Goal: Answer question/provide support: Share knowledge or assist other users

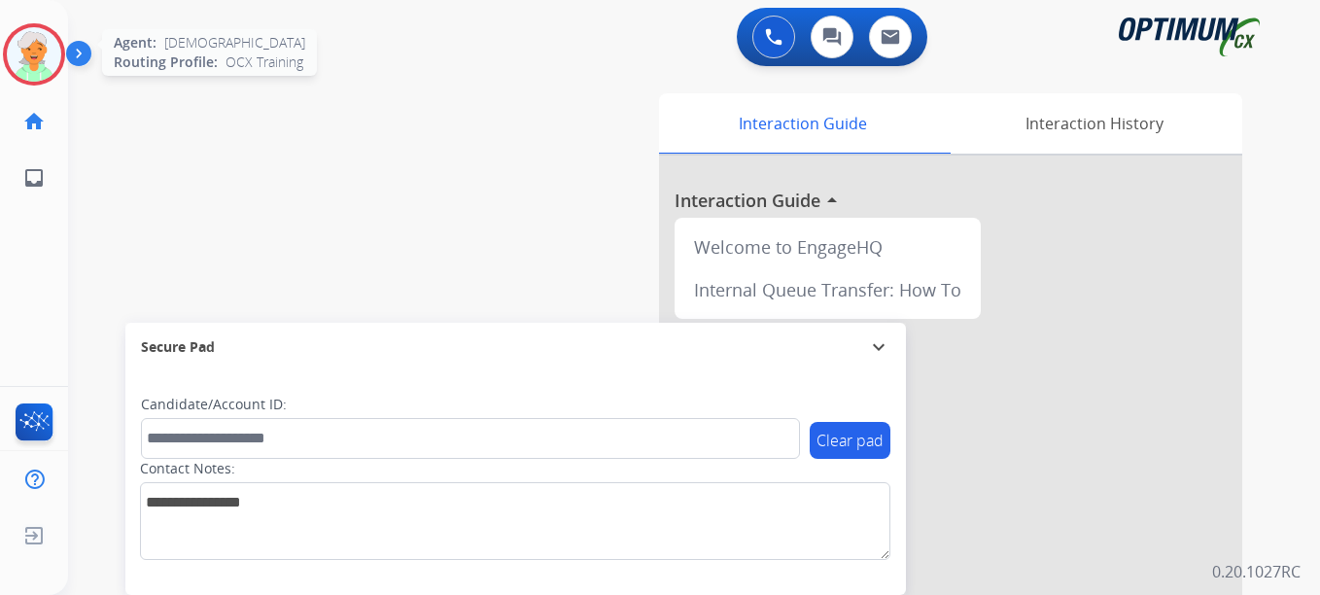
click at [23, 67] on img at bounding box center [34, 54] width 54 height 54
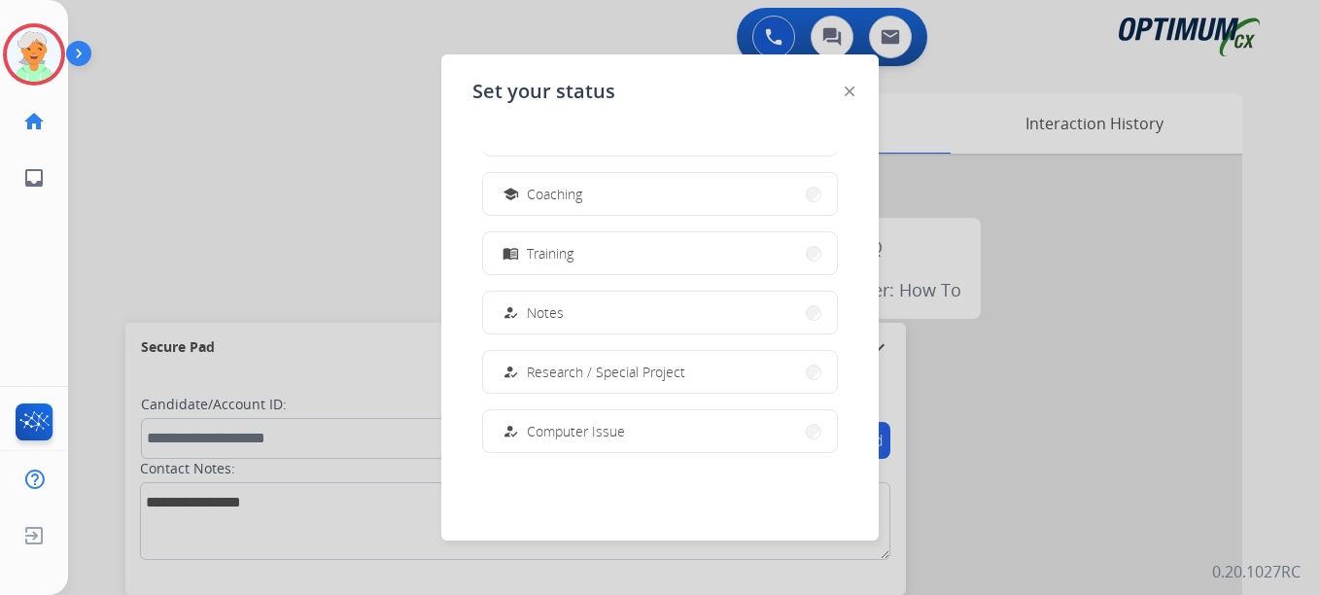
scroll to position [485, 0]
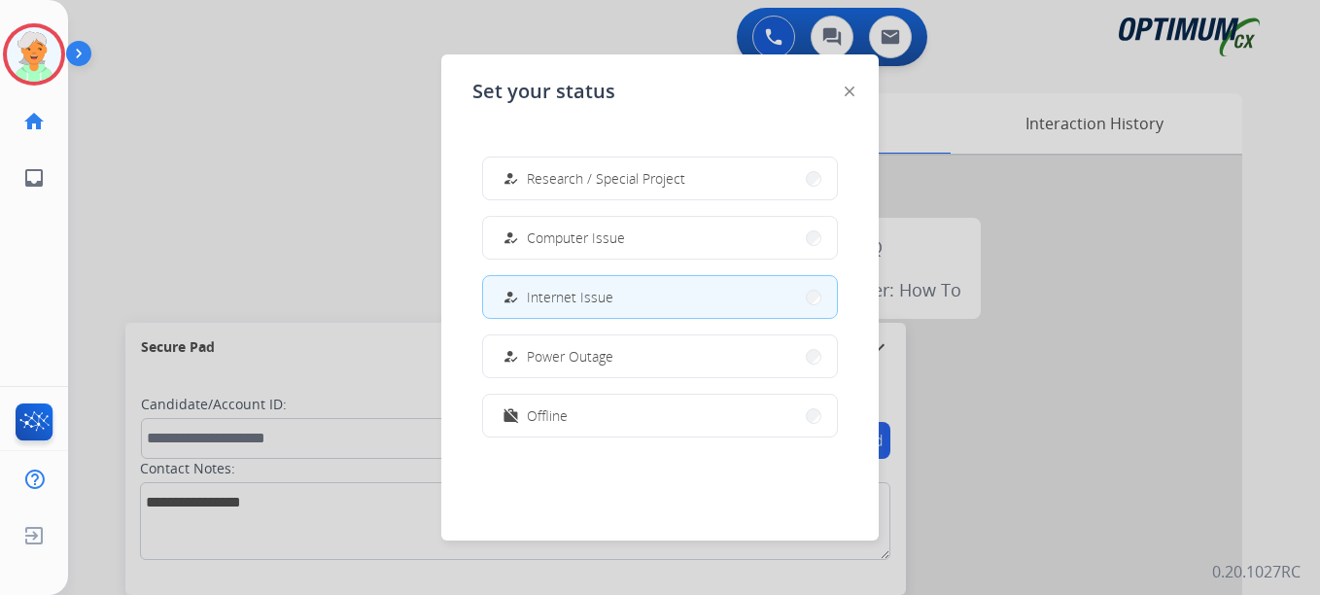
click at [105, 270] on div at bounding box center [660, 297] width 1320 height 595
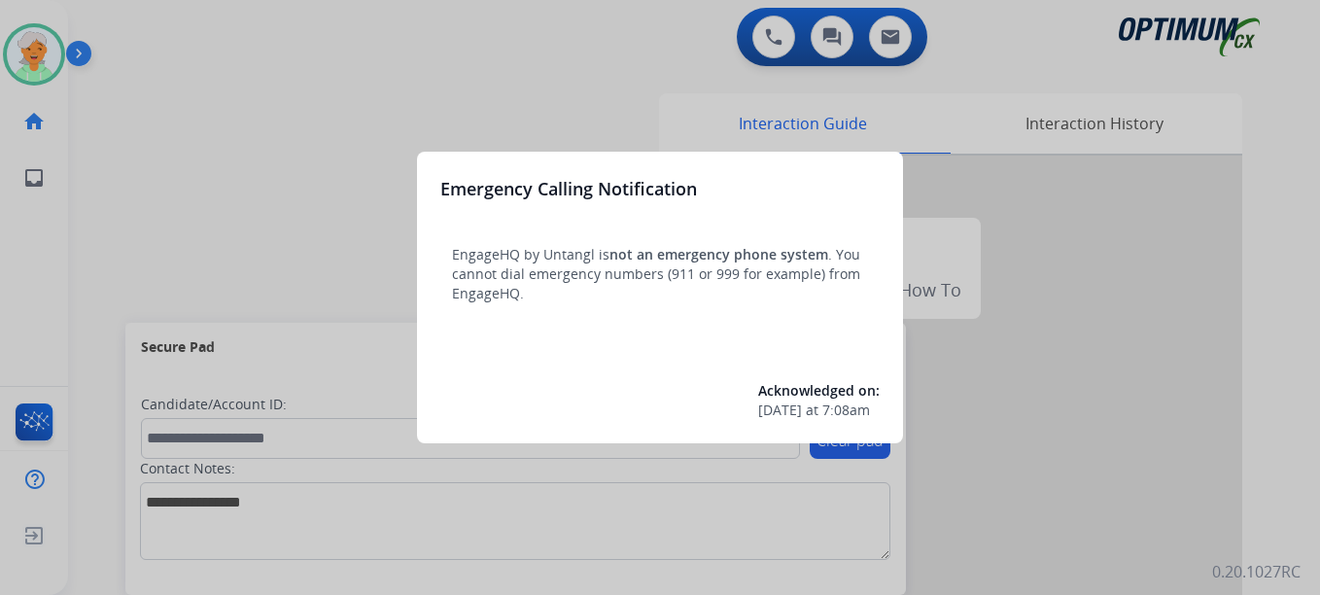
click at [34, 50] on div at bounding box center [660, 297] width 1320 height 595
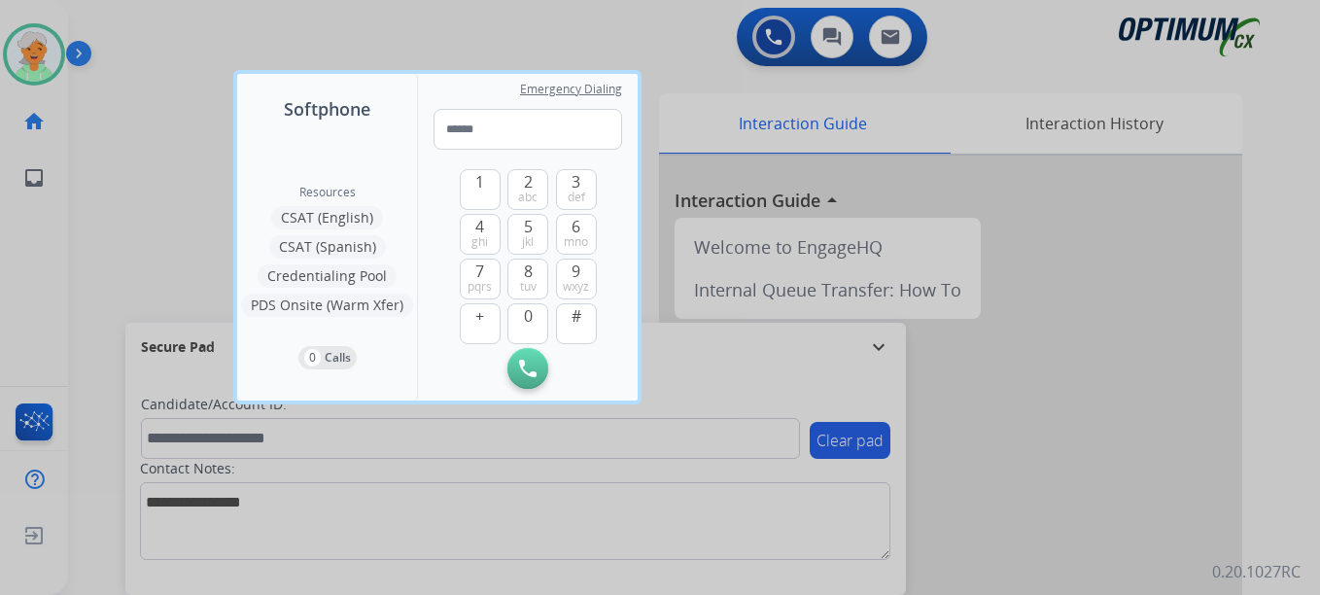
click at [34, 50] on div at bounding box center [660, 297] width 1320 height 595
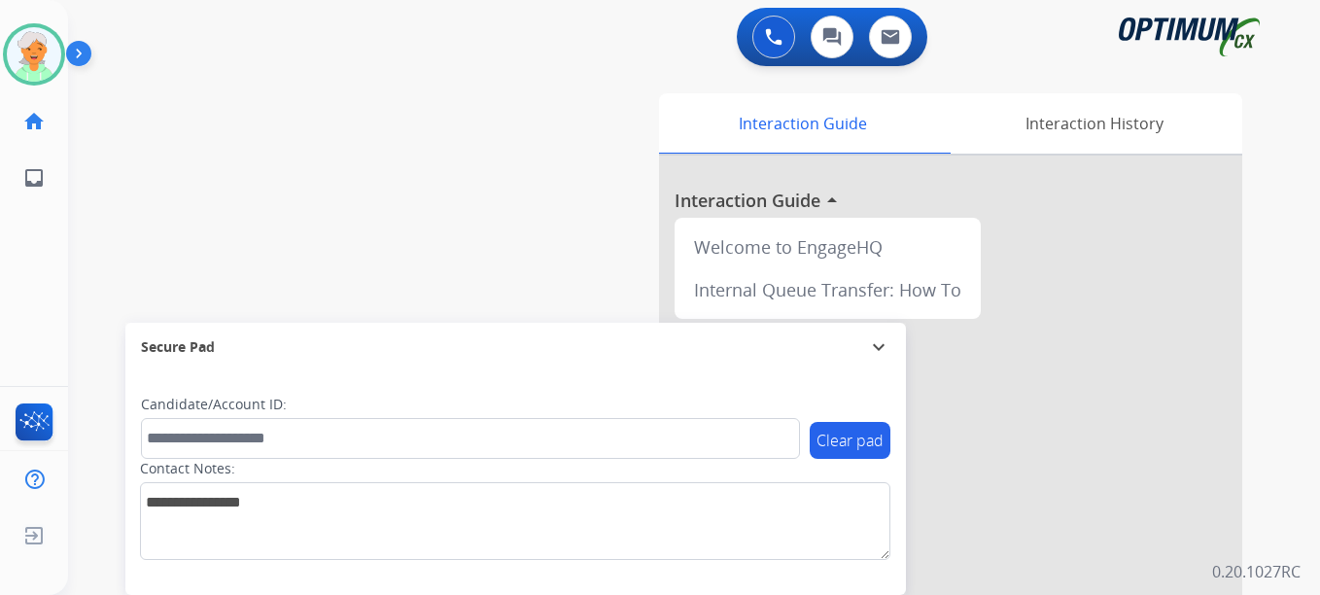
click at [117, 291] on div "swap_horiz Break voice bridge close_fullscreen Connect 3-Way Call merge_type Se…" at bounding box center [670, 475] width 1205 height 810
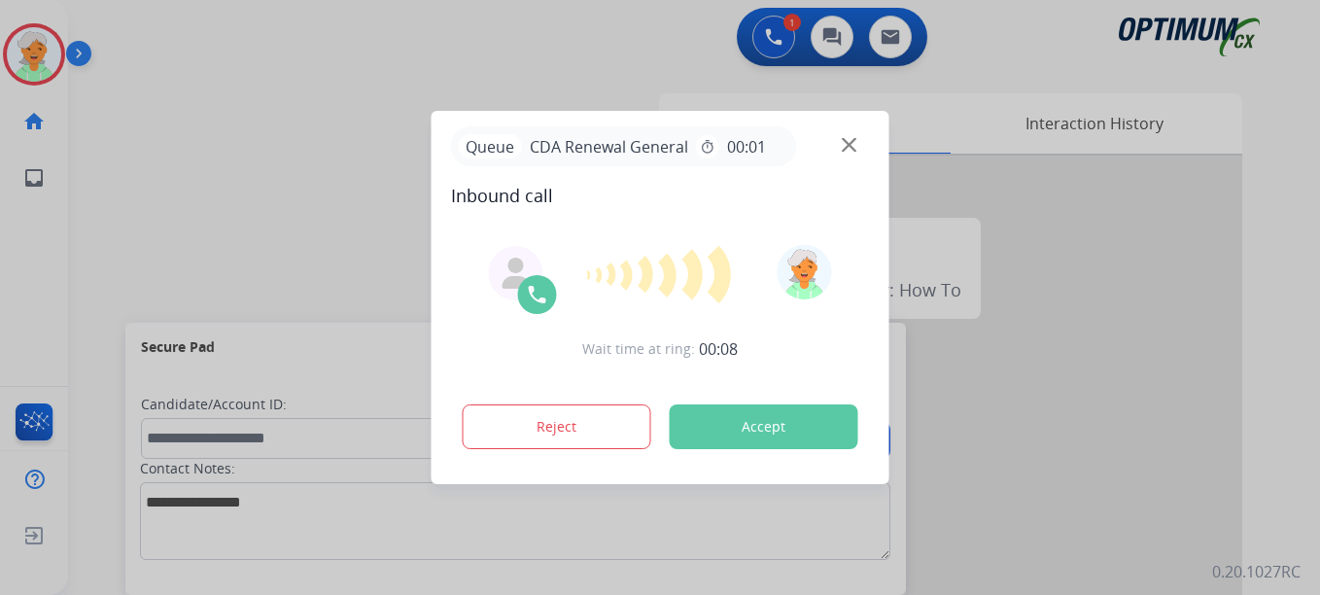
click at [694, 411] on button "Accept" at bounding box center [764, 426] width 189 height 45
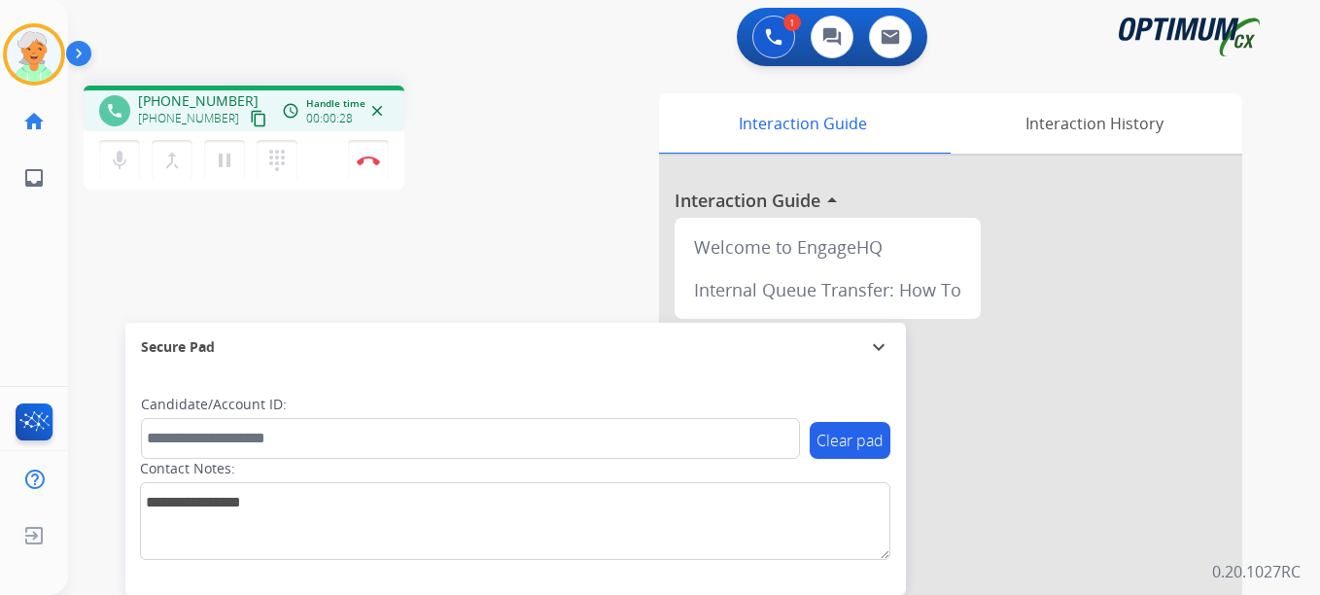
click at [250, 119] on mat-icon "content_copy" at bounding box center [258, 118] width 17 height 17
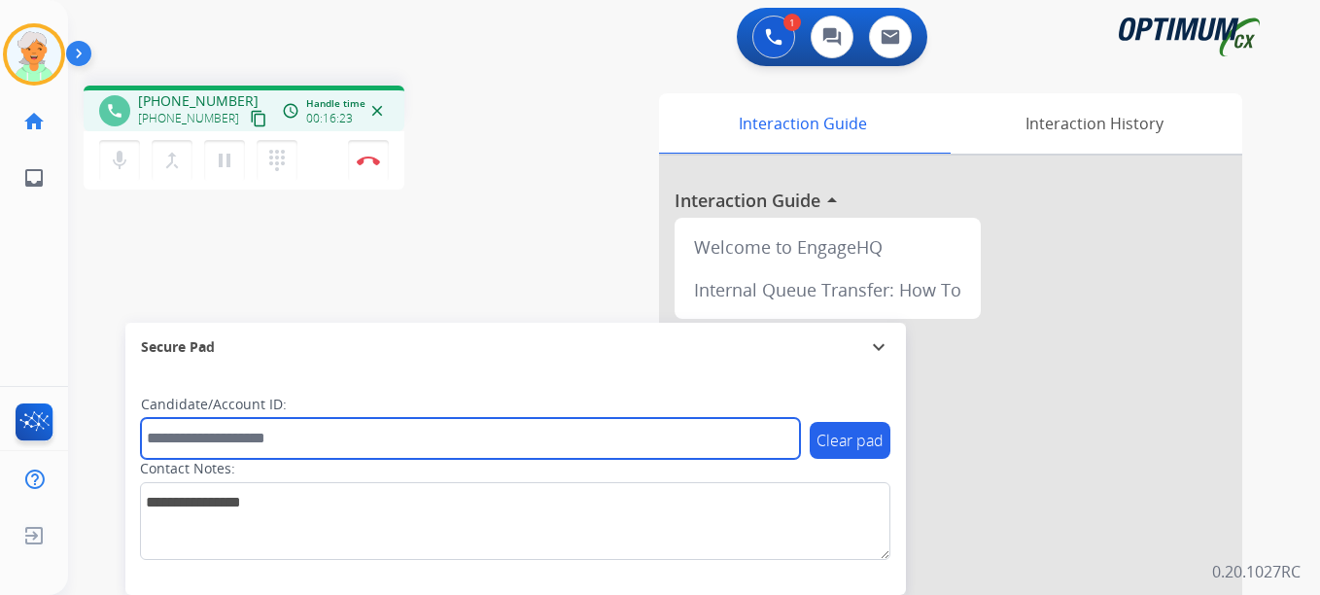
click at [223, 448] on input "text" at bounding box center [470, 438] width 659 height 41
paste input "*******"
type input "*******"
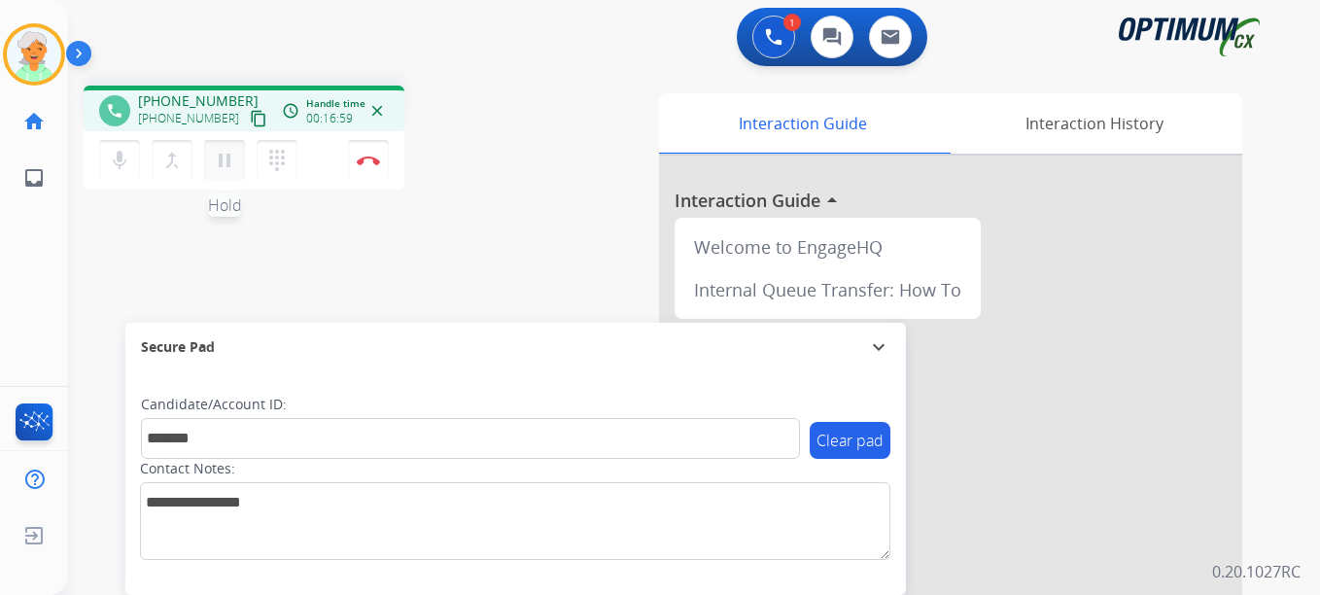
click at [217, 163] on mat-icon "pause" at bounding box center [224, 160] width 23 height 23
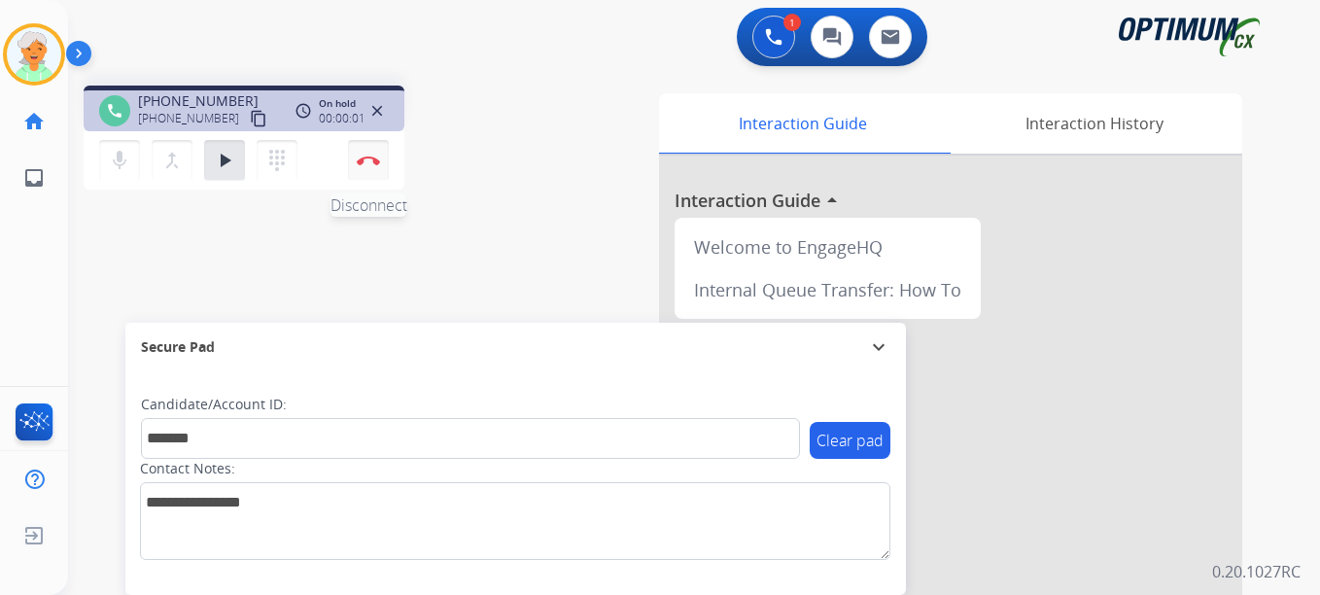
click at [367, 159] on img at bounding box center [368, 160] width 23 height 10
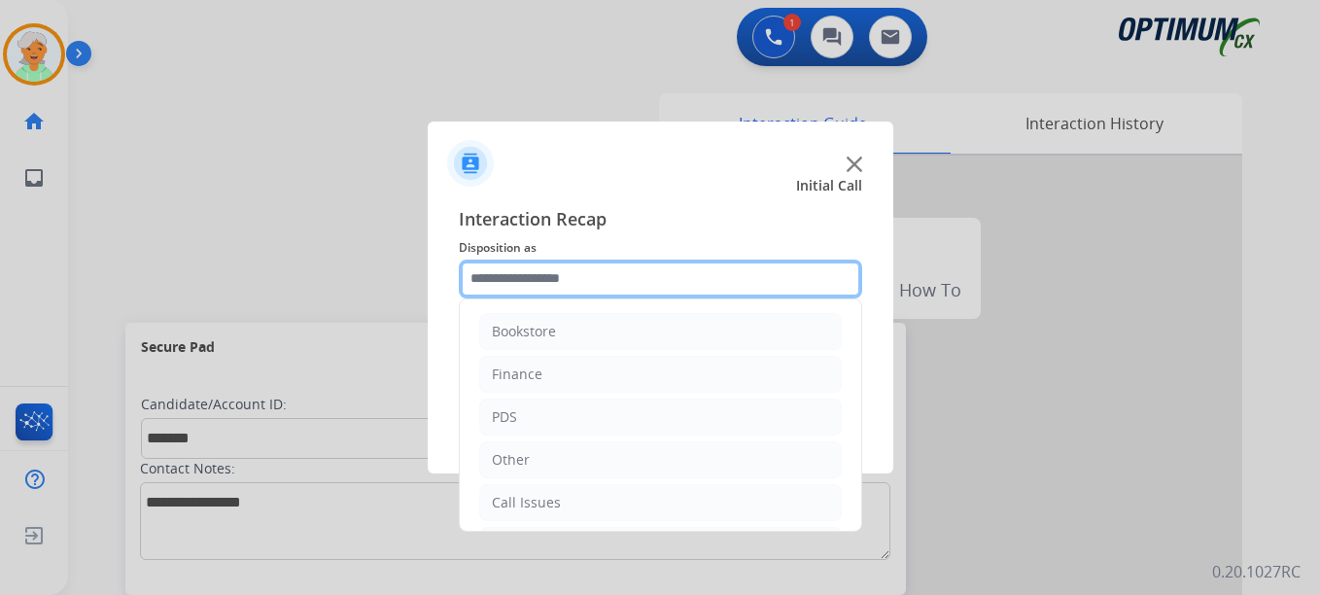
click at [618, 282] on input "text" at bounding box center [660, 278] width 403 height 39
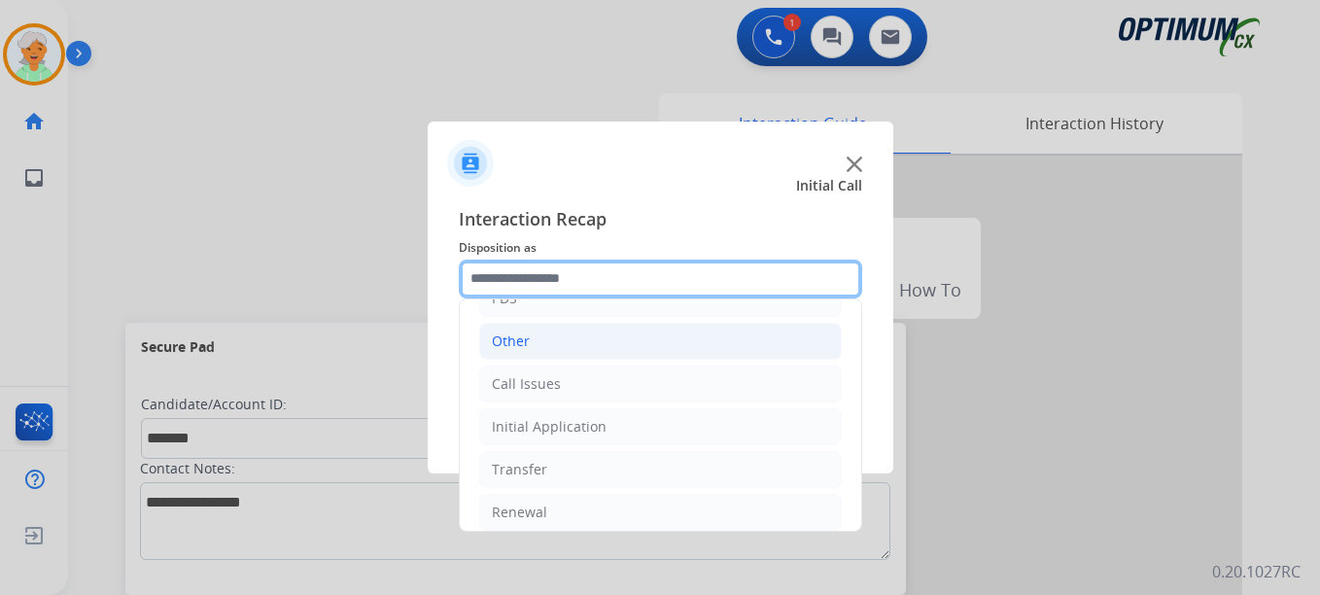
scroll to position [132, 0]
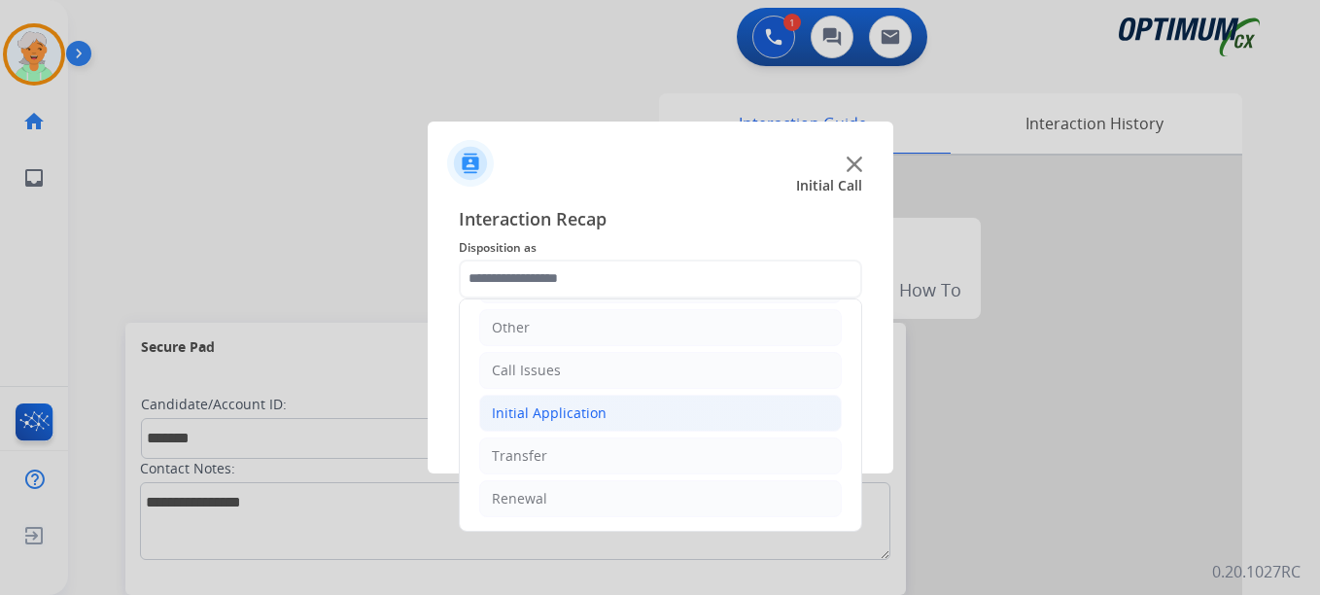
click at [578, 427] on li "Initial Application" at bounding box center [660, 413] width 362 height 37
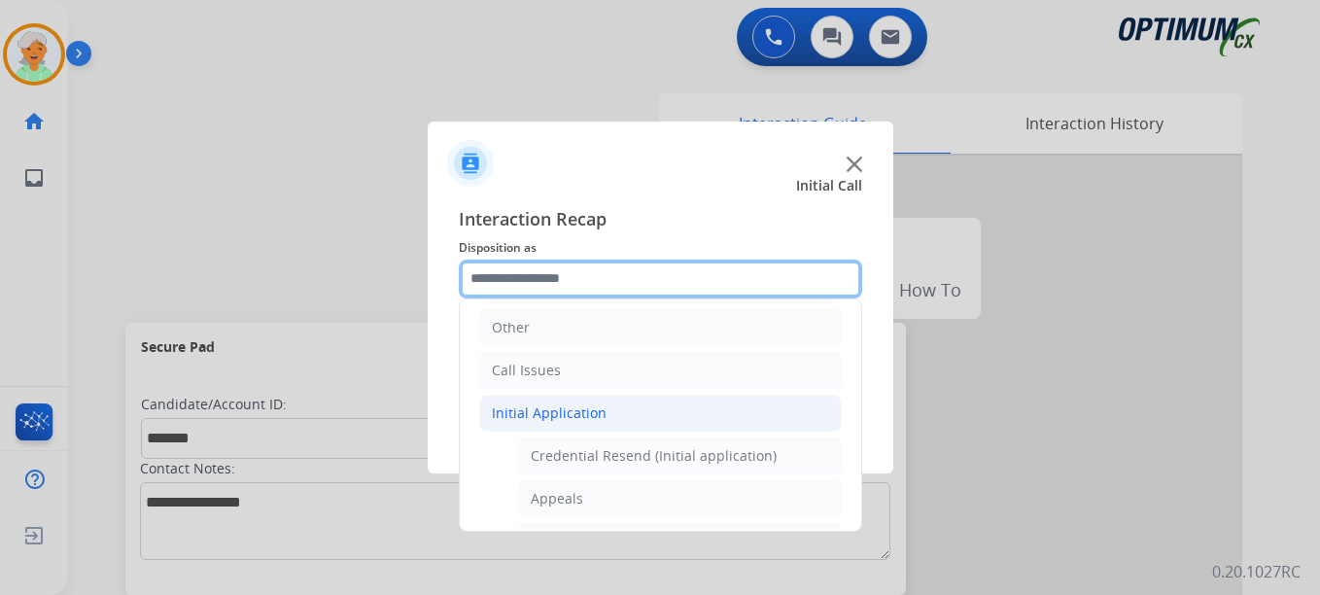
click at [554, 282] on input "text" at bounding box center [660, 278] width 403 height 39
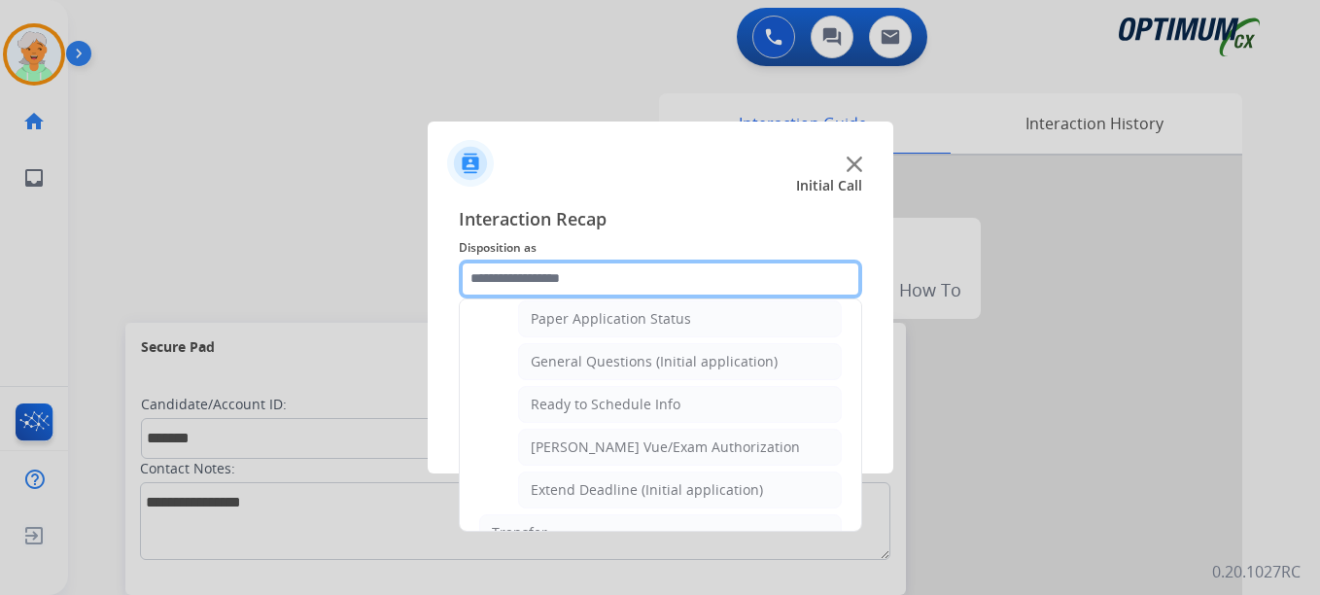
scroll to position [1178, 0]
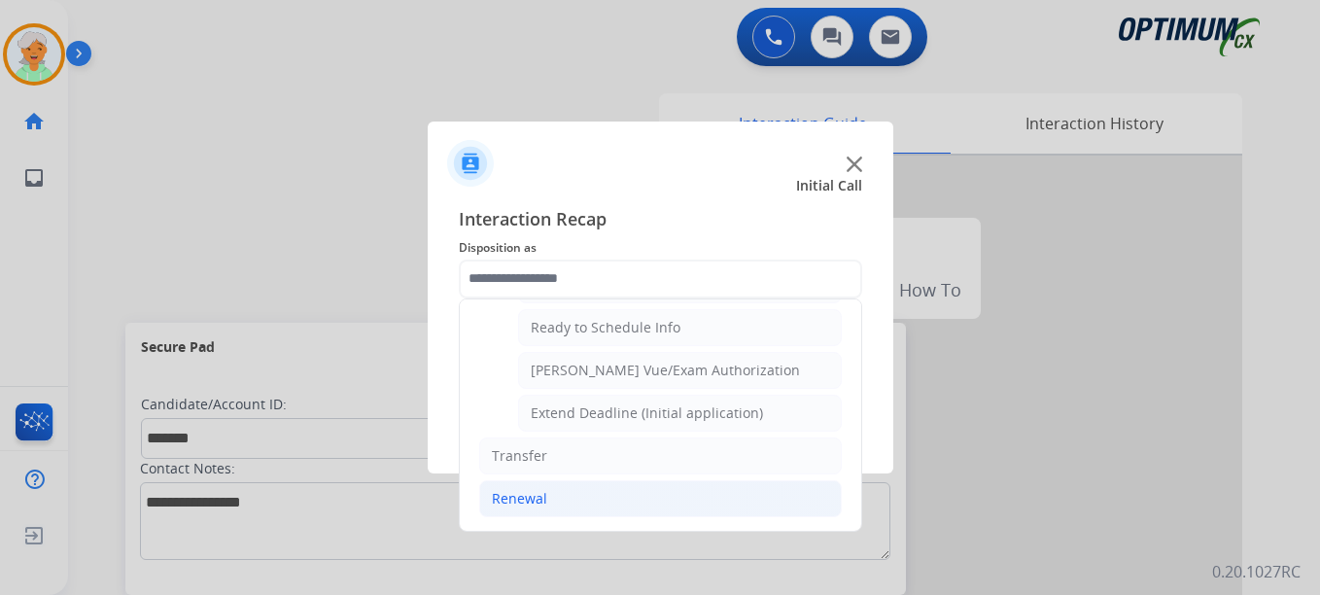
click at [563, 498] on li "Renewal" at bounding box center [660, 498] width 362 height 37
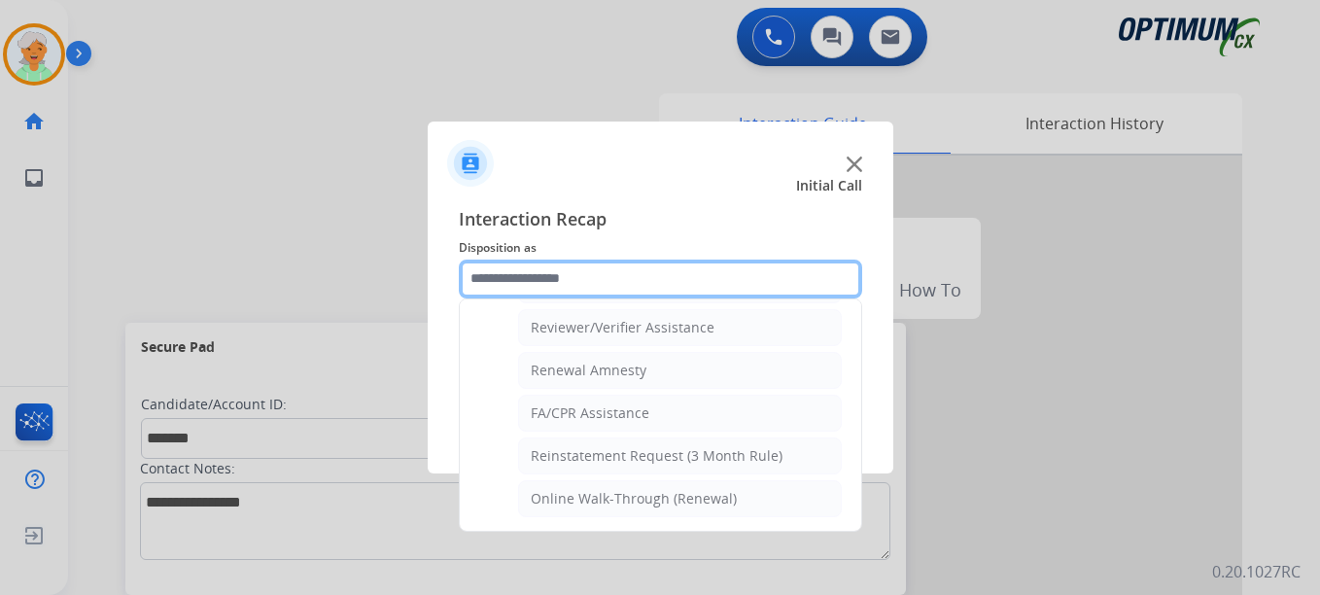
scroll to position [750, 0]
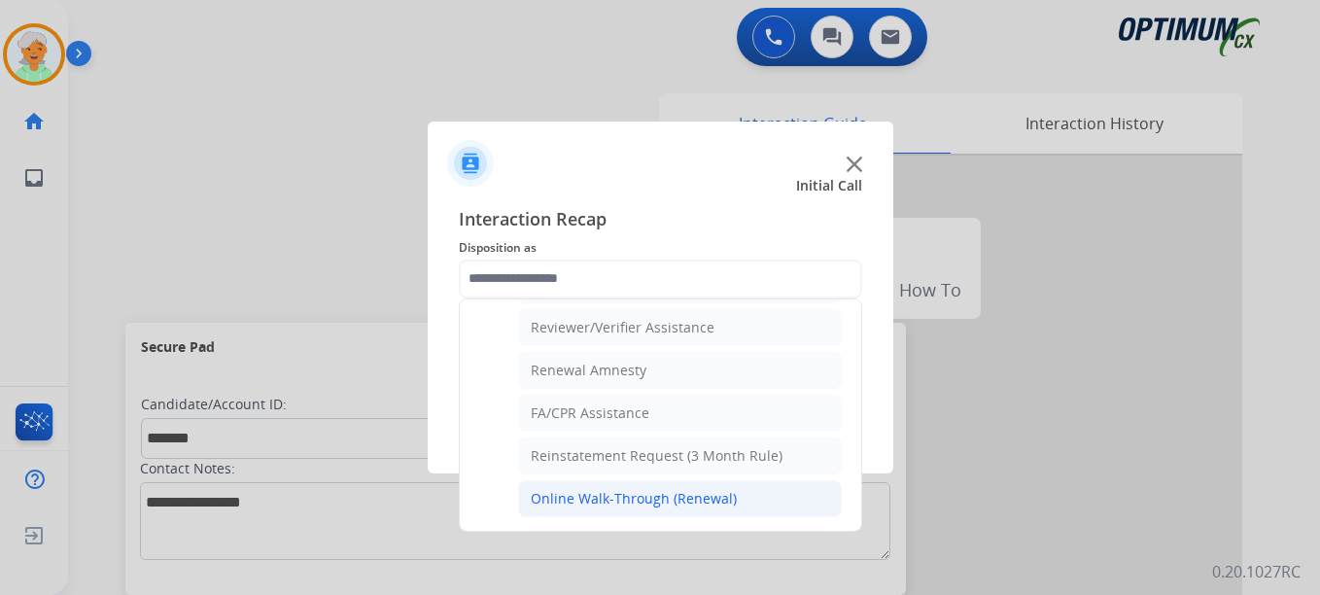
click at [611, 500] on div "Online Walk-Through (Renewal)" at bounding box center [634, 498] width 206 height 19
type input "**********"
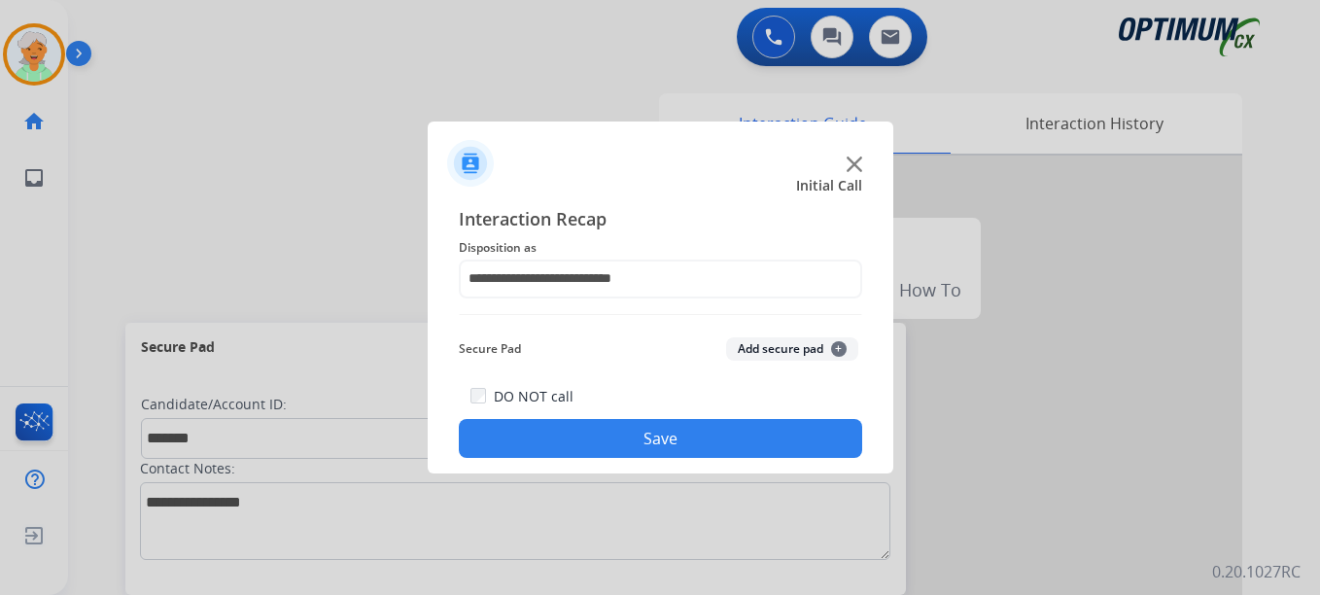
click at [629, 452] on button "Save" at bounding box center [660, 438] width 403 height 39
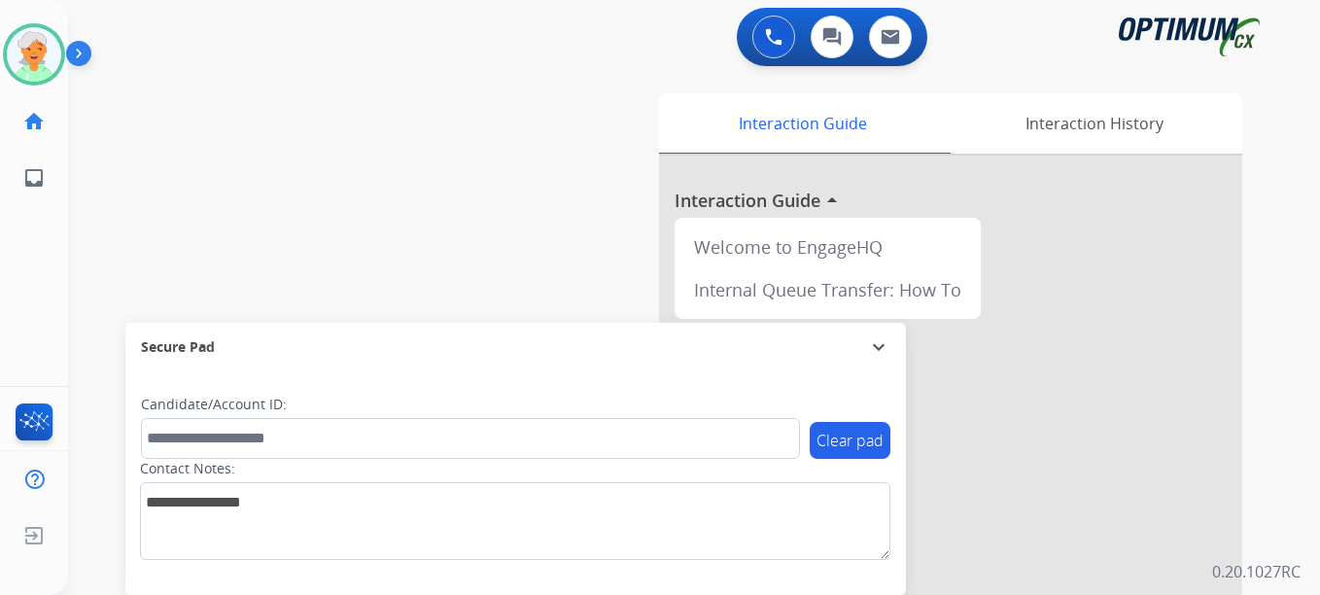
click at [107, 114] on div "swap_horiz Break voice bridge close_fullscreen Connect 3-Way Call merge_type Se…" at bounding box center [670, 475] width 1205 height 810
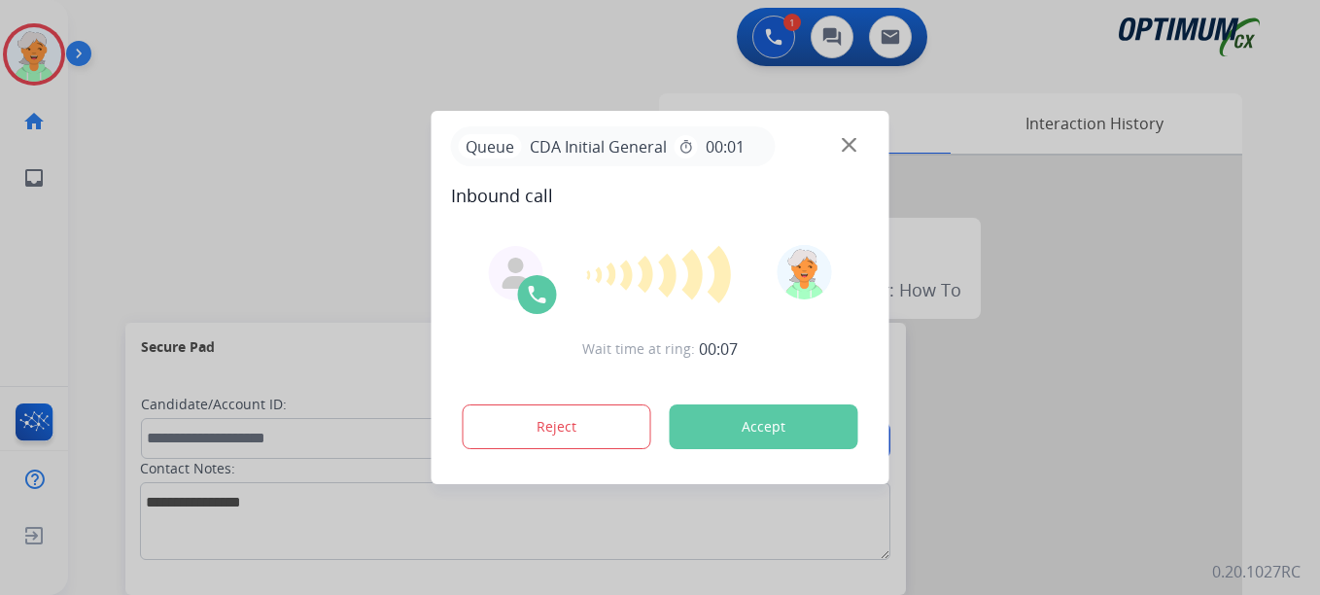
click at [748, 424] on button "Accept" at bounding box center [764, 426] width 189 height 45
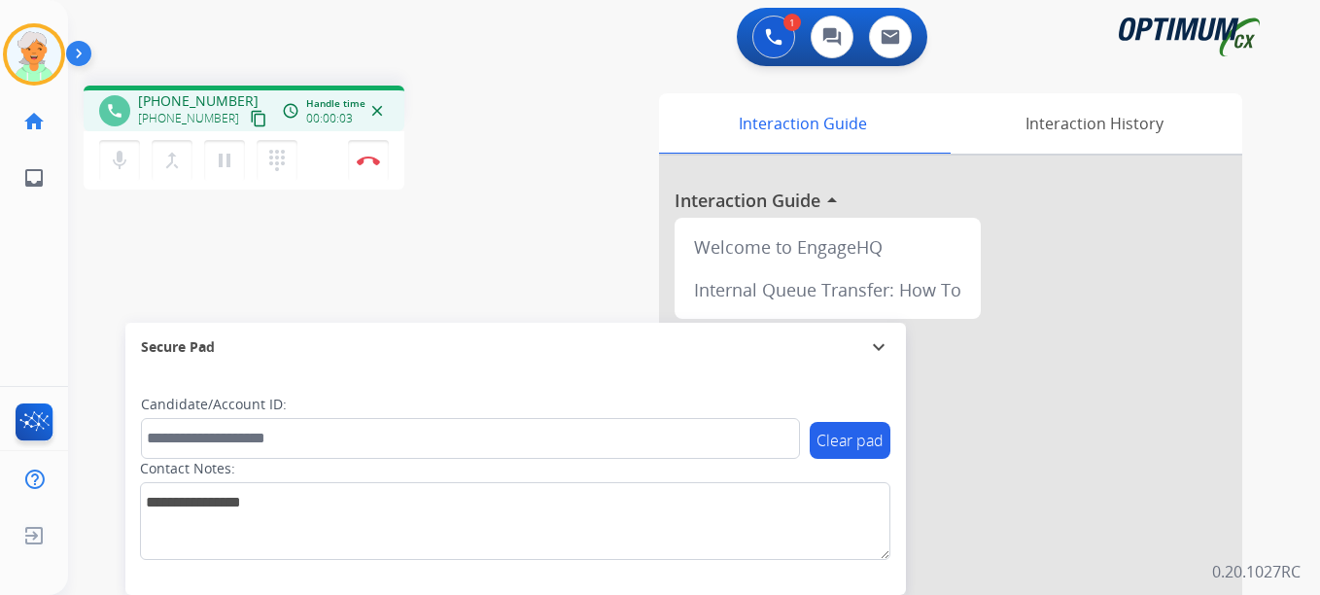
click at [250, 121] on mat-icon "content_copy" at bounding box center [258, 118] width 17 height 17
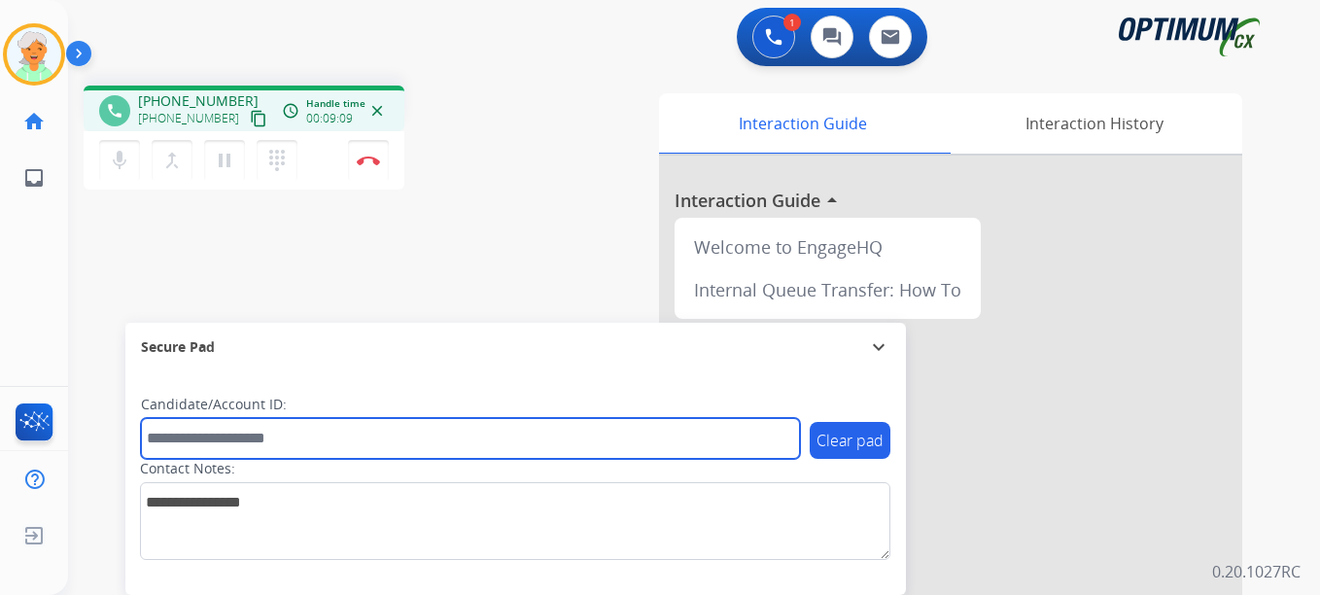
click at [190, 432] on input "text" at bounding box center [470, 438] width 659 height 41
paste input "*******"
type input "*******"
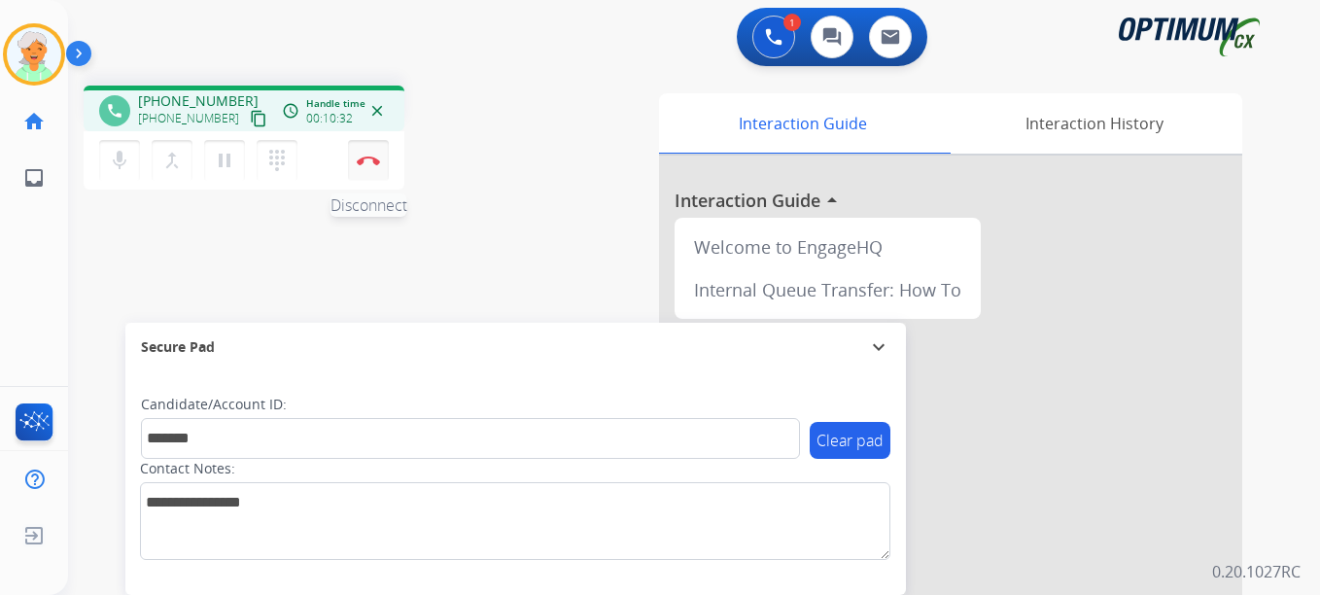
click at [363, 161] on img at bounding box center [368, 160] width 23 height 10
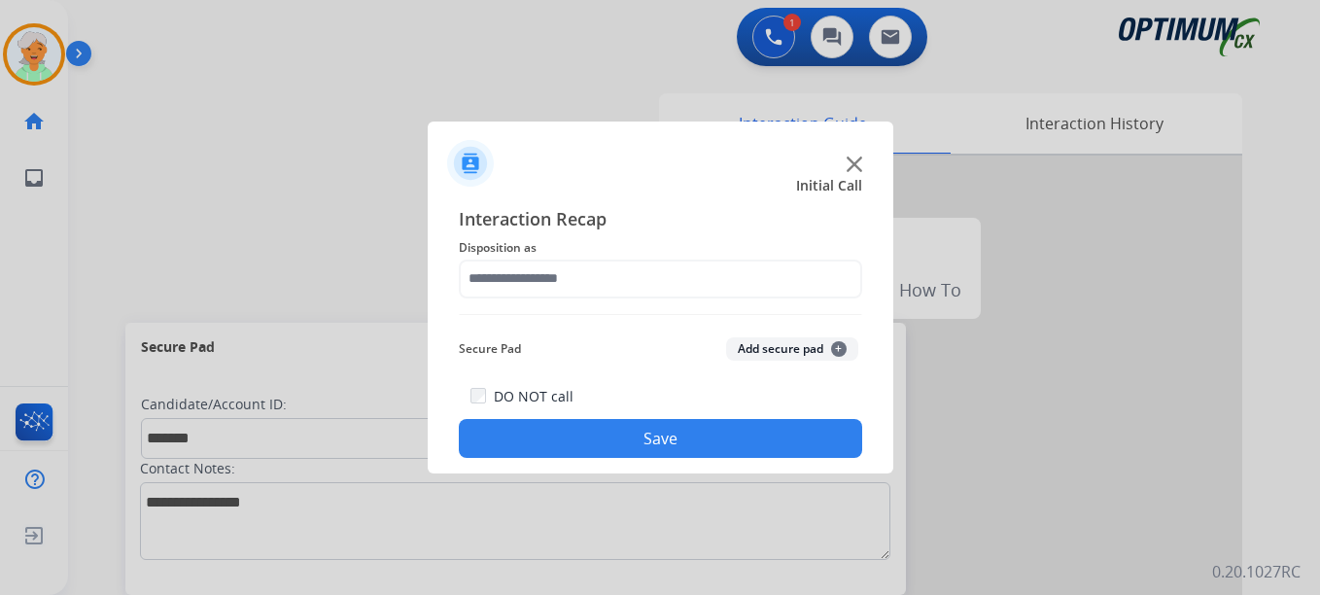
click at [610, 303] on div "Interaction Recap Disposition as Secure Pad Add secure pad + DO NOT call Save" at bounding box center [660, 332] width 403 height 254
click at [603, 256] on span "Disposition as" at bounding box center [660, 247] width 403 height 23
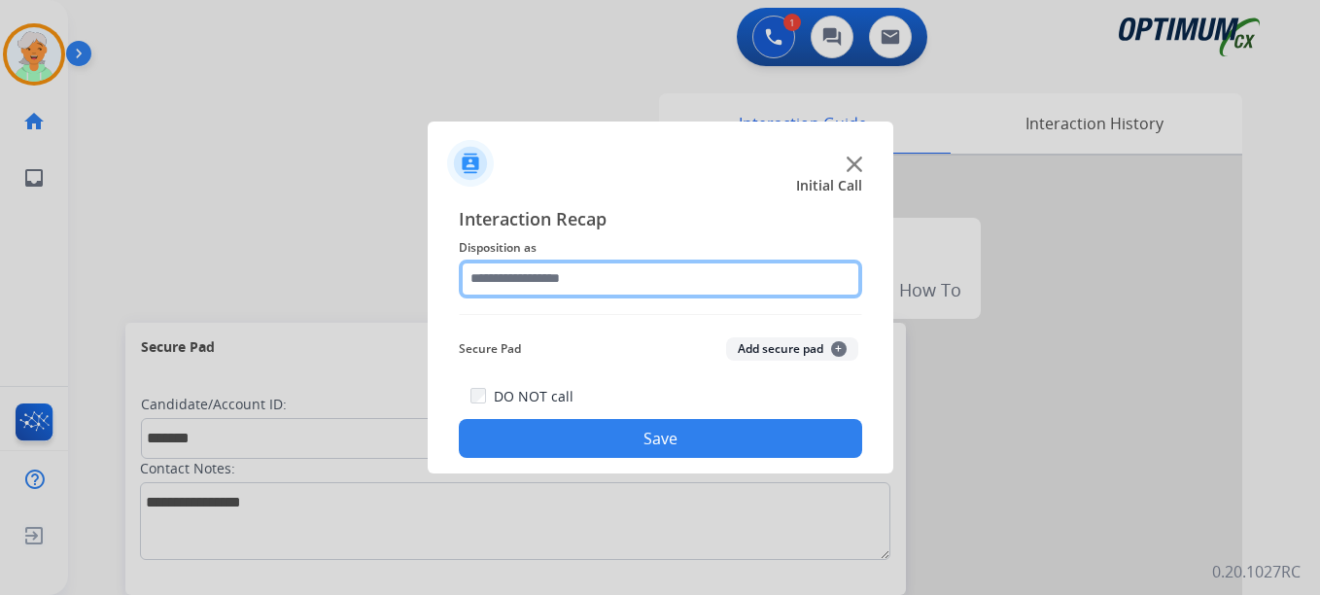
click at [601, 269] on input "text" at bounding box center [660, 278] width 403 height 39
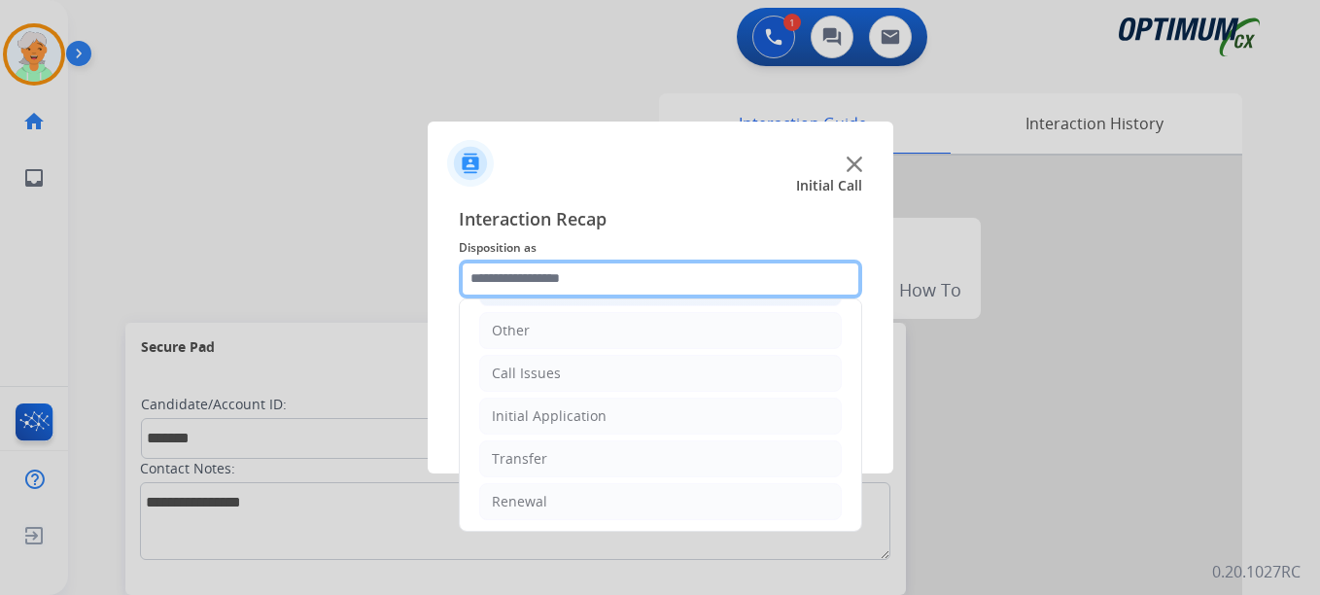
scroll to position [132, 0]
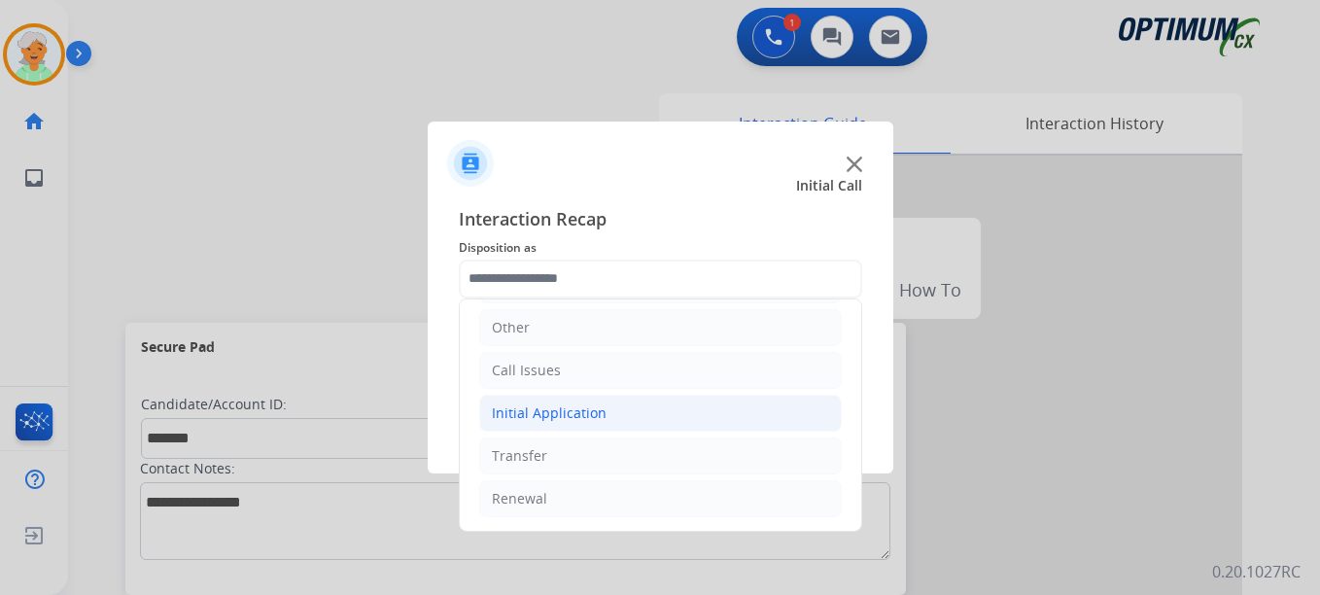
click at [577, 412] on div "Initial Application" at bounding box center [549, 412] width 115 height 19
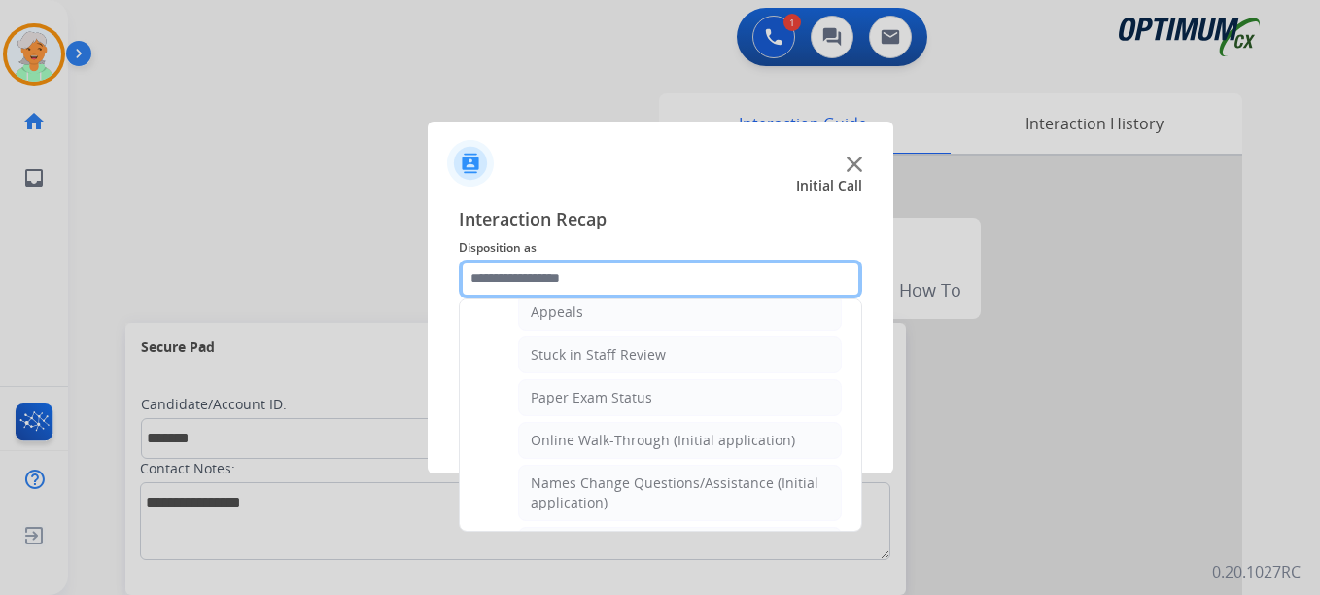
scroll to position [326, 0]
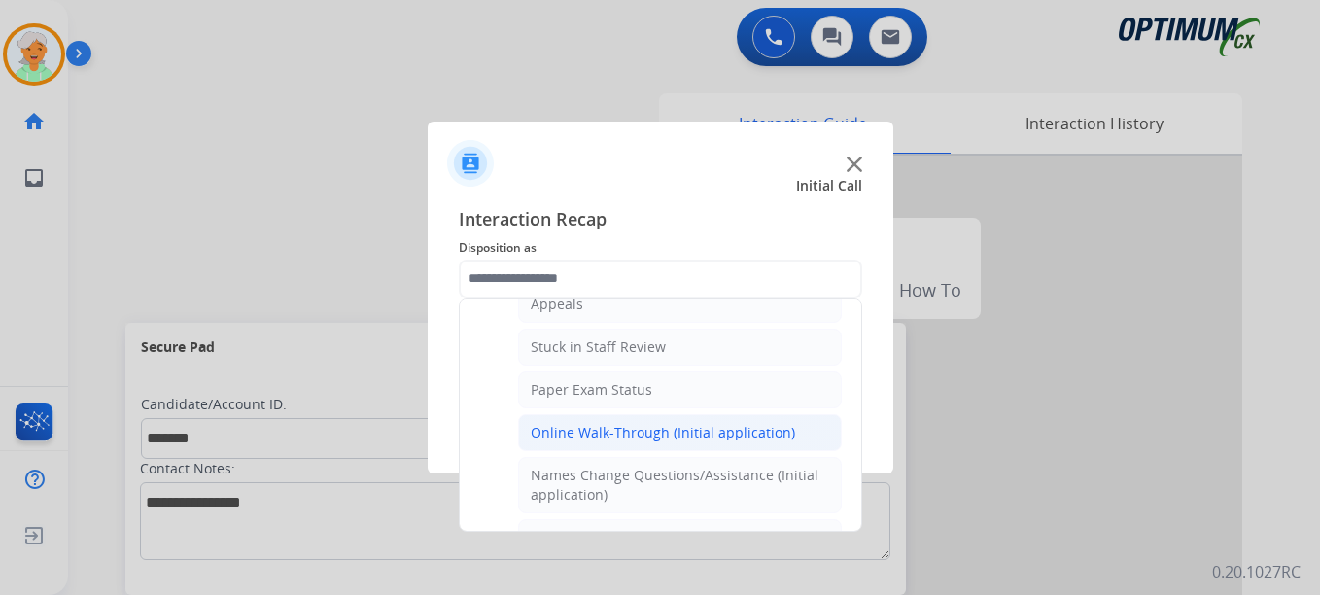
click at [586, 434] on div "Online Walk-Through (Initial application)" at bounding box center [663, 432] width 264 height 19
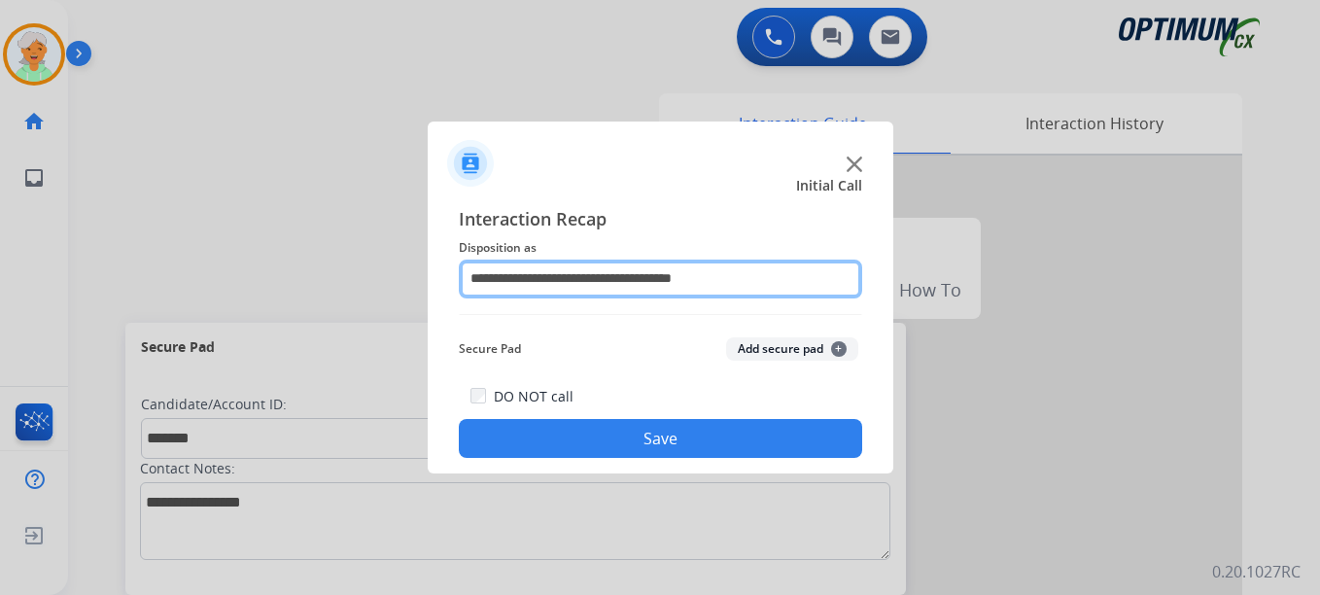
click at [598, 286] on input "**********" at bounding box center [660, 278] width 403 height 39
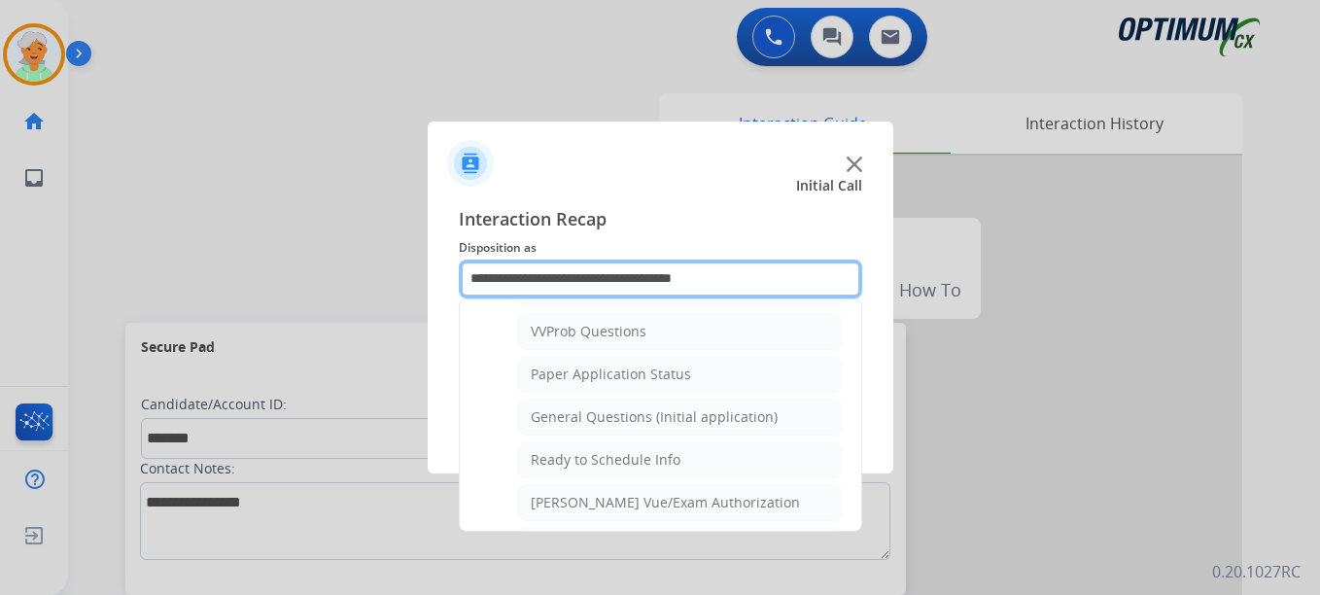
scroll to position [1069, 0]
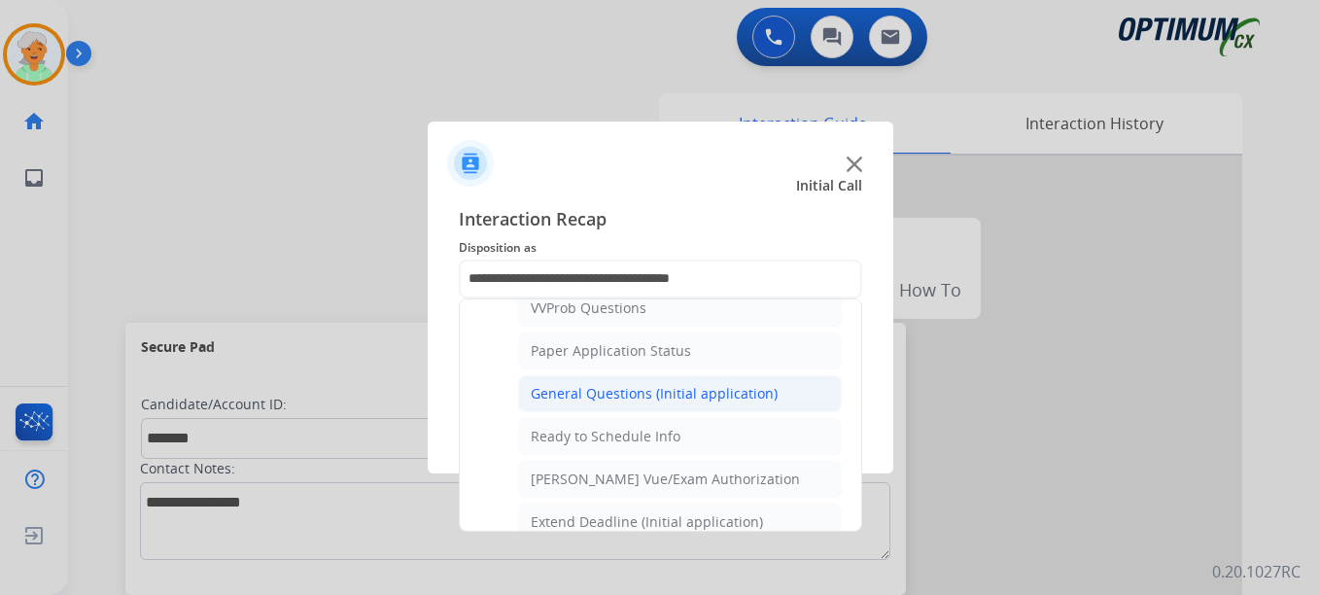
click at [597, 406] on li "General Questions (Initial application)" at bounding box center [680, 393] width 324 height 37
type input "**********"
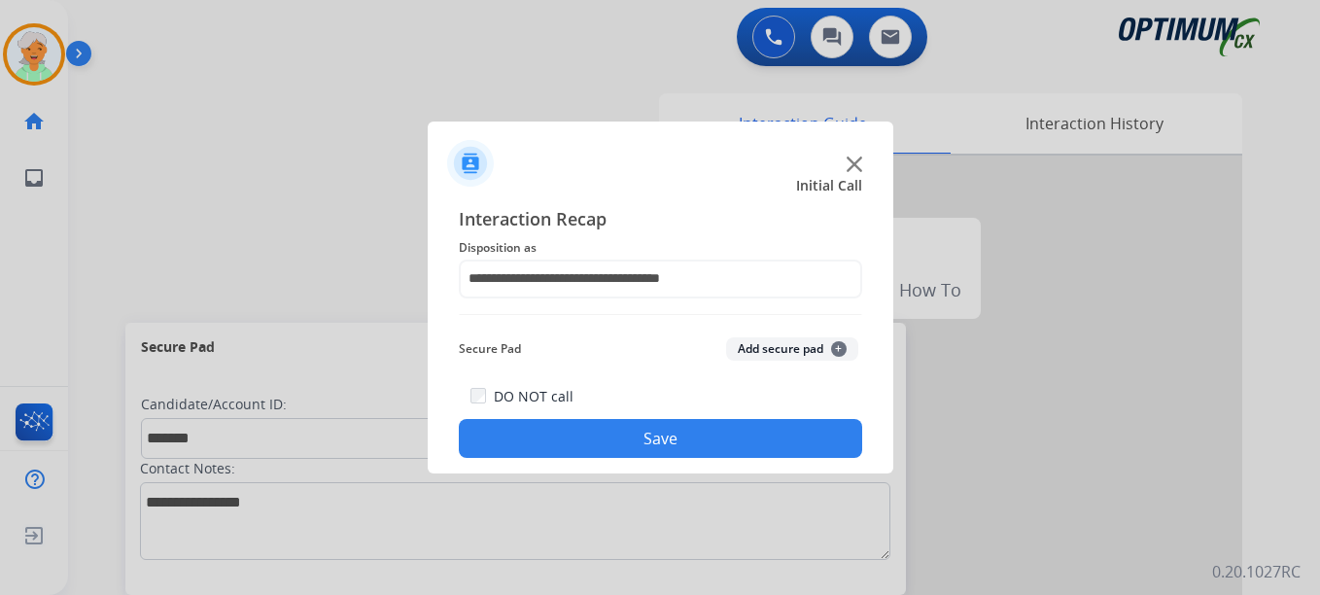
click at [612, 451] on button "Save" at bounding box center [660, 438] width 403 height 39
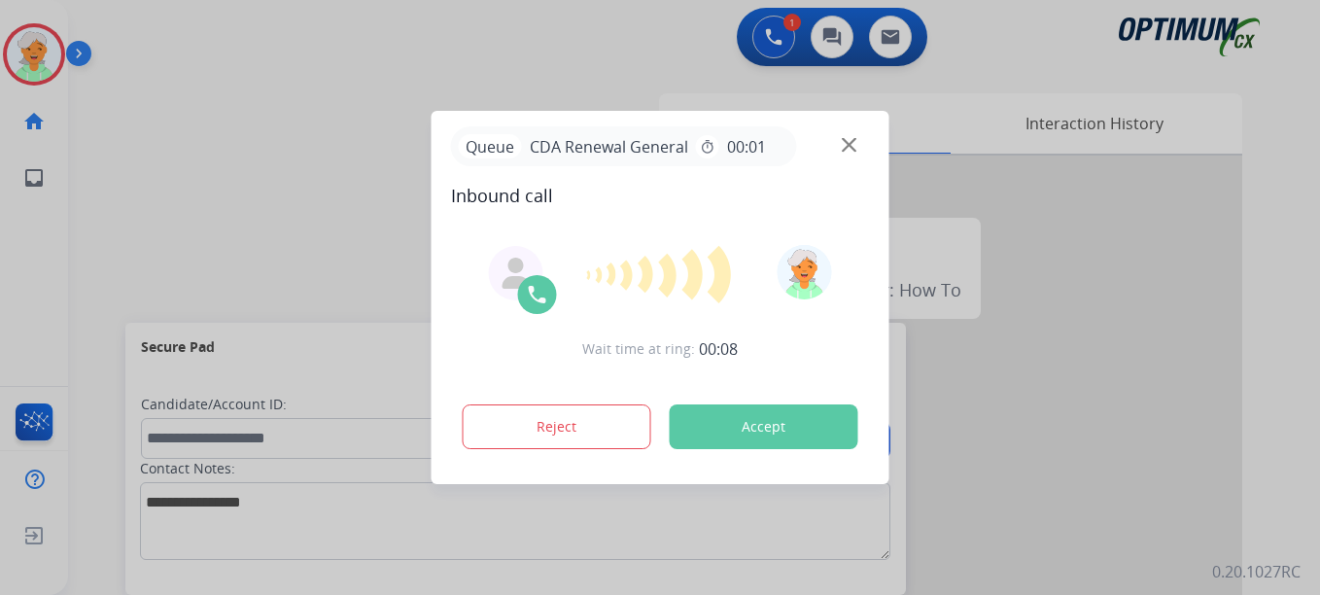
click at [803, 432] on button "Accept" at bounding box center [764, 426] width 189 height 45
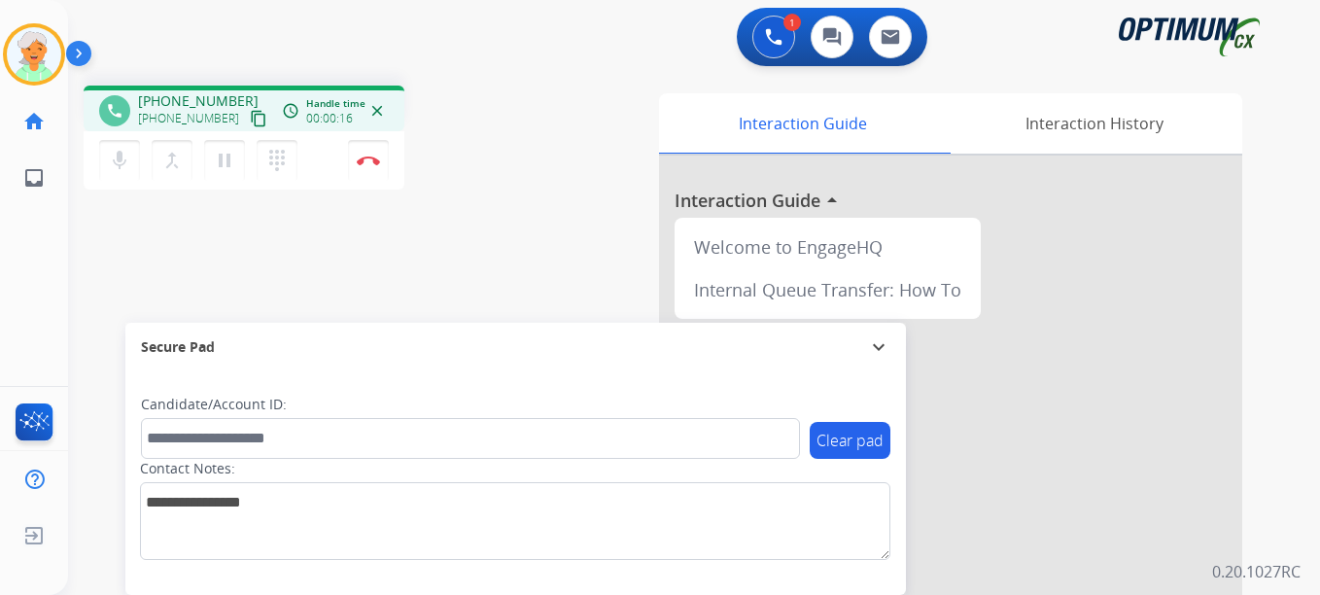
click at [250, 125] on mat-icon "content_copy" at bounding box center [258, 118] width 17 height 17
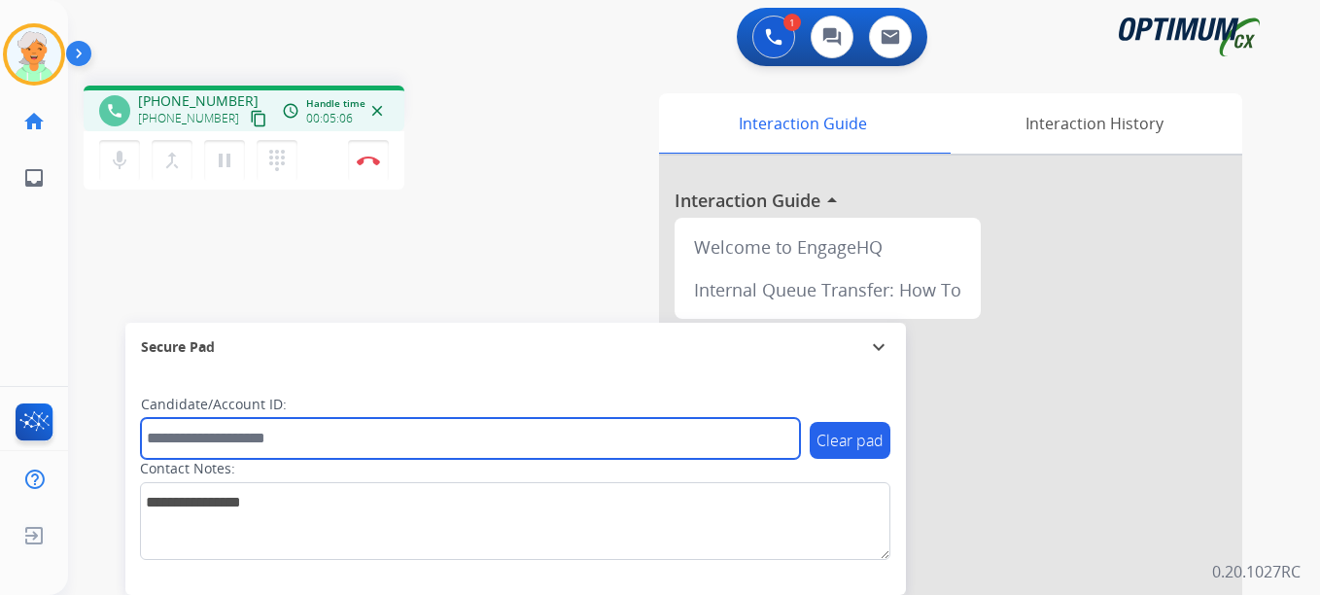
click at [293, 421] on input "text" at bounding box center [470, 438] width 659 height 41
paste input "*******"
type input "*******"
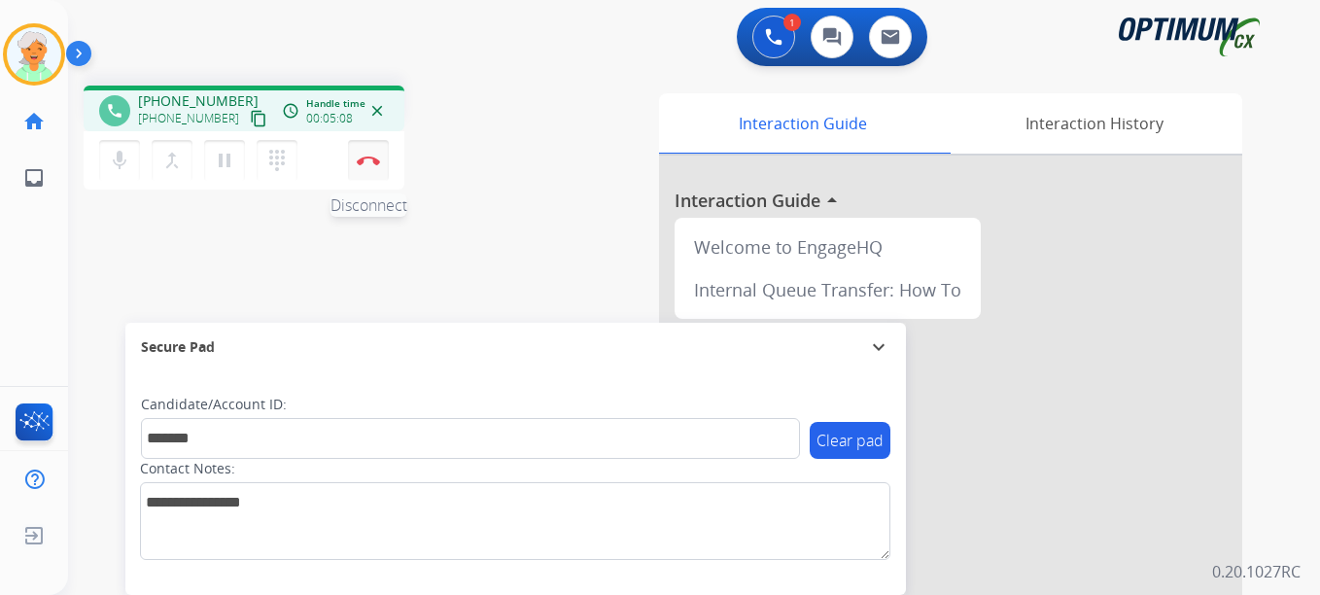
click at [373, 173] on button "Disconnect" at bounding box center [368, 160] width 41 height 41
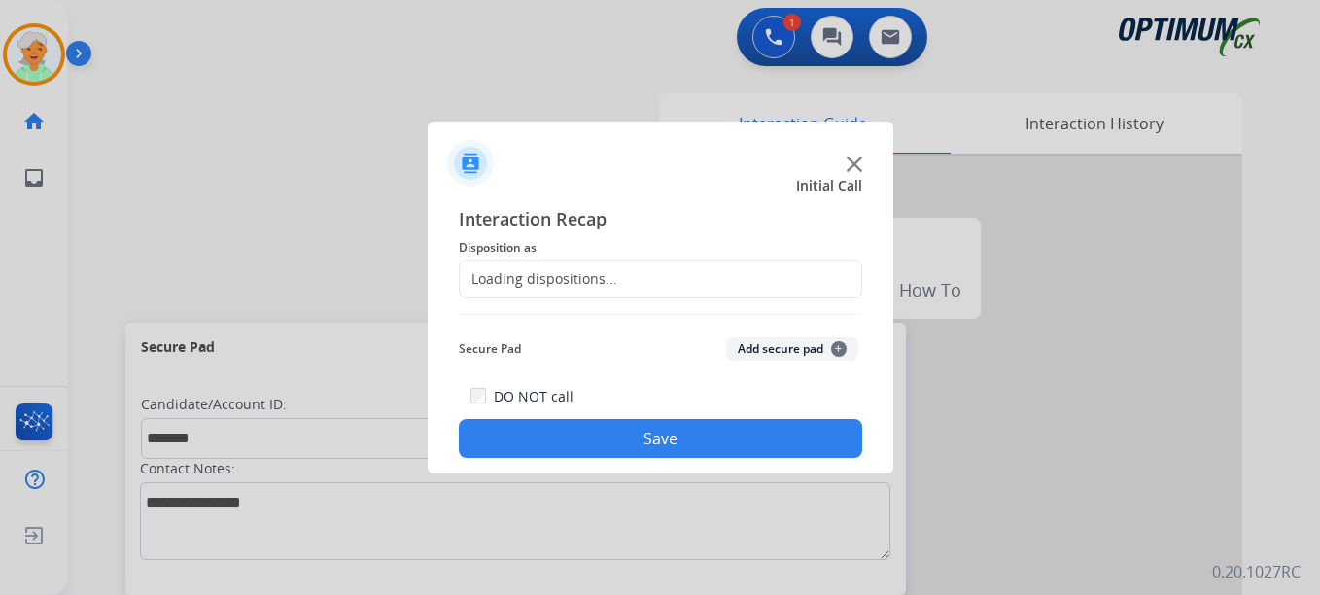
click at [640, 265] on div "Loading dispositions..." at bounding box center [660, 278] width 403 height 39
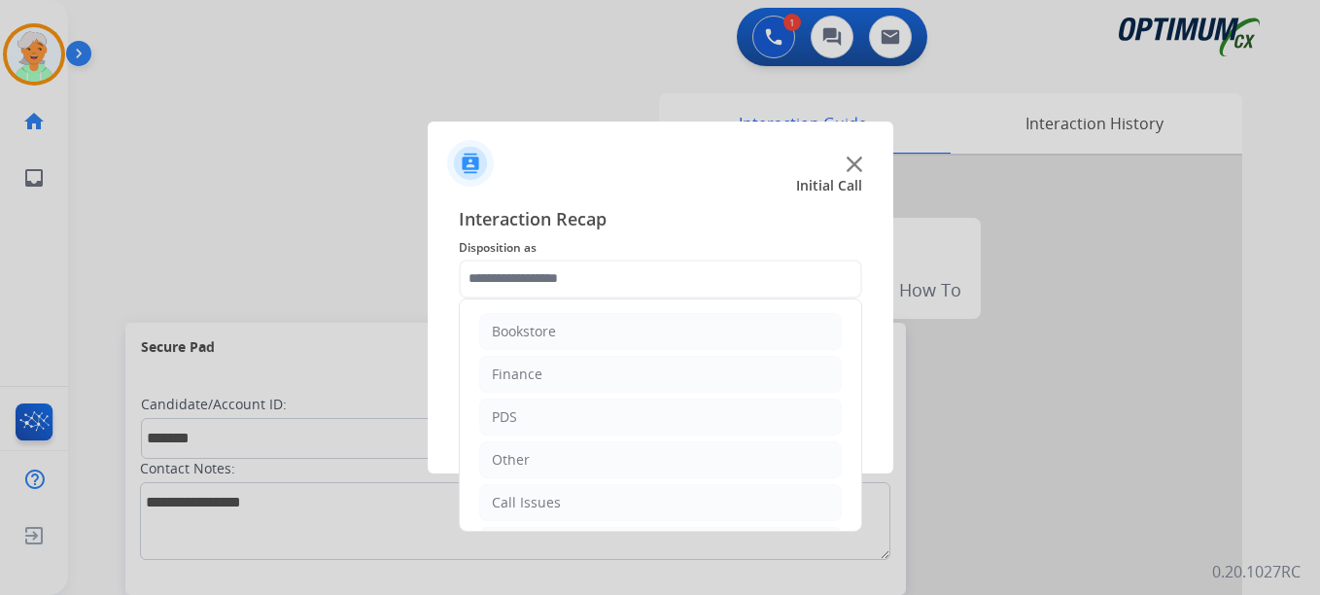
click at [602, 280] on input "text" at bounding box center [660, 278] width 403 height 39
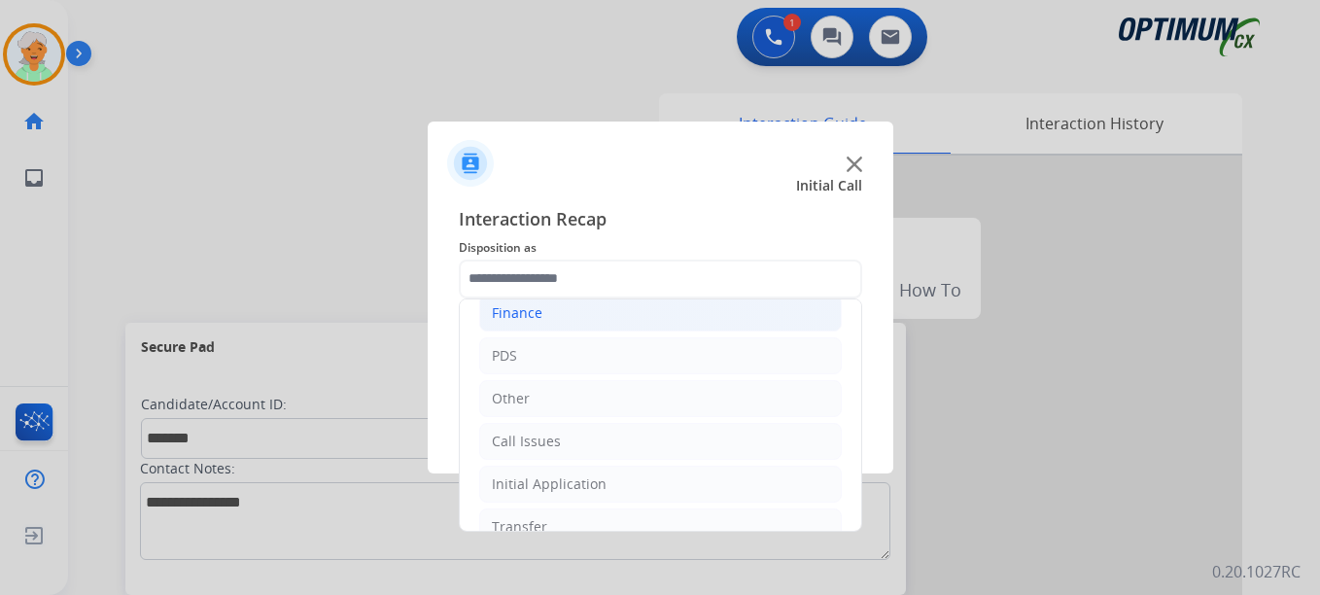
scroll to position [132, 0]
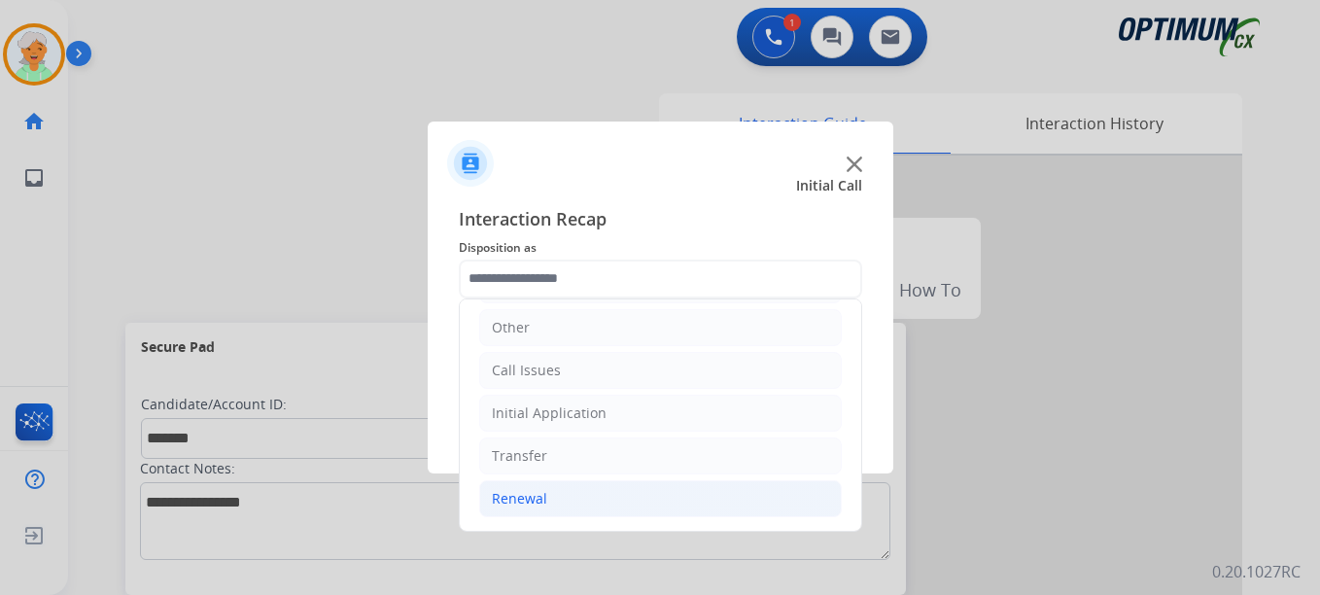
click at [586, 488] on li "Renewal" at bounding box center [660, 498] width 362 height 37
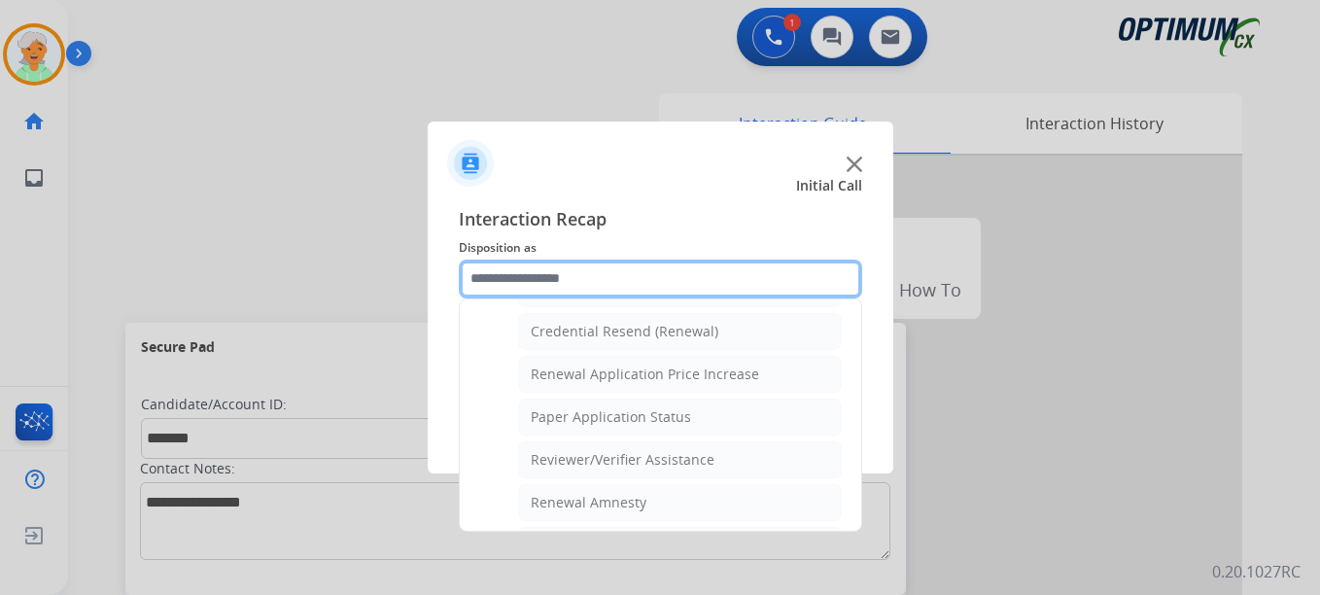
scroll to position [521, 0]
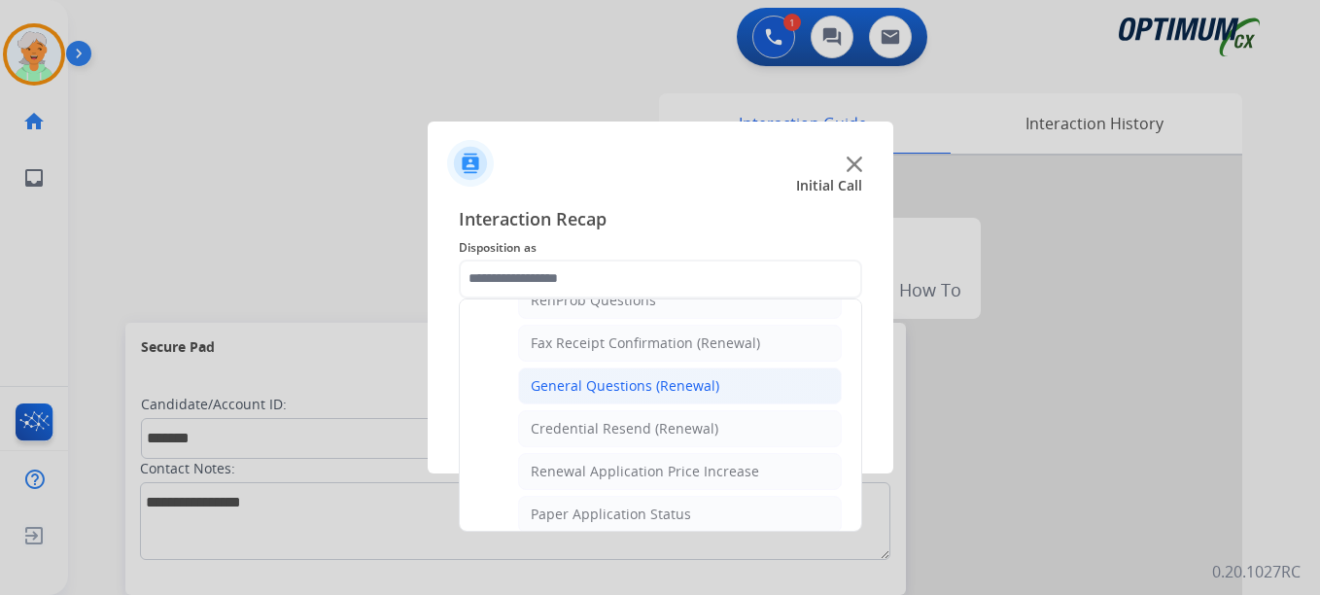
click at [635, 394] on div "General Questions (Renewal)" at bounding box center [625, 385] width 189 height 19
type input "**********"
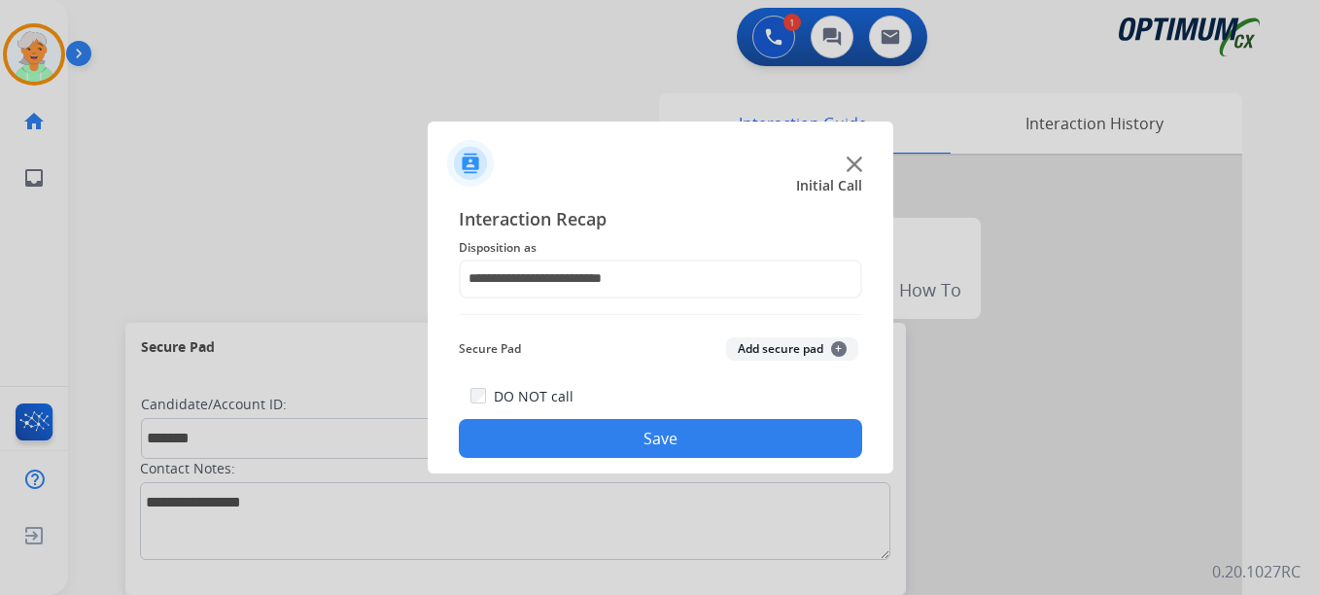
click at [645, 428] on button "Save" at bounding box center [660, 438] width 403 height 39
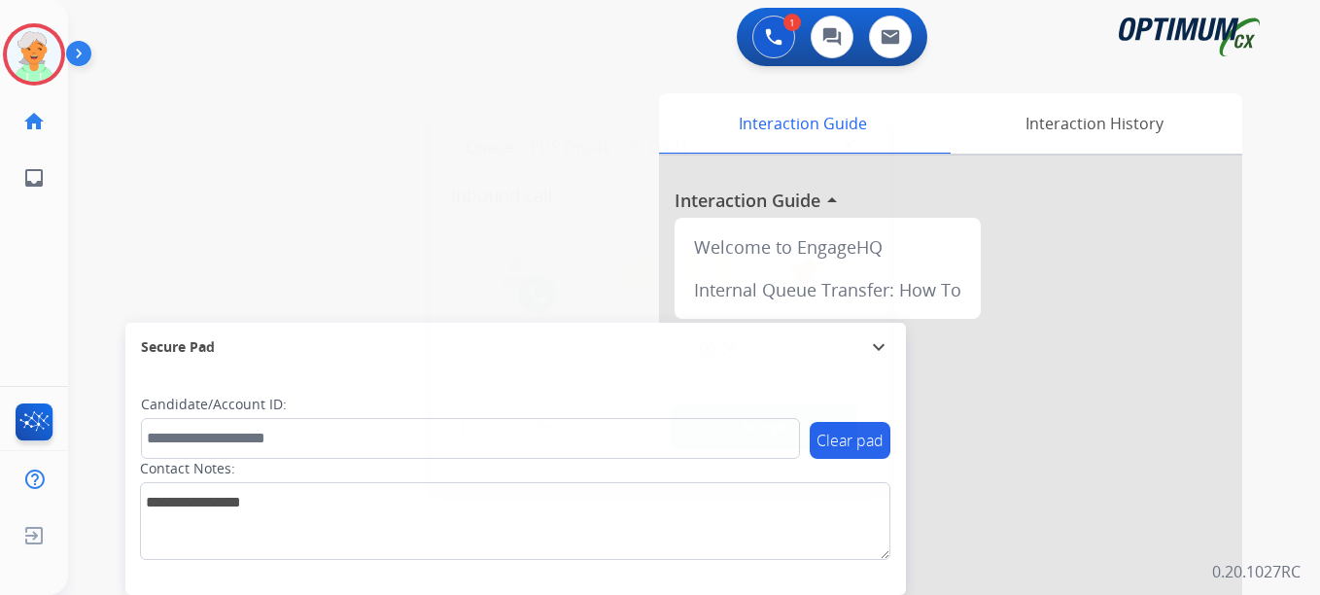
click at [804, 438] on button "Accept" at bounding box center [764, 426] width 189 height 45
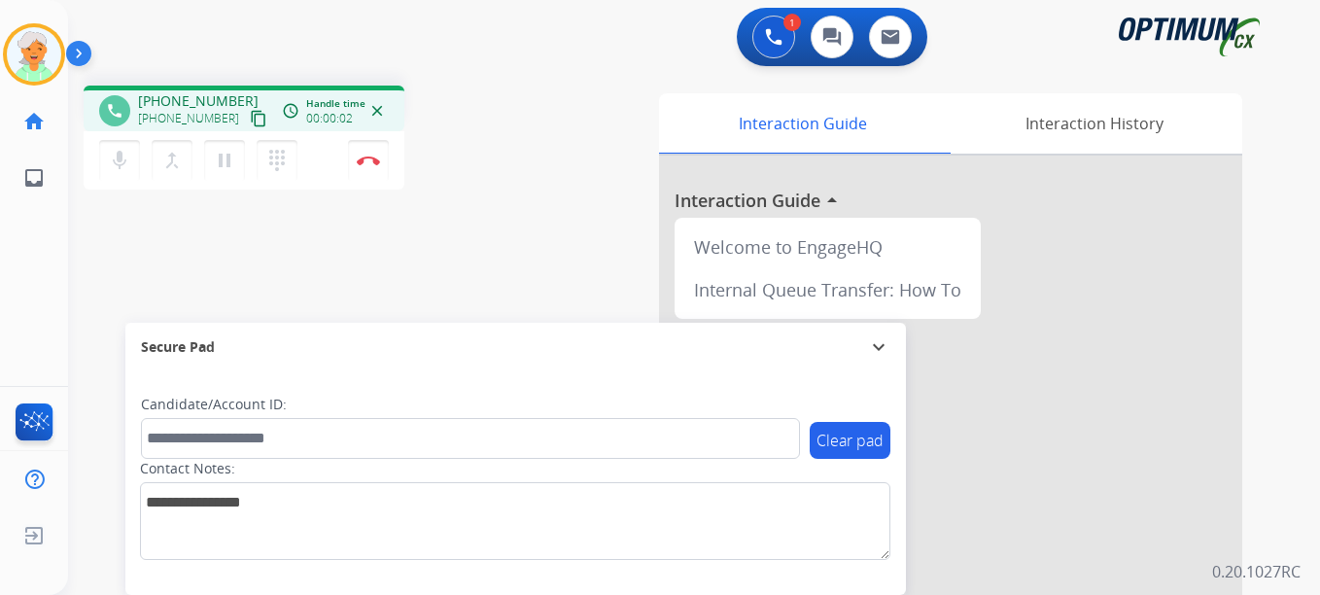
click at [250, 123] on mat-icon "content_copy" at bounding box center [258, 118] width 17 height 17
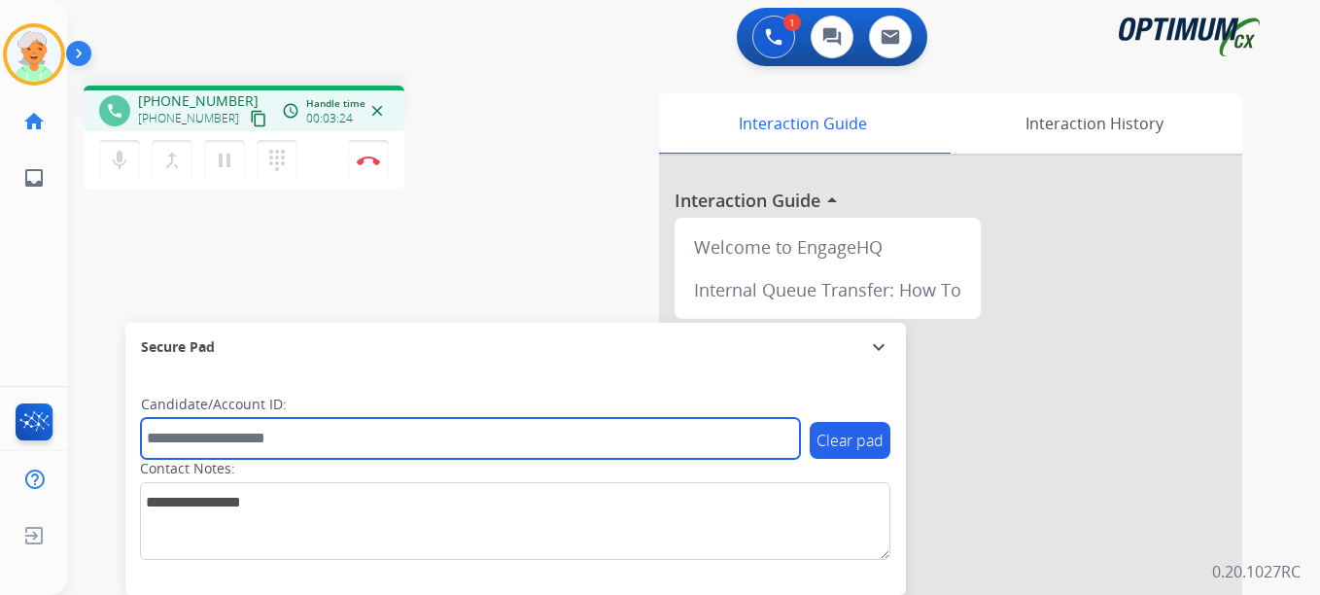
click at [258, 445] on input "text" at bounding box center [470, 438] width 659 height 41
paste input "*******"
type input "*******"
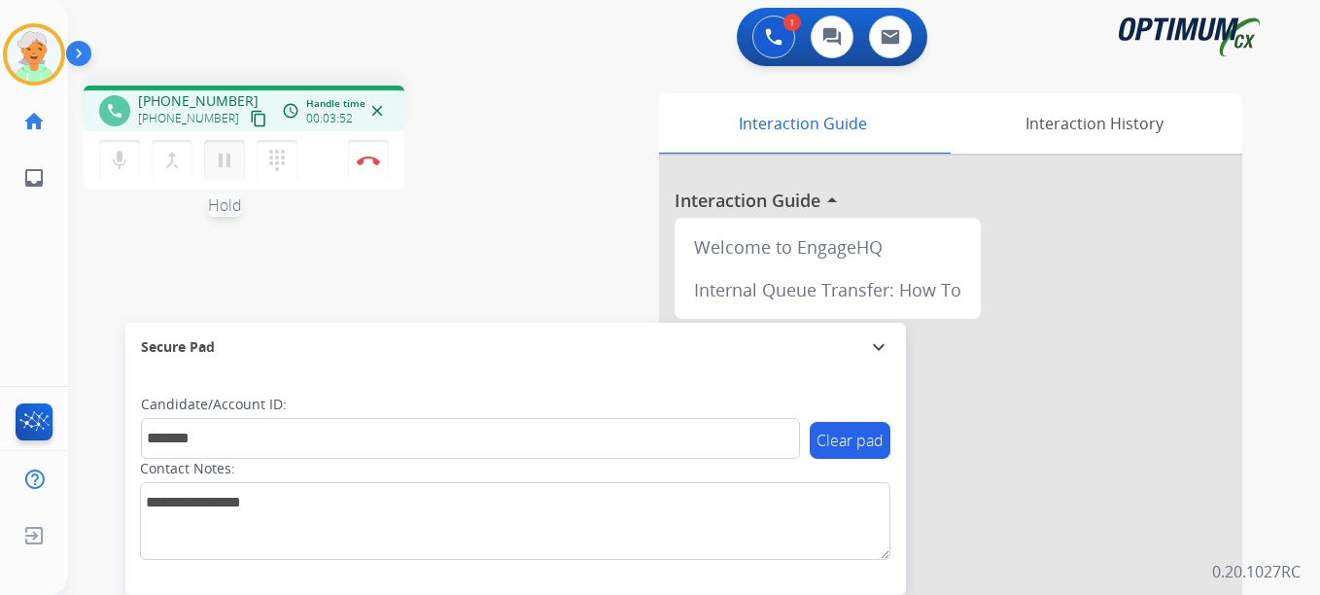
click at [228, 170] on mat-icon "pause" at bounding box center [224, 160] width 23 height 23
click at [360, 165] on button "Disconnect" at bounding box center [368, 160] width 41 height 41
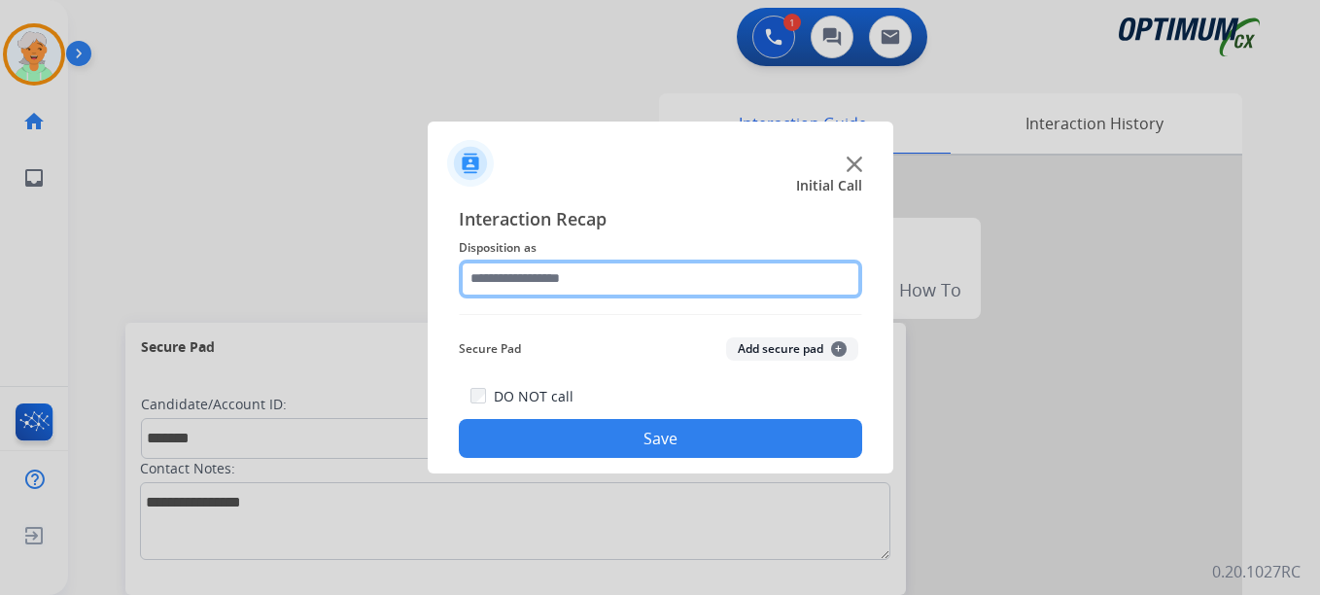
click at [620, 279] on input "text" at bounding box center [660, 278] width 403 height 39
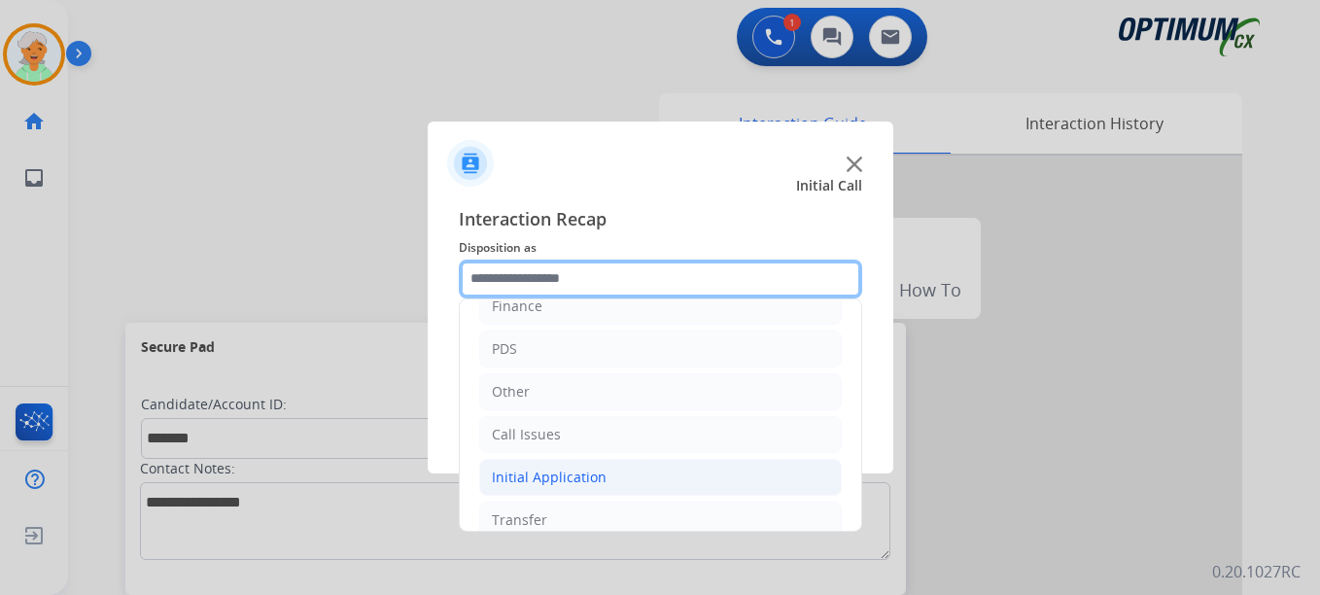
scroll to position [35, 0]
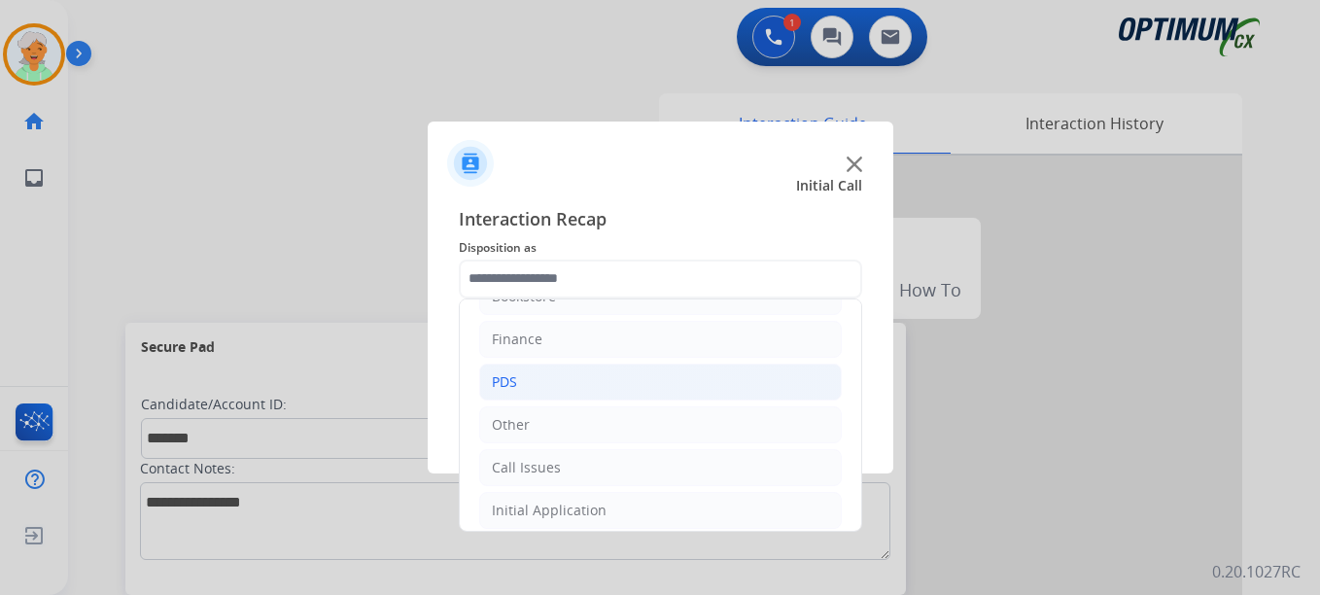
click at [567, 385] on li "PDS" at bounding box center [660, 381] width 362 height 37
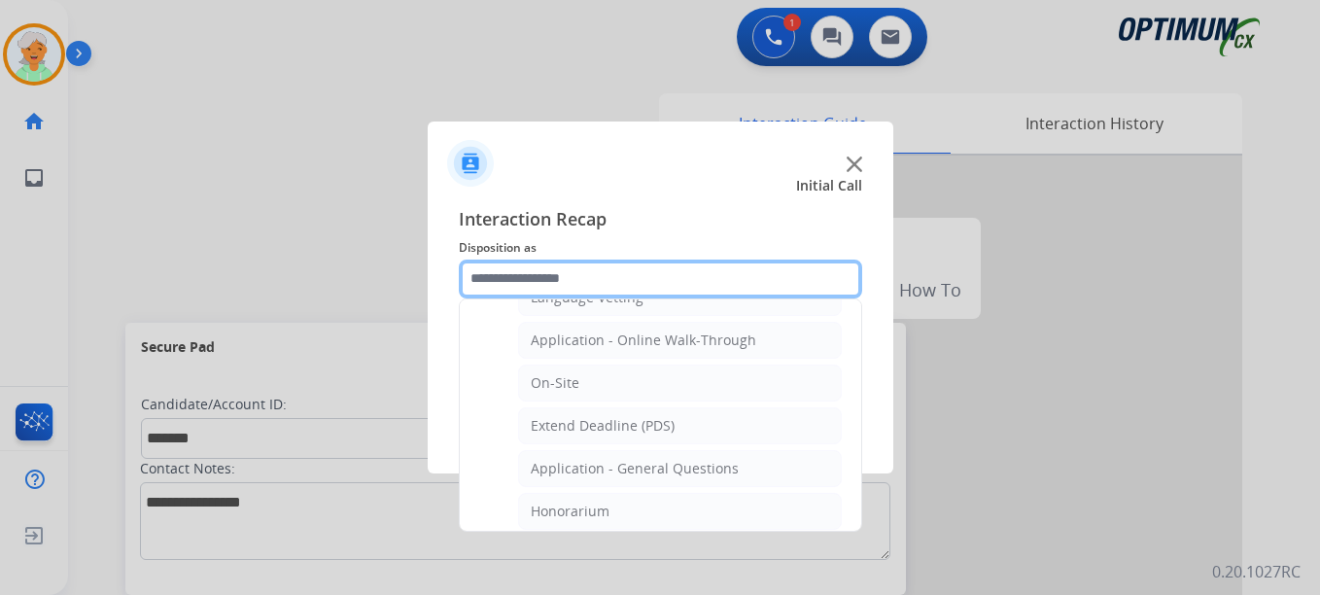
scroll to position [424, 0]
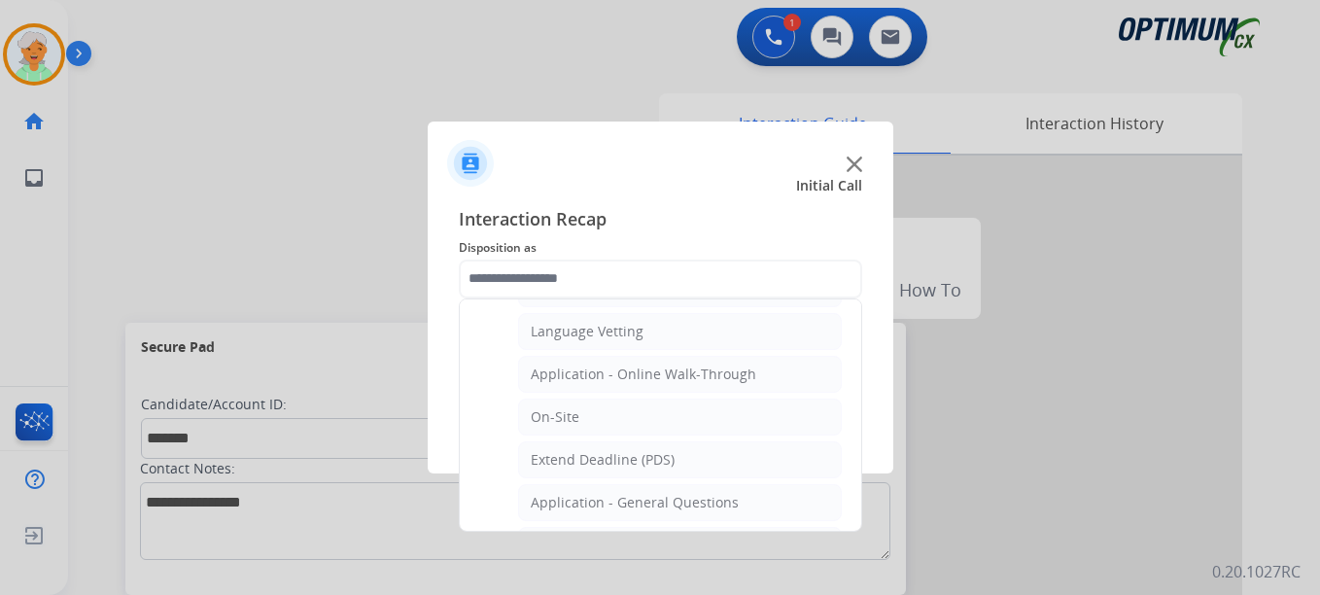
click at [572, 385] on li "Application - Online Walk-Through" at bounding box center [680, 374] width 324 height 37
type input "**********"
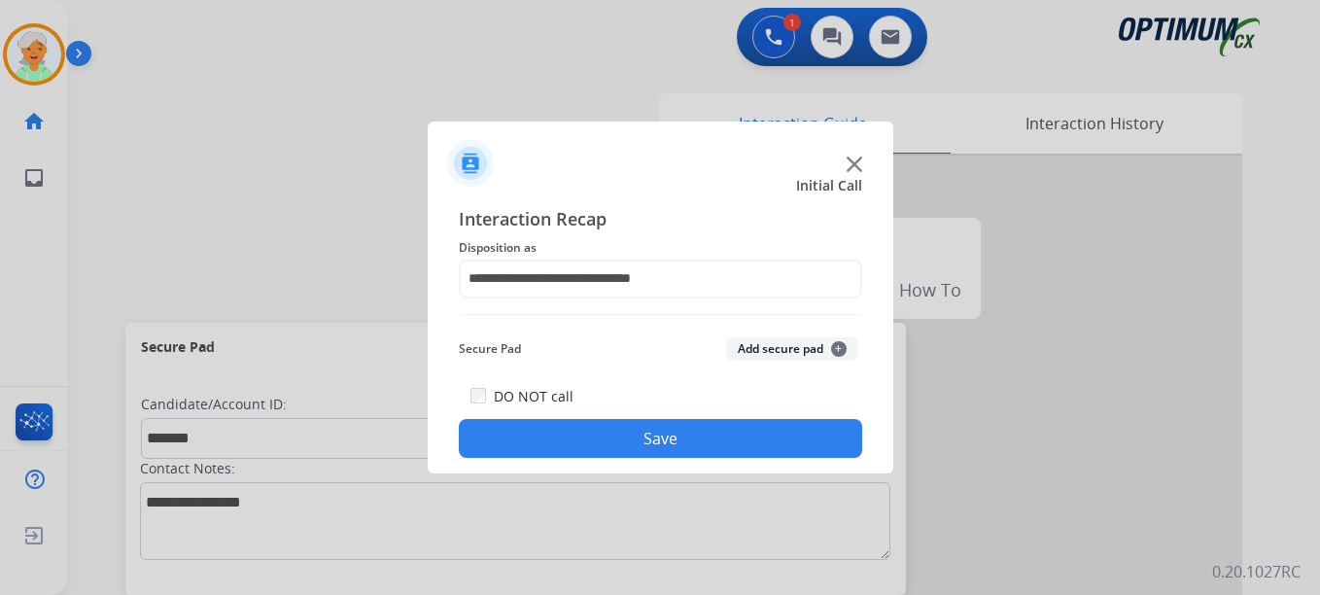
click at [617, 429] on button "Save" at bounding box center [660, 438] width 403 height 39
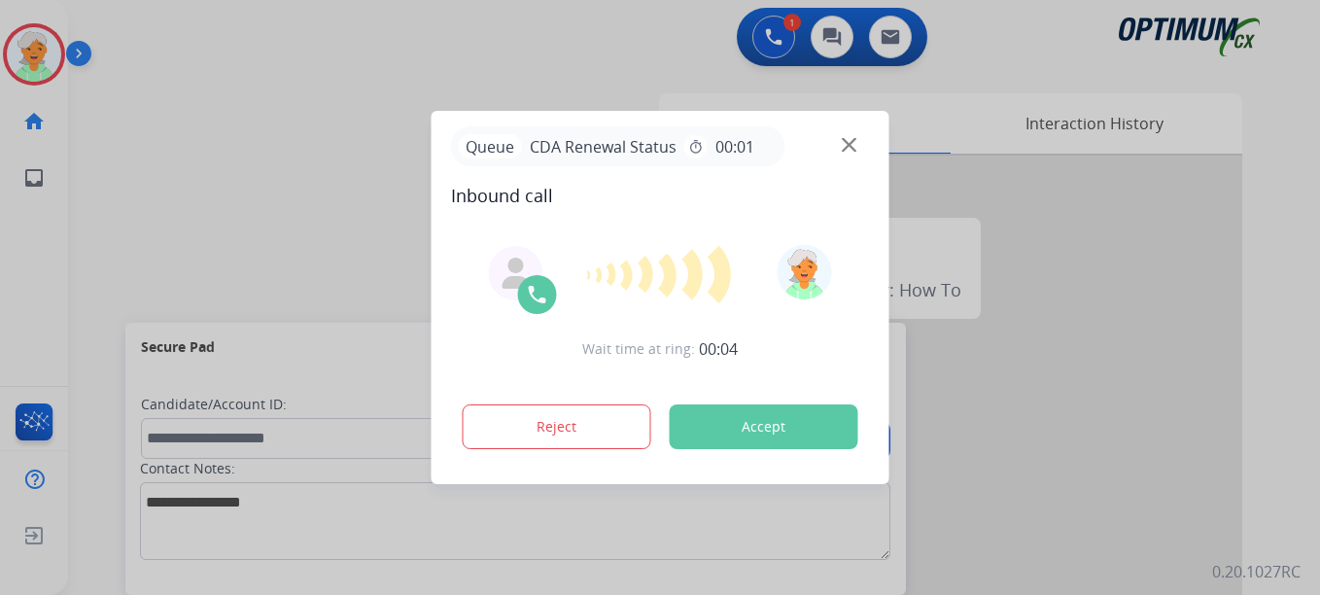
click at [77, 189] on div at bounding box center [660, 297] width 1320 height 595
click at [751, 420] on button "Accept" at bounding box center [764, 426] width 189 height 45
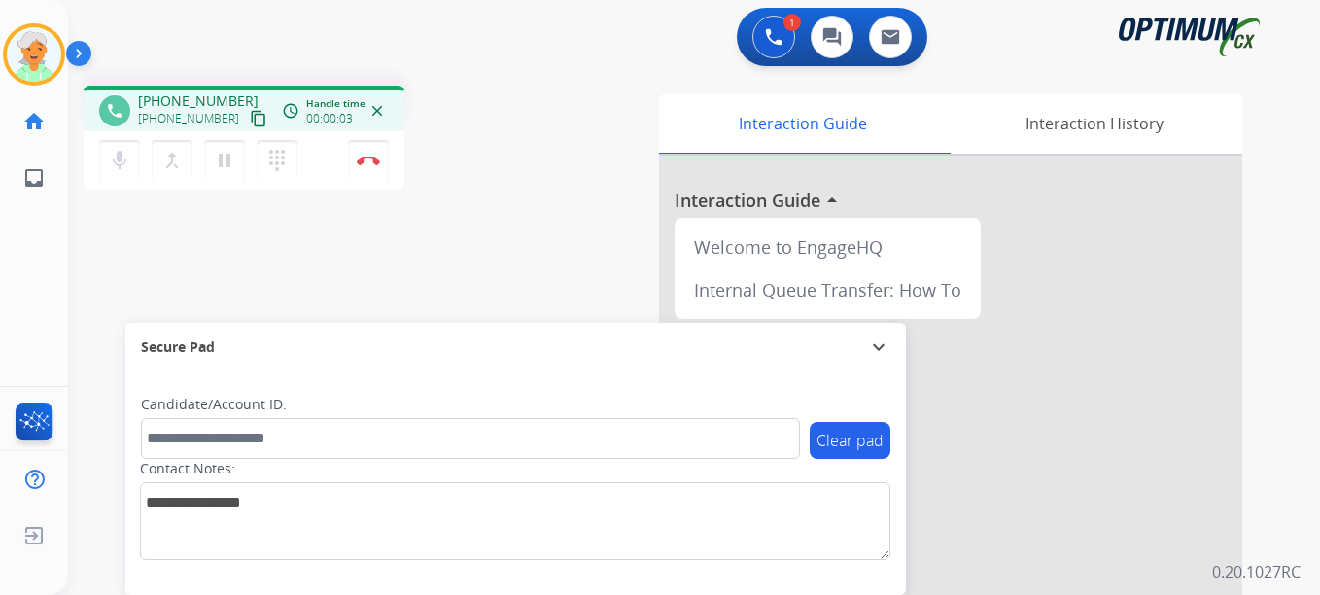
click at [250, 112] on mat-icon "content_copy" at bounding box center [258, 118] width 17 height 17
click at [229, 166] on mat-icon "pause" at bounding box center [224, 160] width 23 height 23
click at [370, 172] on button "Disconnect" at bounding box center [368, 160] width 41 height 41
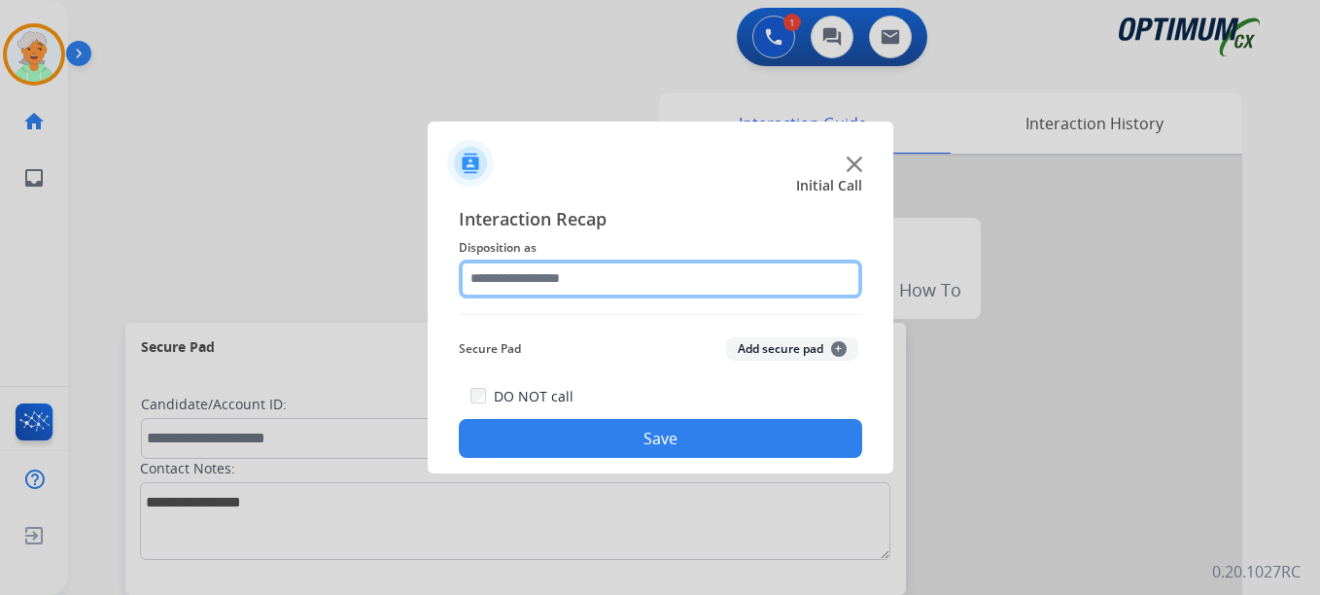
click at [569, 282] on input "text" at bounding box center [660, 278] width 403 height 39
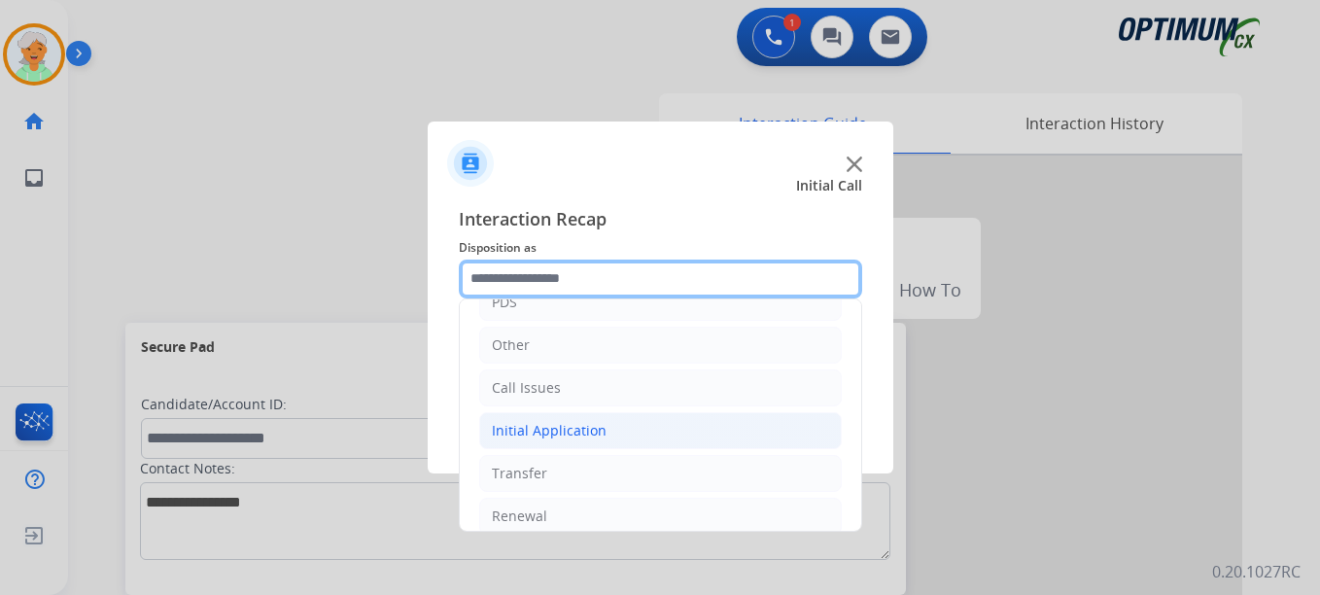
scroll to position [132, 0]
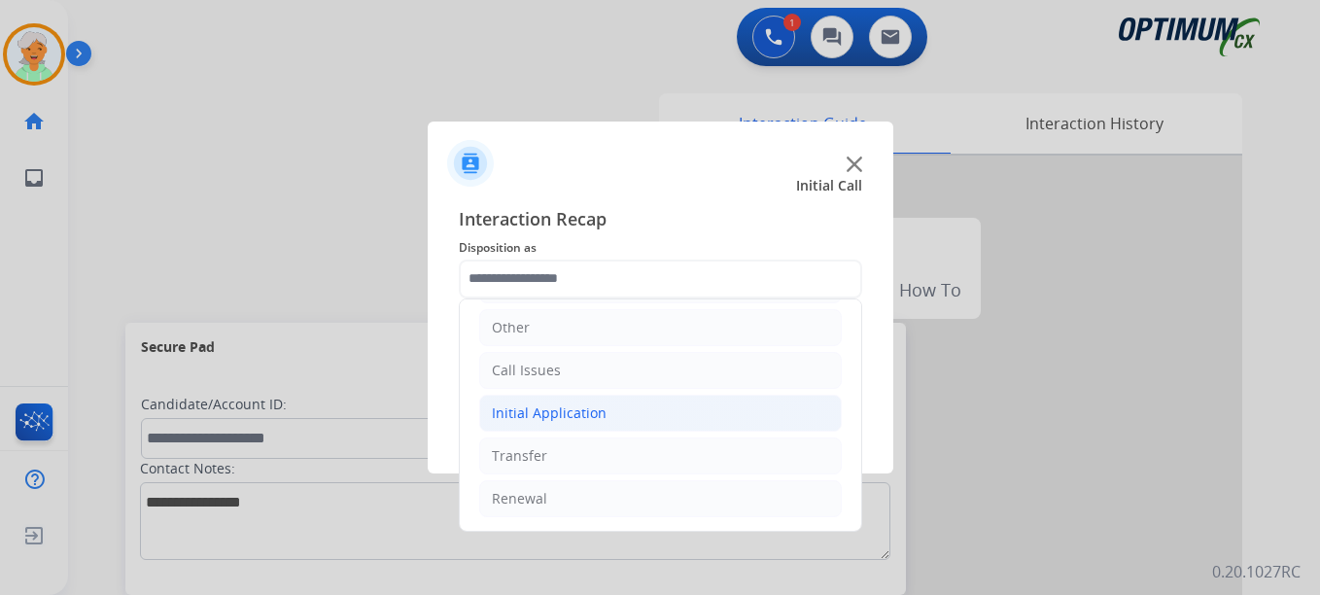
click at [589, 418] on div "Initial Application" at bounding box center [549, 412] width 115 height 19
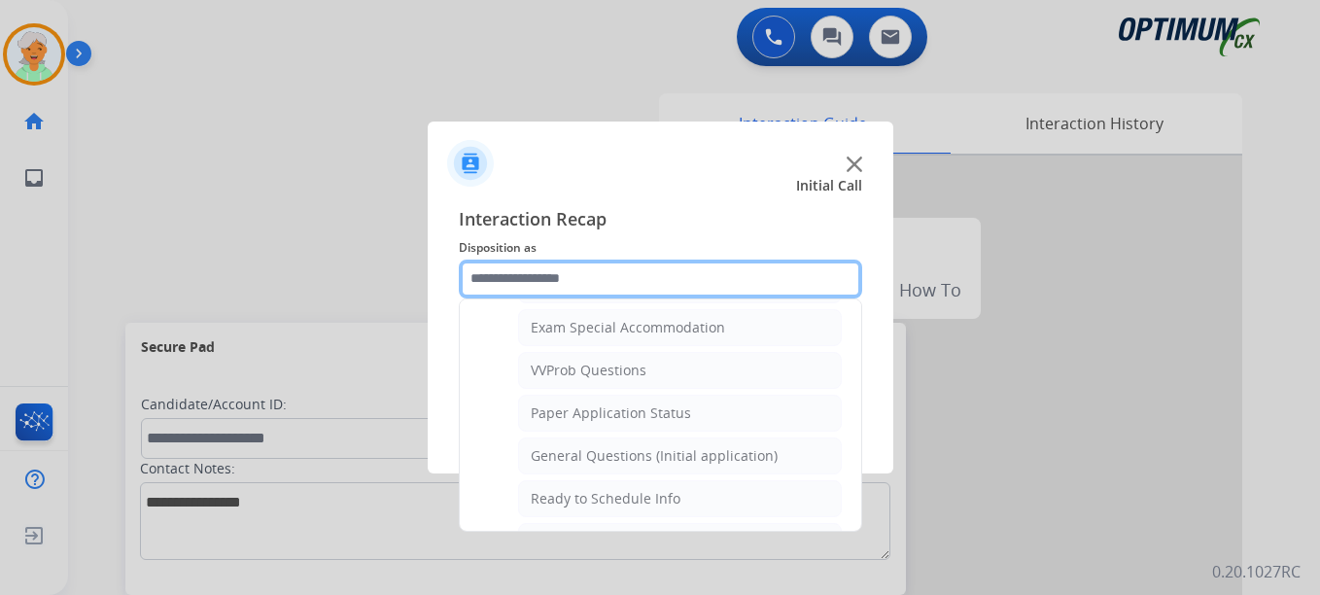
scroll to position [1104, 0]
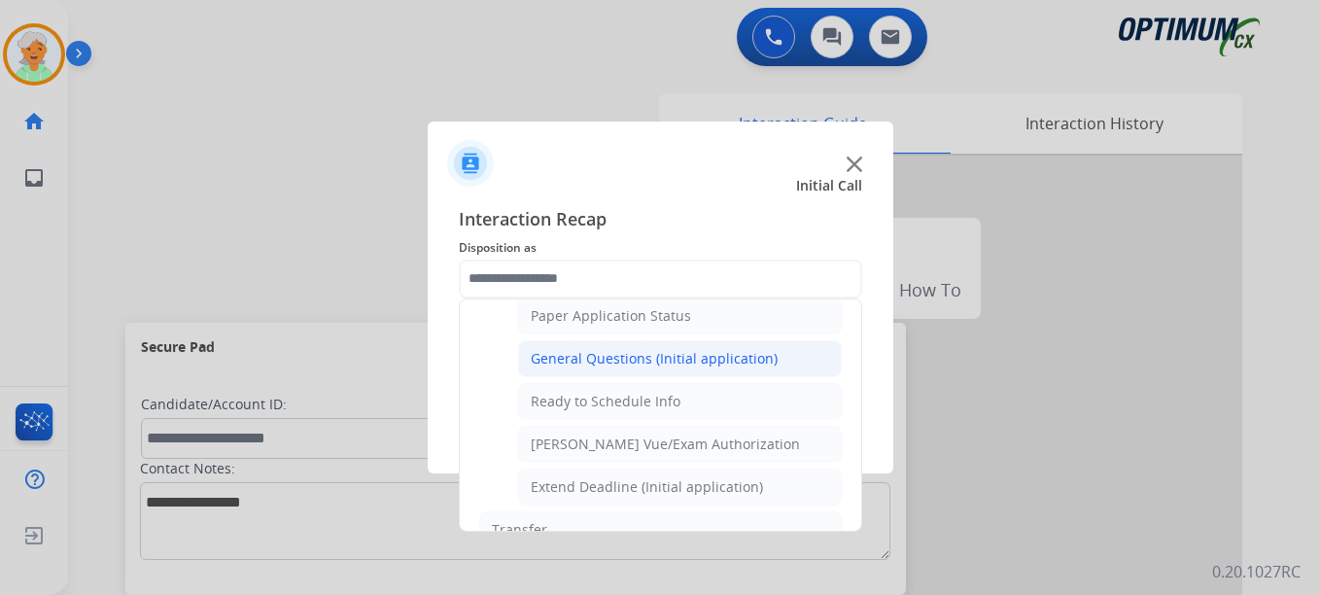
click at [611, 357] on div "General Questions (Initial application)" at bounding box center [654, 358] width 247 height 19
type input "**********"
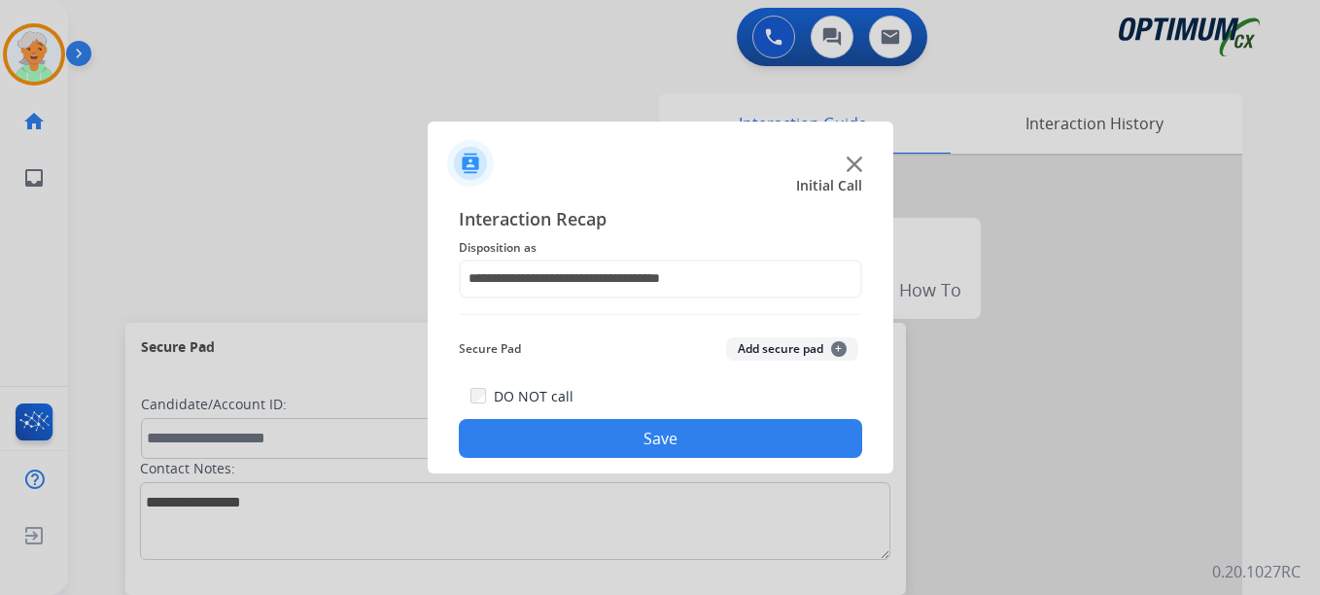
click at [613, 445] on button "Save" at bounding box center [660, 438] width 403 height 39
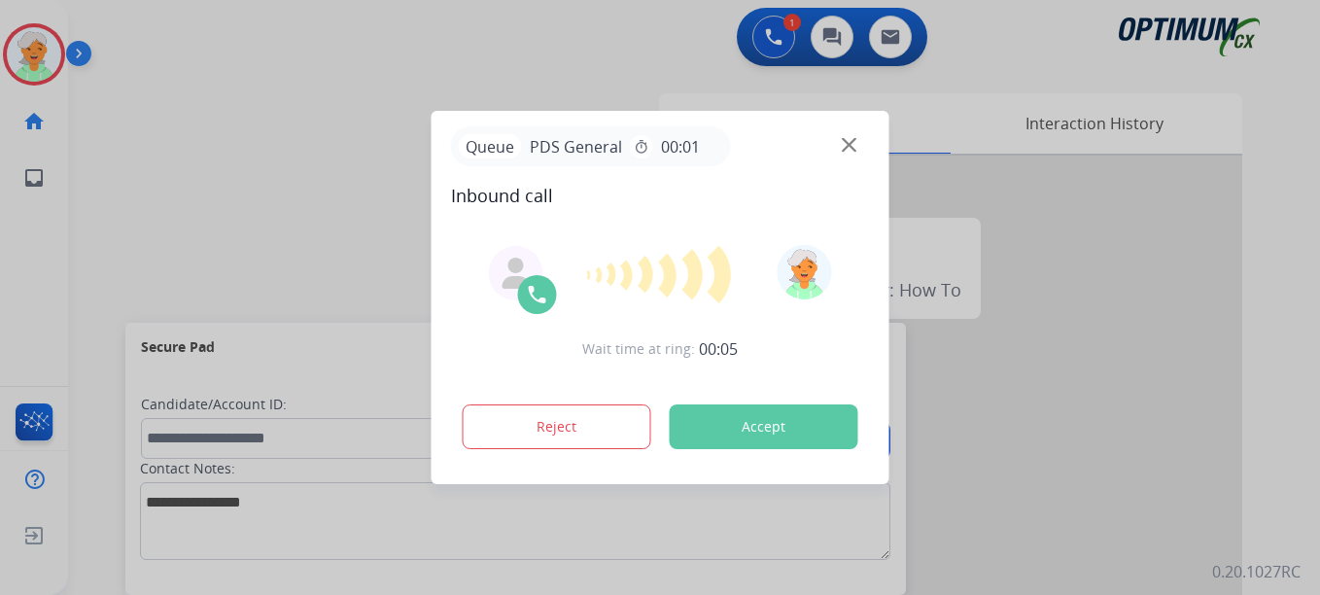
click at [734, 423] on button "Accept" at bounding box center [764, 426] width 189 height 45
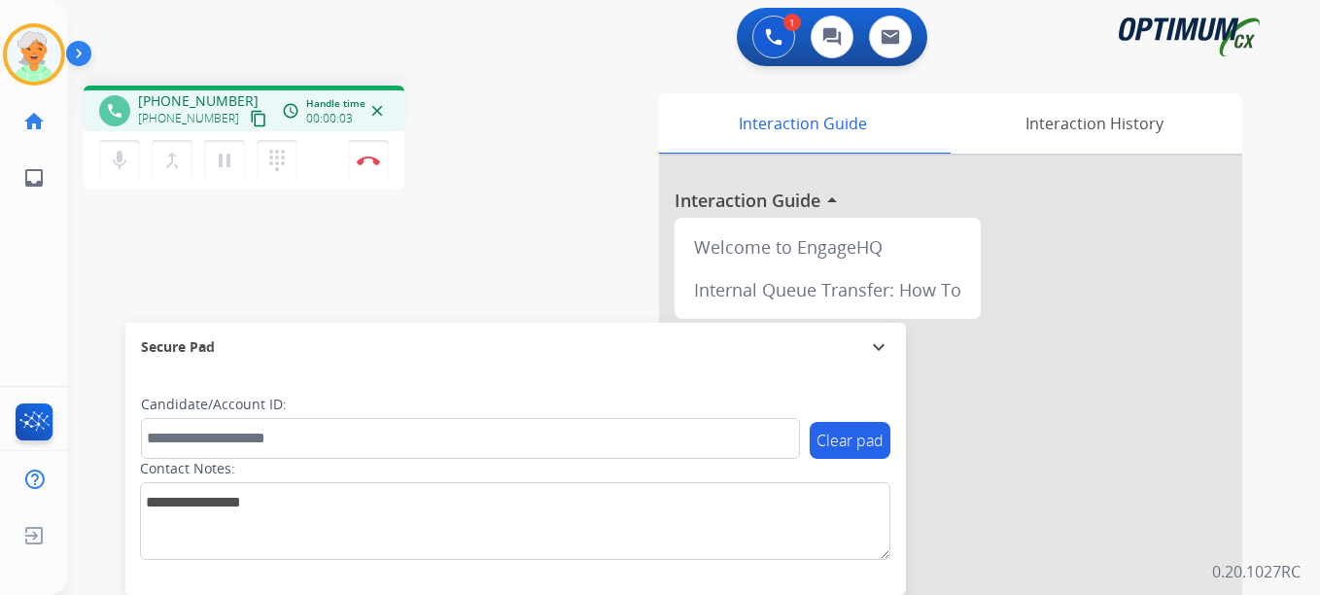
click at [250, 125] on mat-icon "content_copy" at bounding box center [258, 118] width 17 height 17
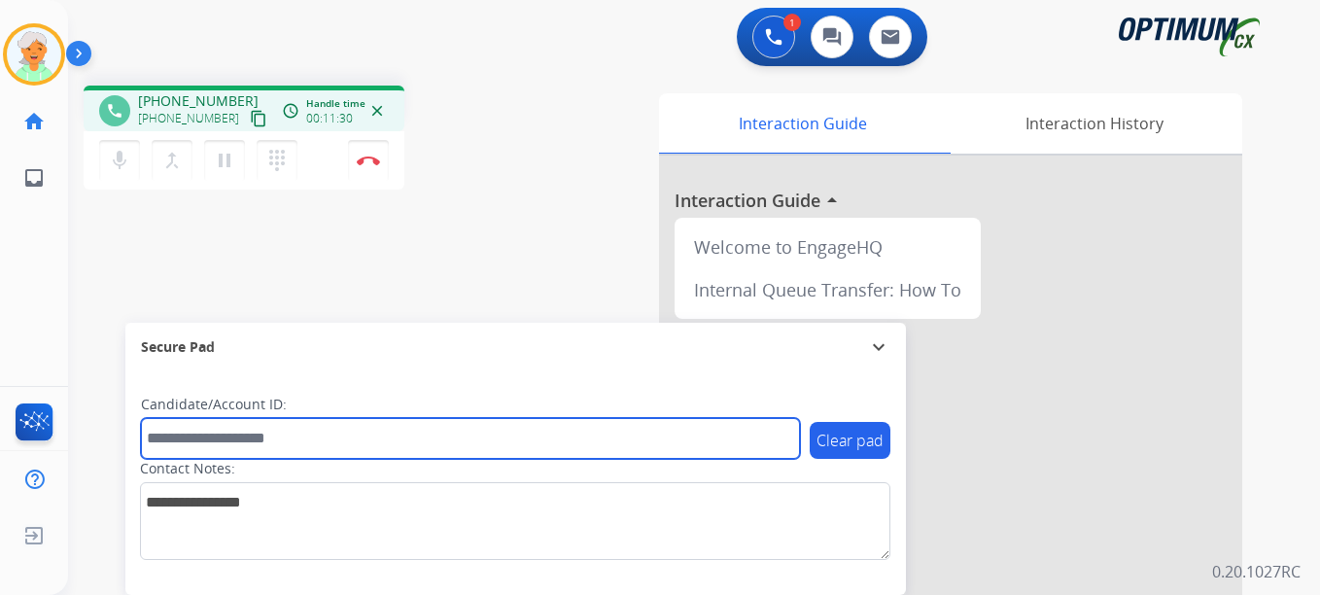
click at [186, 432] on input "text" at bounding box center [470, 438] width 659 height 41
paste input "*******"
type input "*******"
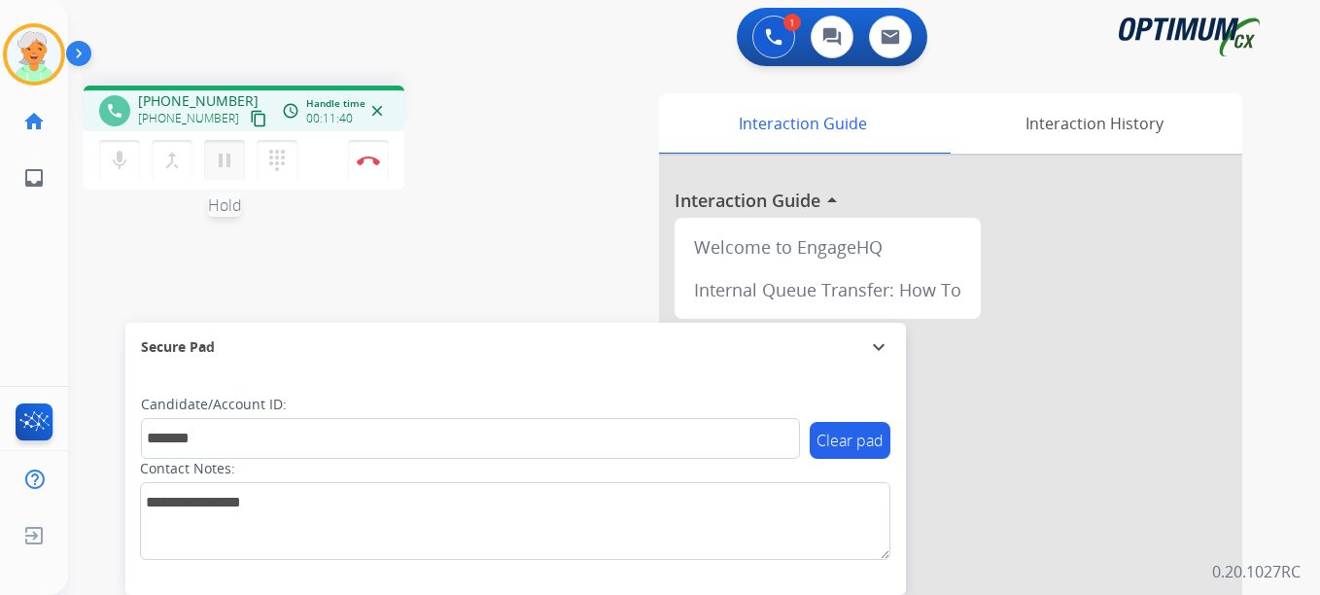
click at [221, 169] on mat-icon "pause" at bounding box center [224, 160] width 23 height 23
click at [385, 158] on button "Disconnect" at bounding box center [368, 160] width 41 height 41
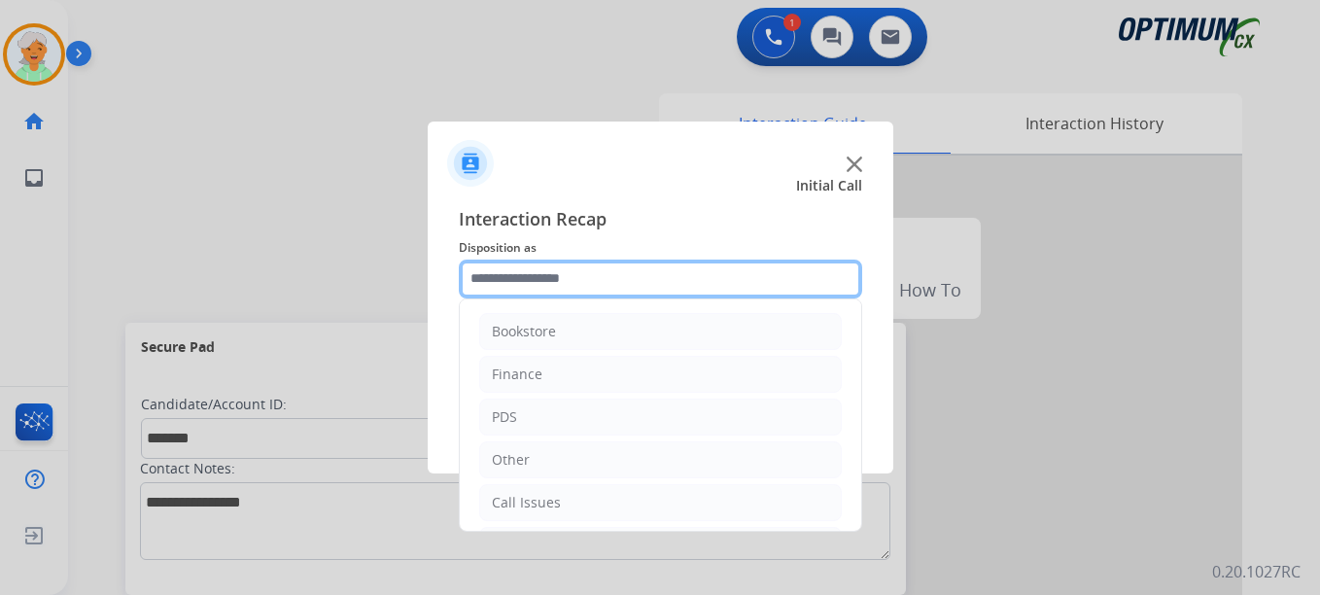
click at [601, 280] on input "text" at bounding box center [660, 278] width 403 height 39
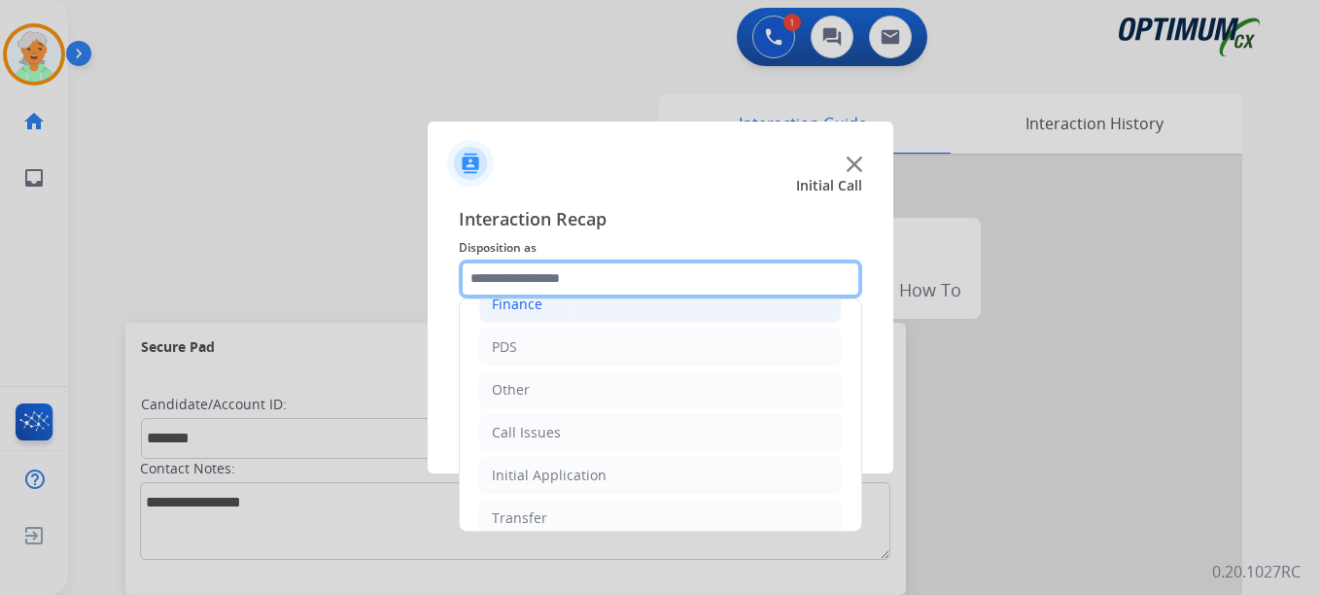
scroll to position [35, 0]
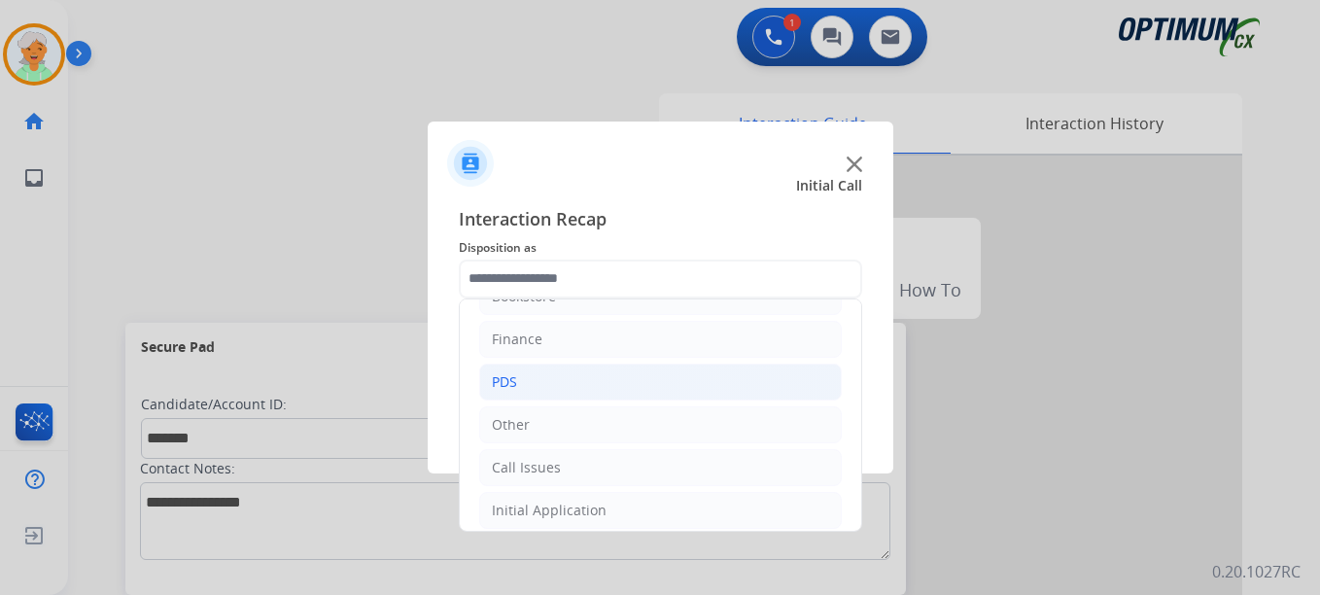
click at [573, 368] on li "PDS" at bounding box center [660, 381] width 362 height 37
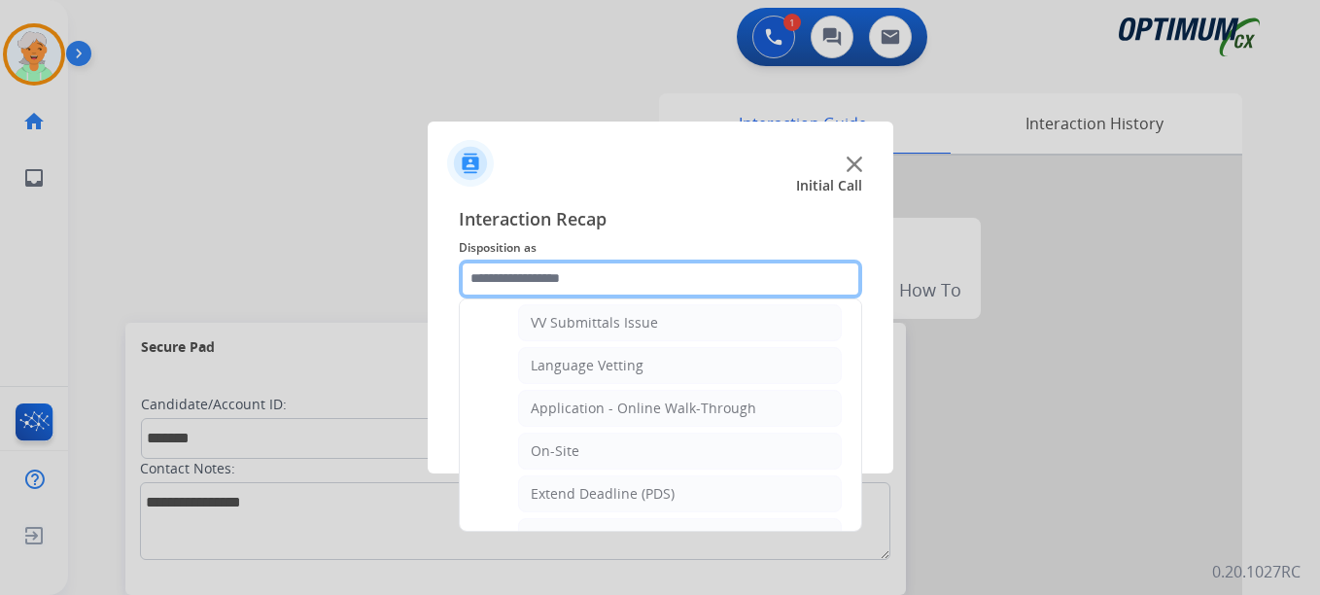
scroll to position [424, 0]
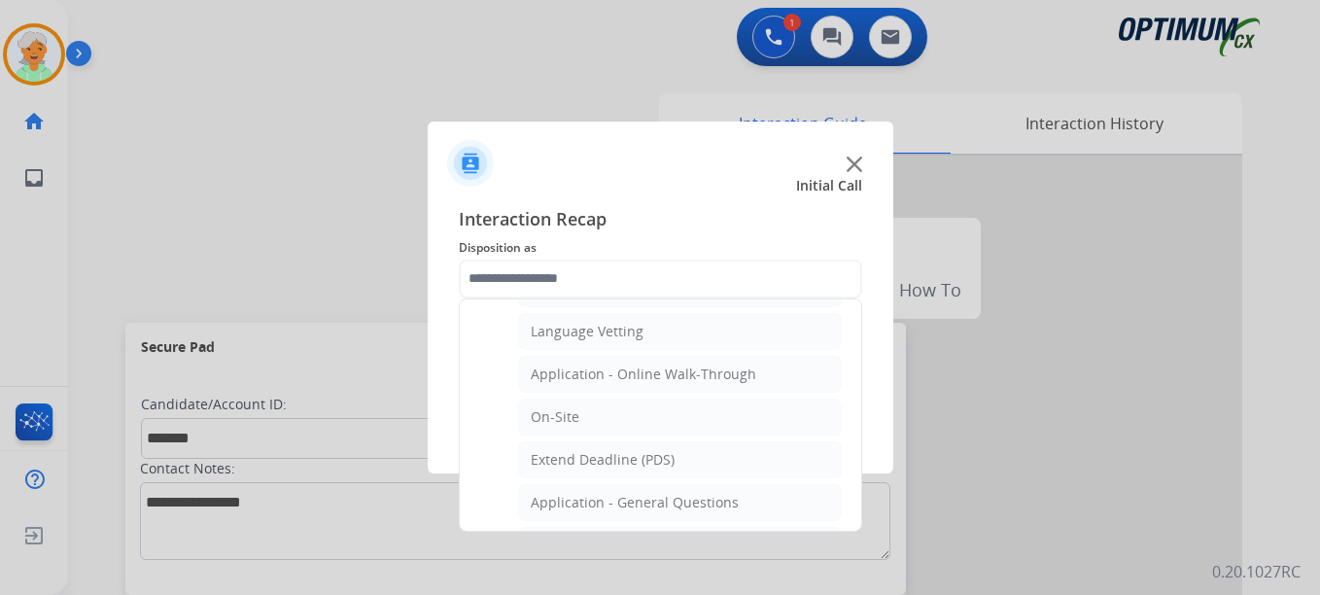
click at [578, 382] on div "Application - Online Walk-Through" at bounding box center [643, 373] width 225 height 19
type input "**********"
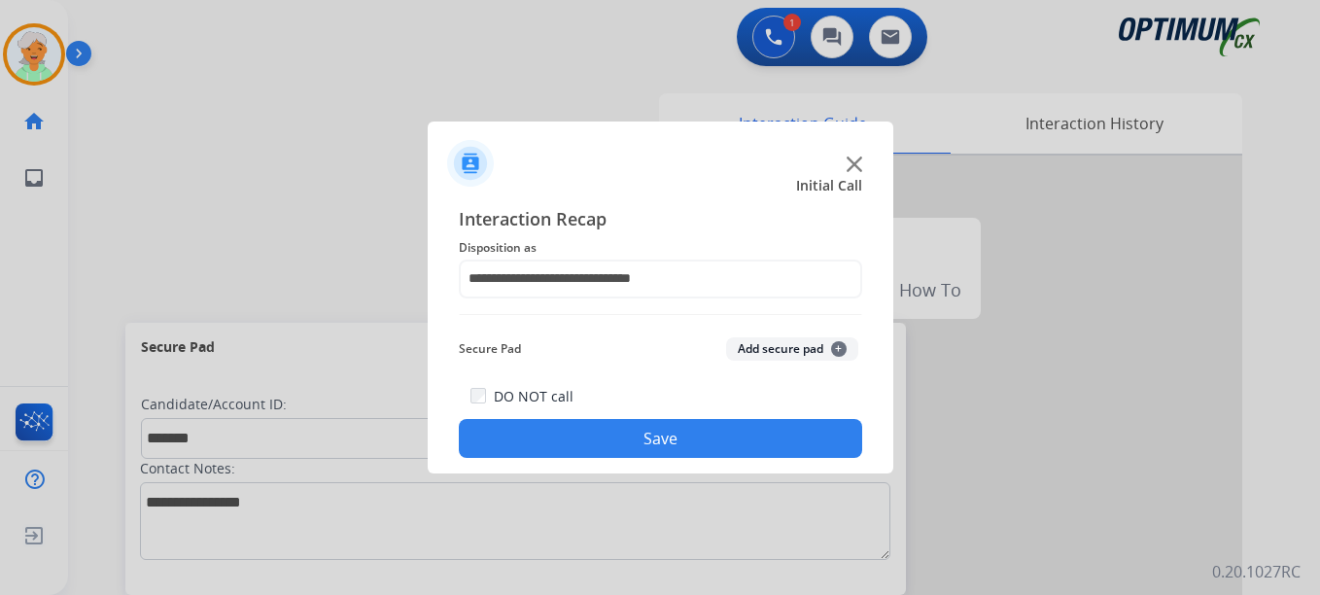
click at [606, 447] on button "Save" at bounding box center [660, 438] width 403 height 39
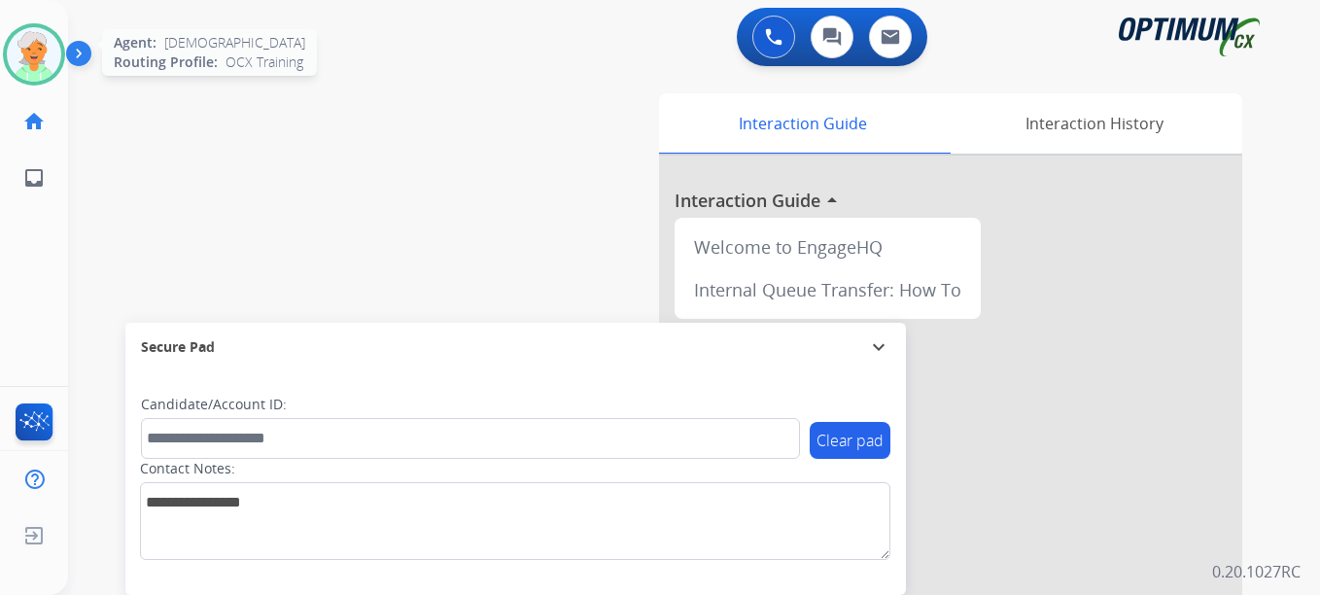
click at [31, 57] on img at bounding box center [34, 54] width 54 height 54
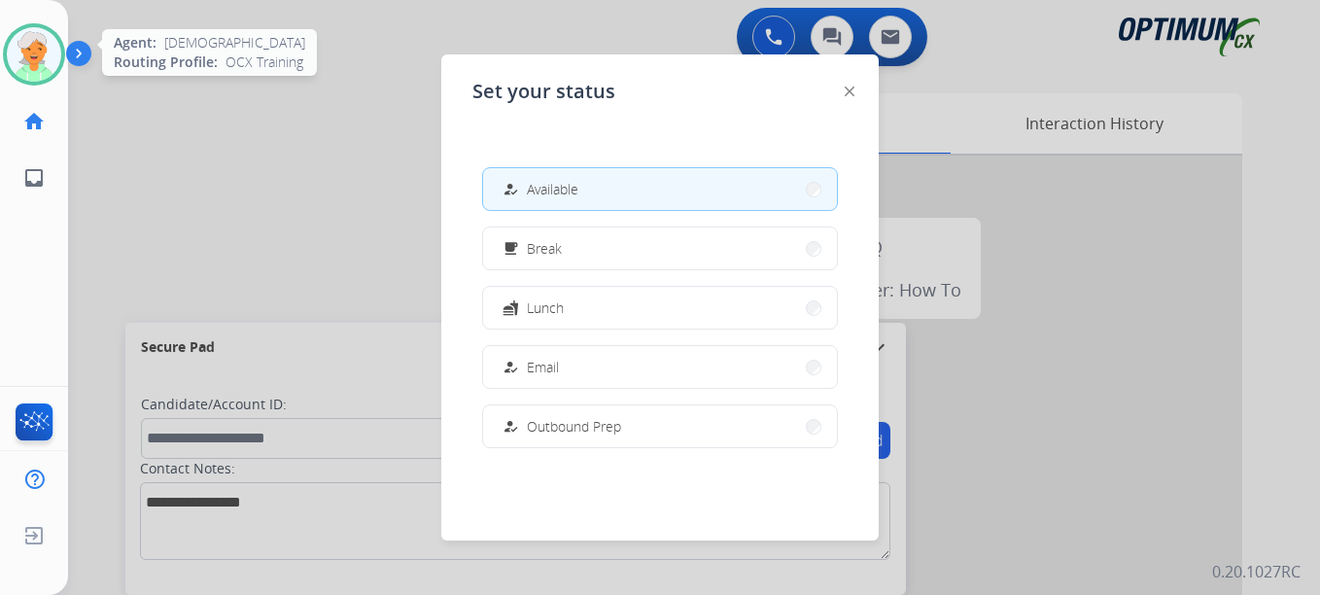
click at [29, 61] on img at bounding box center [34, 54] width 54 height 54
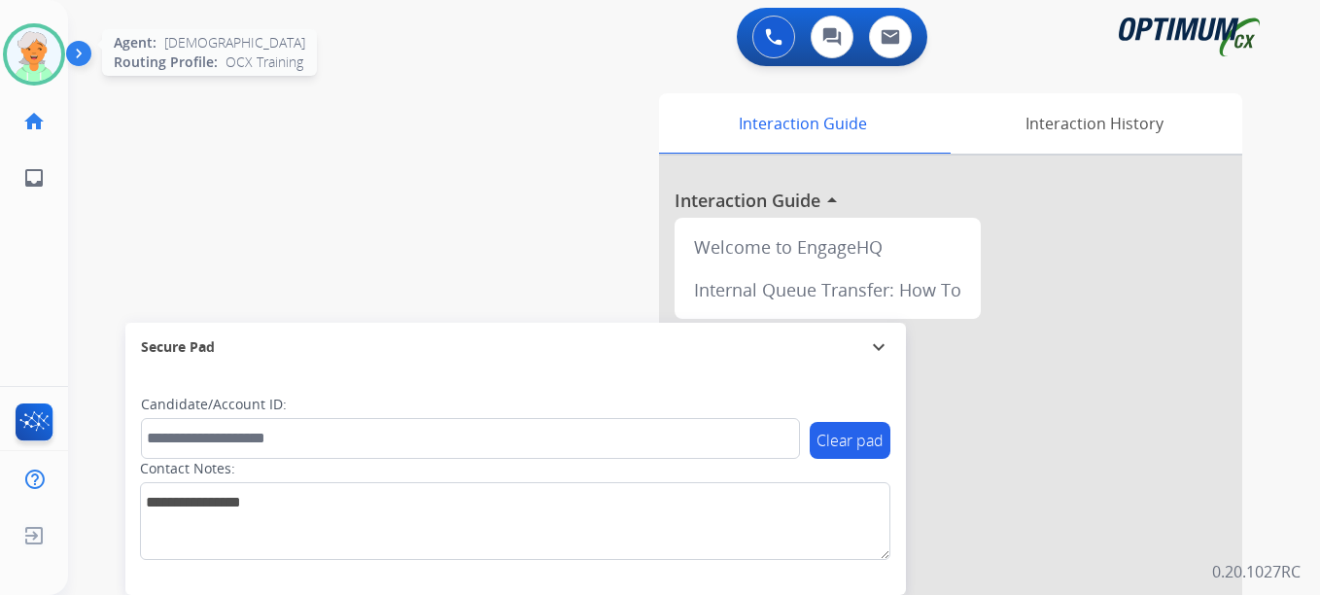
click at [17, 64] on img at bounding box center [34, 54] width 54 height 54
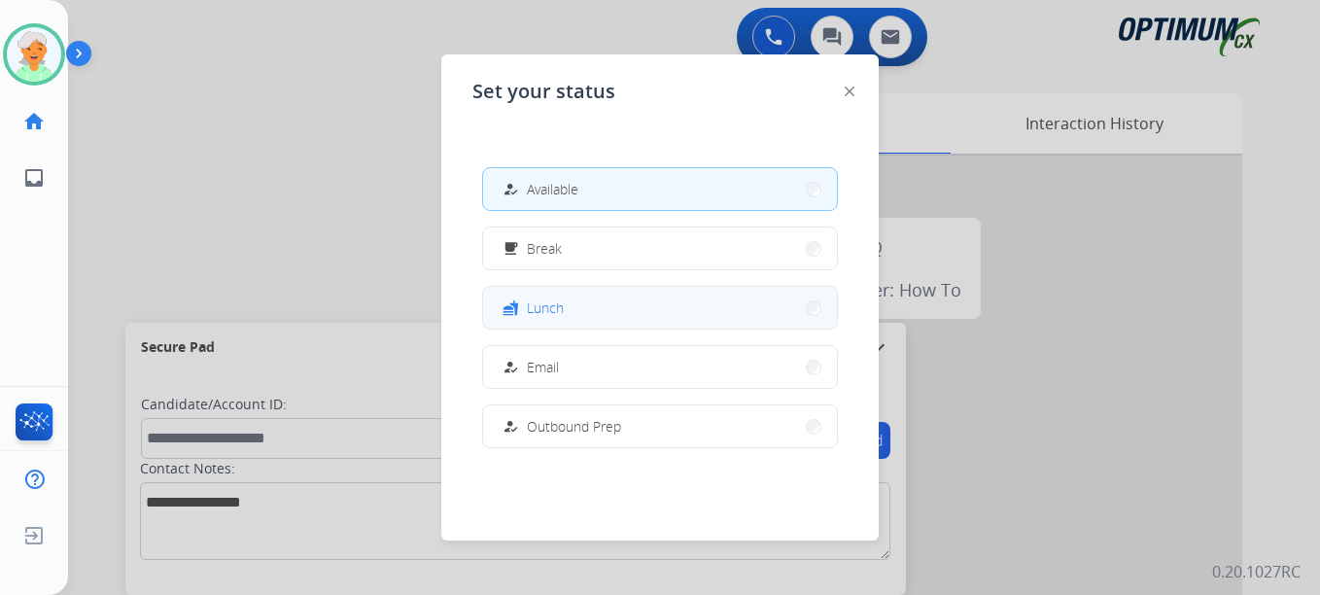
click at [531, 299] on div "fastfood Lunch" at bounding box center [530, 307] width 65 height 23
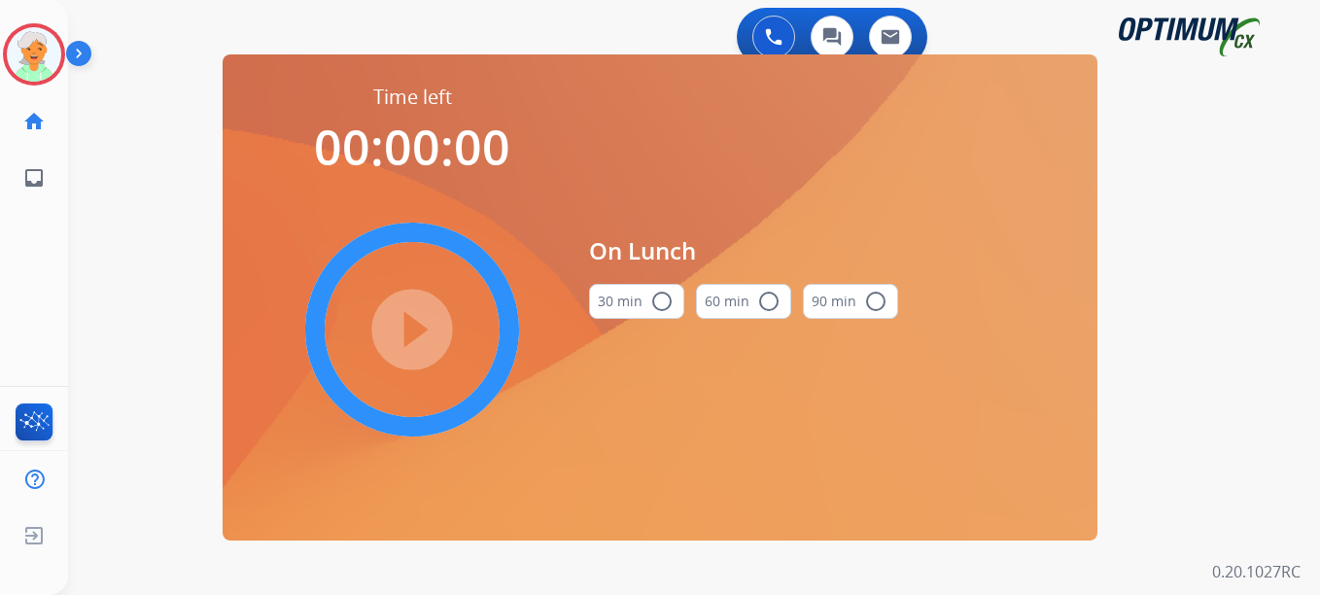
click at [651, 305] on mat-icon "radio_button_unchecked" at bounding box center [661, 301] width 23 height 23
click at [400, 327] on mat-icon "play_circle_filled" at bounding box center [411, 329] width 23 height 23
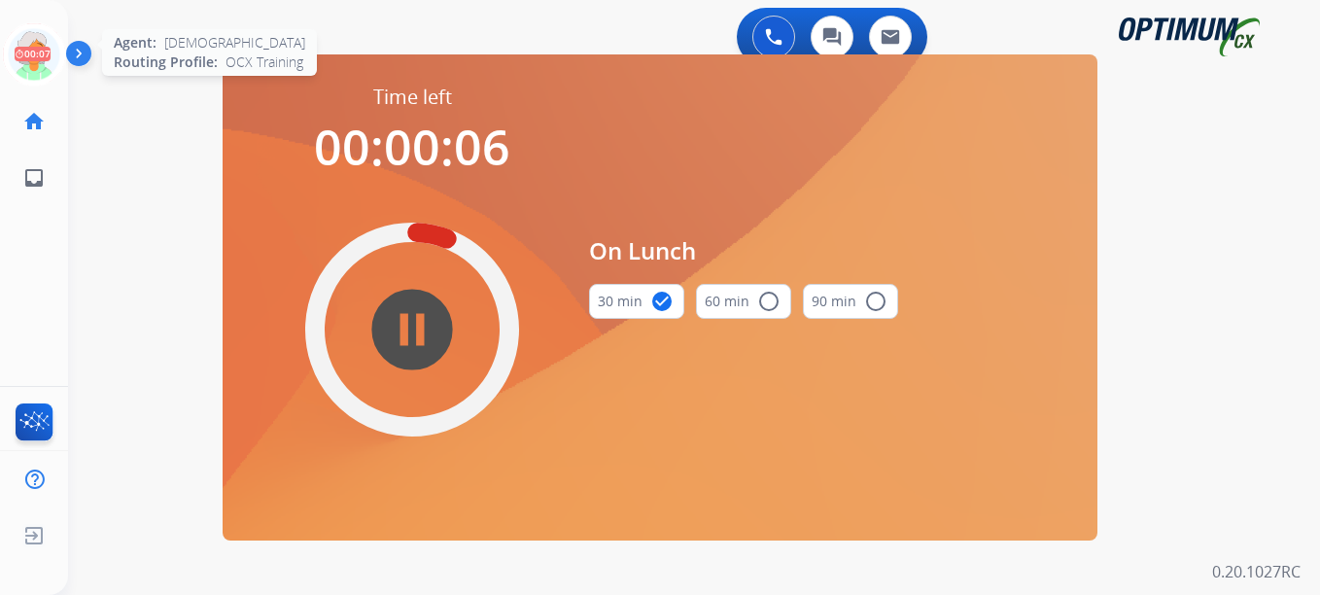
click at [27, 79] on icon at bounding box center [34, 54] width 63 height 63
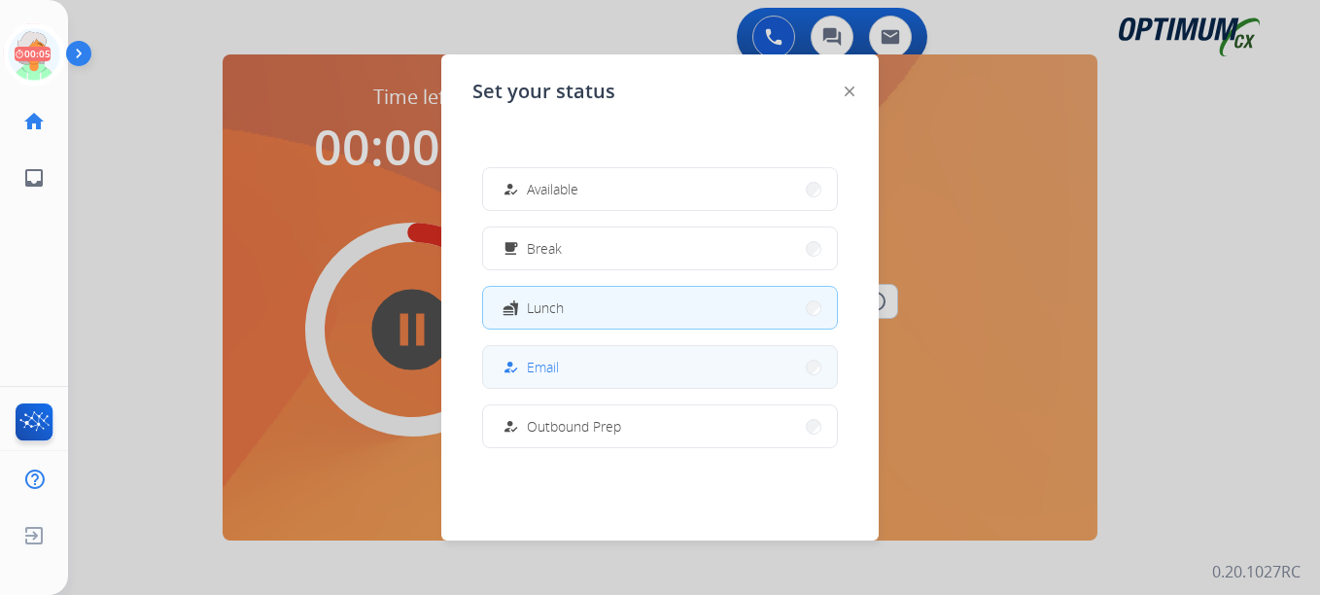
click at [596, 368] on button "how_to_reg Email" at bounding box center [660, 367] width 354 height 42
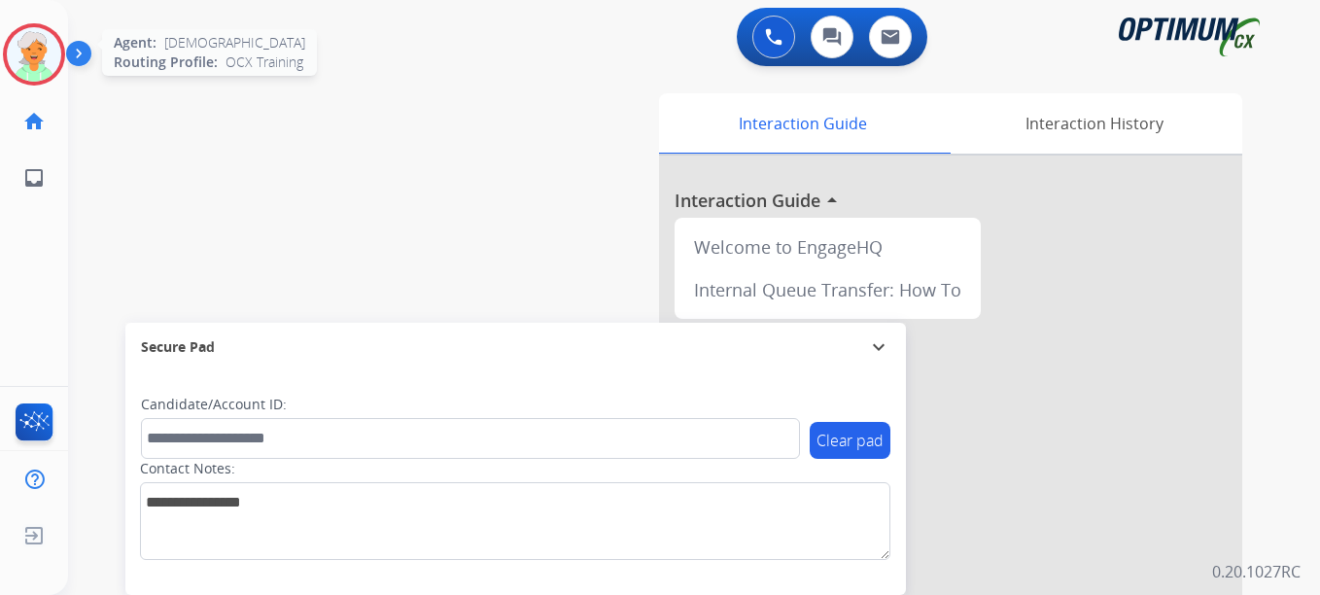
click at [64, 52] on div at bounding box center [34, 54] width 62 height 62
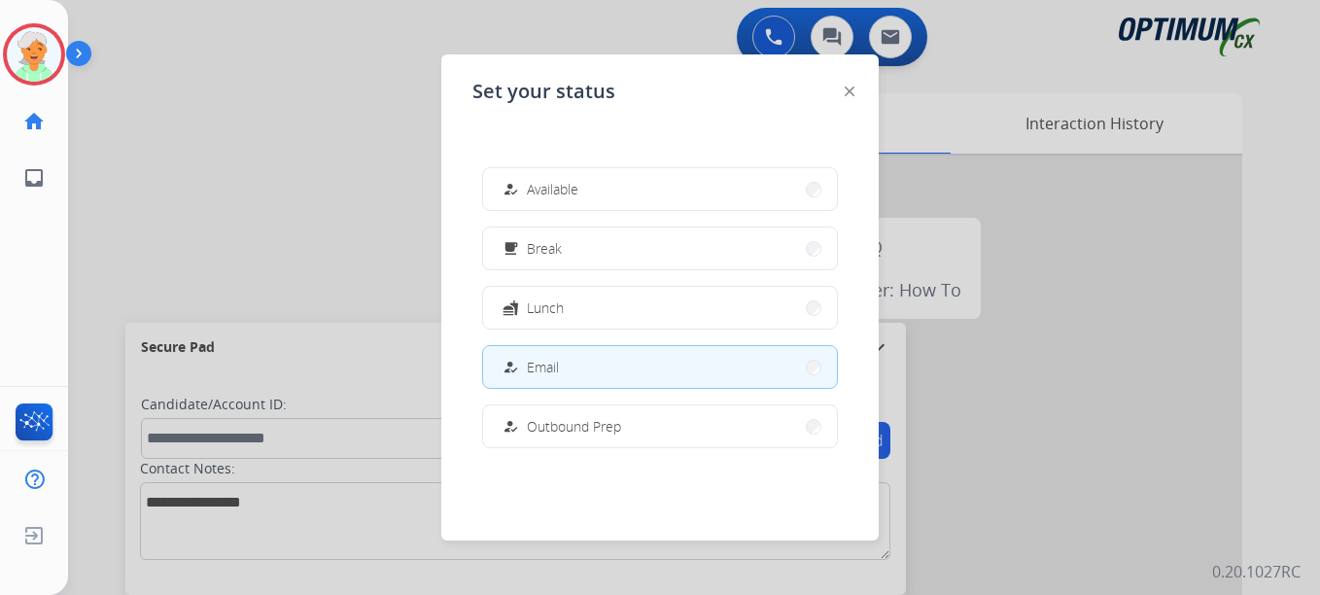
click at [552, 216] on div "how_to_reg Available free_breakfast Break fastfood Lunch how_to_reg Email how_t…" at bounding box center [659, 307] width 375 height 311
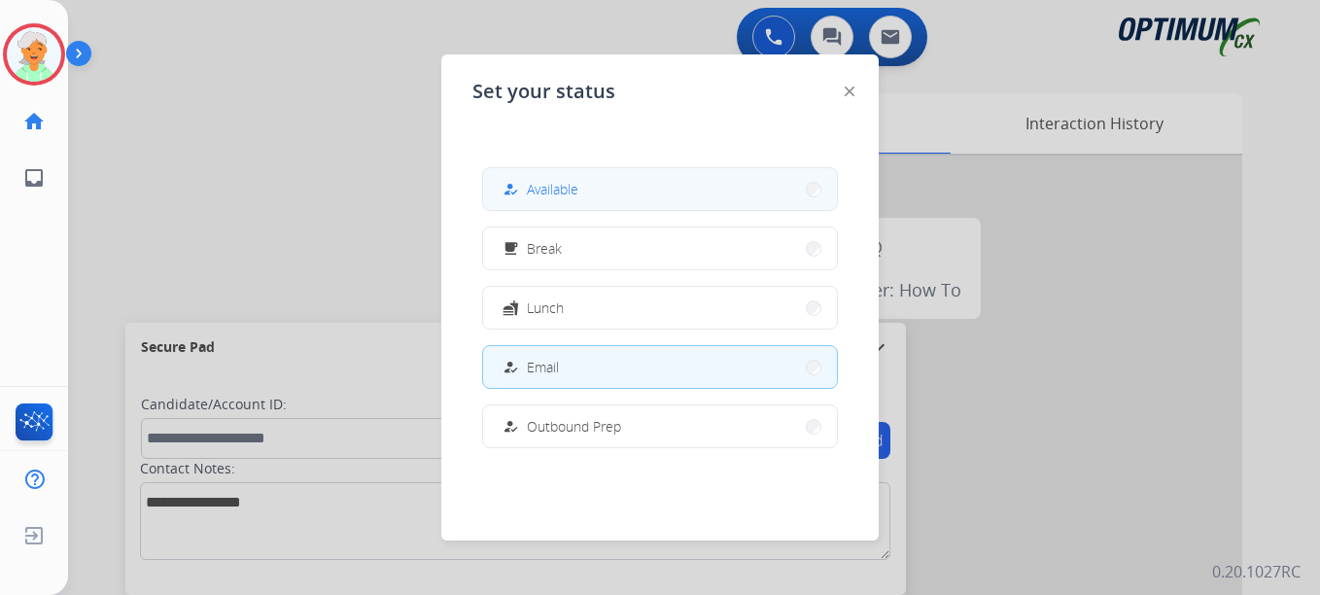
click at [563, 189] on span "Available" at bounding box center [553, 189] width 52 height 20
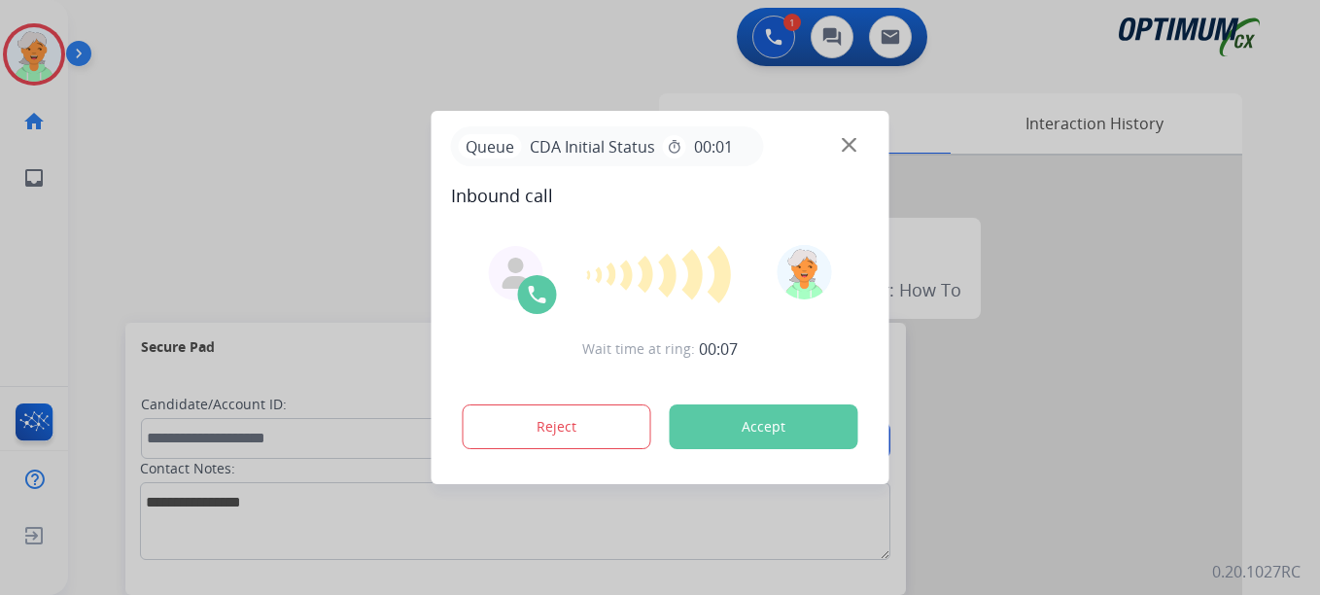
drag, startPoint x: 66, startPoint y: 236, endPoint x: 91, endPoint y: 223, distance: 28.2
click at [66, 236] on div at bounding box center [660, 297] width 1320 height 595
click at [764, 435] on button "Accept" at bounding box center [764, 426] width 189 height 45
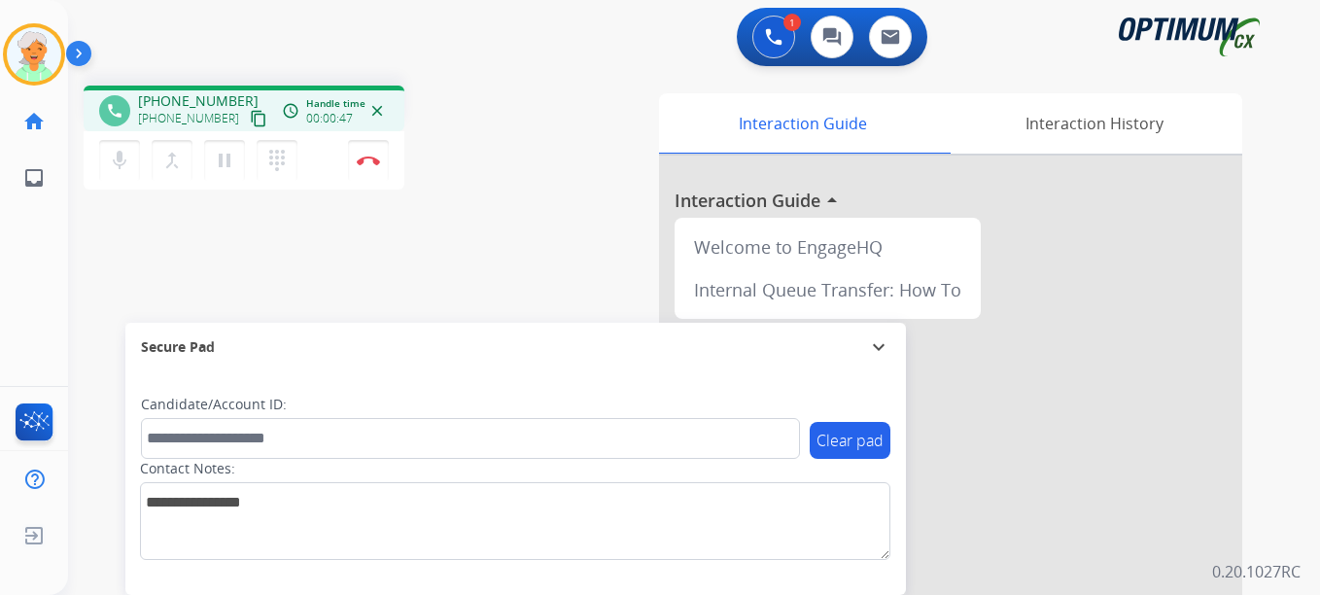
click at [247, 109] on button "content_copy" at bounding box center [258, 118] width 23 height 23
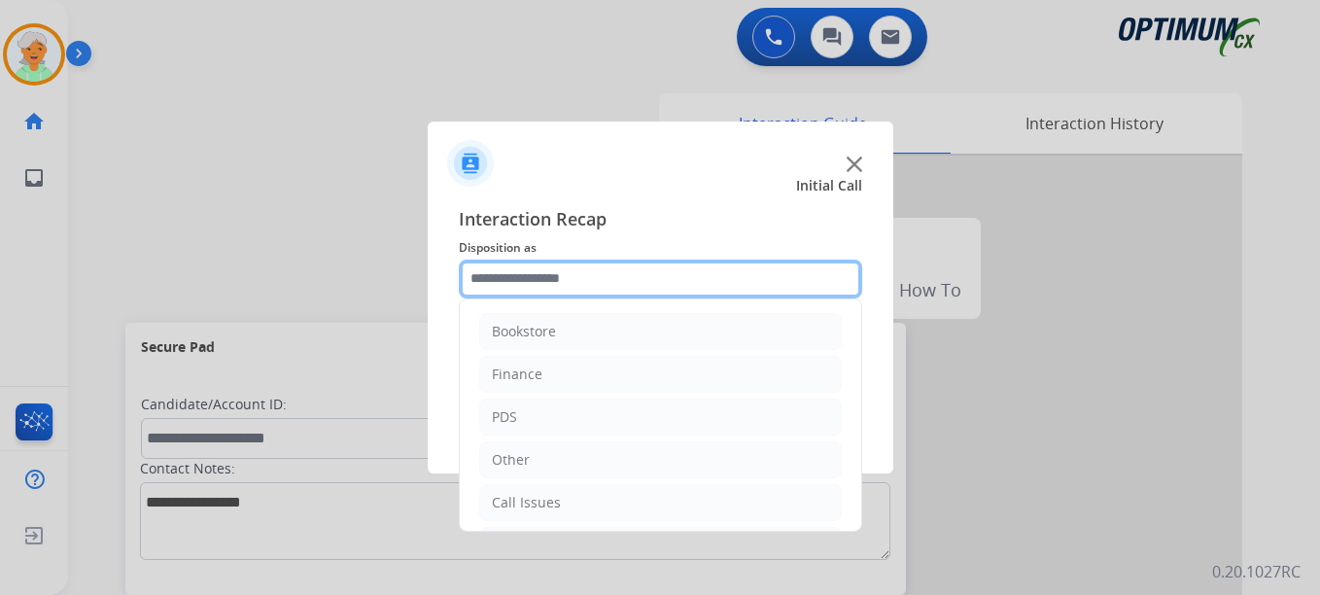
click at [550, 280] on input "text" at bounding box center [660, 278] width 403 height 39
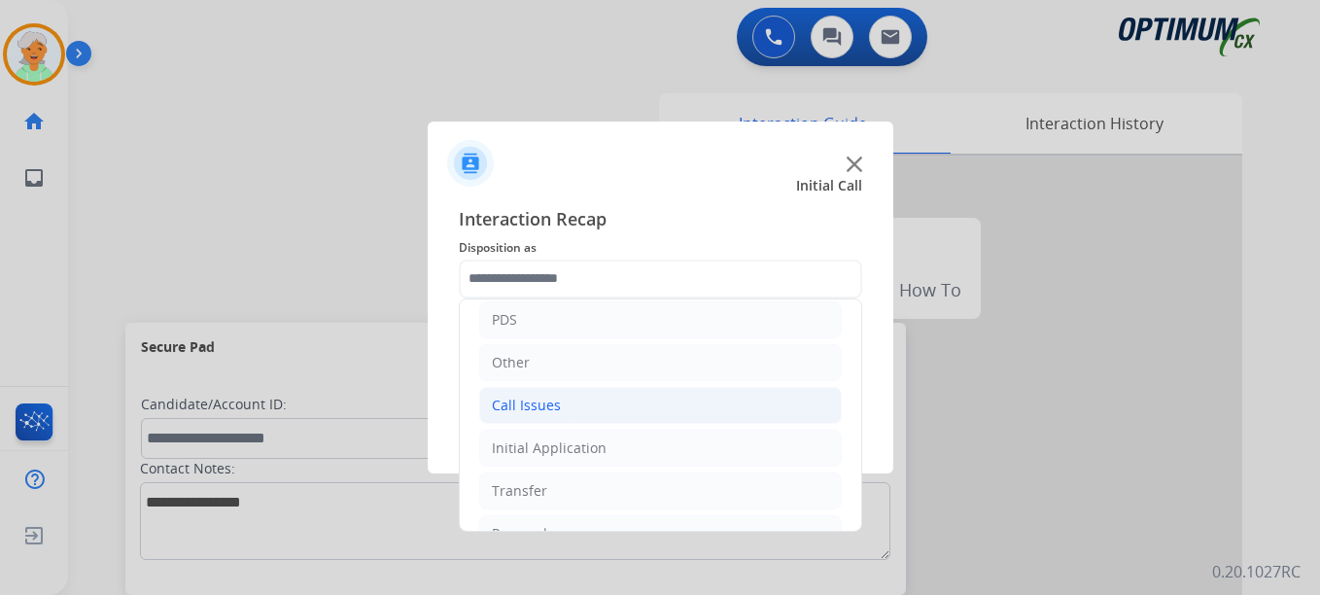
click at [578, 409] on li "Call Issues" at bounding box center [660, 405] width 362 height 37
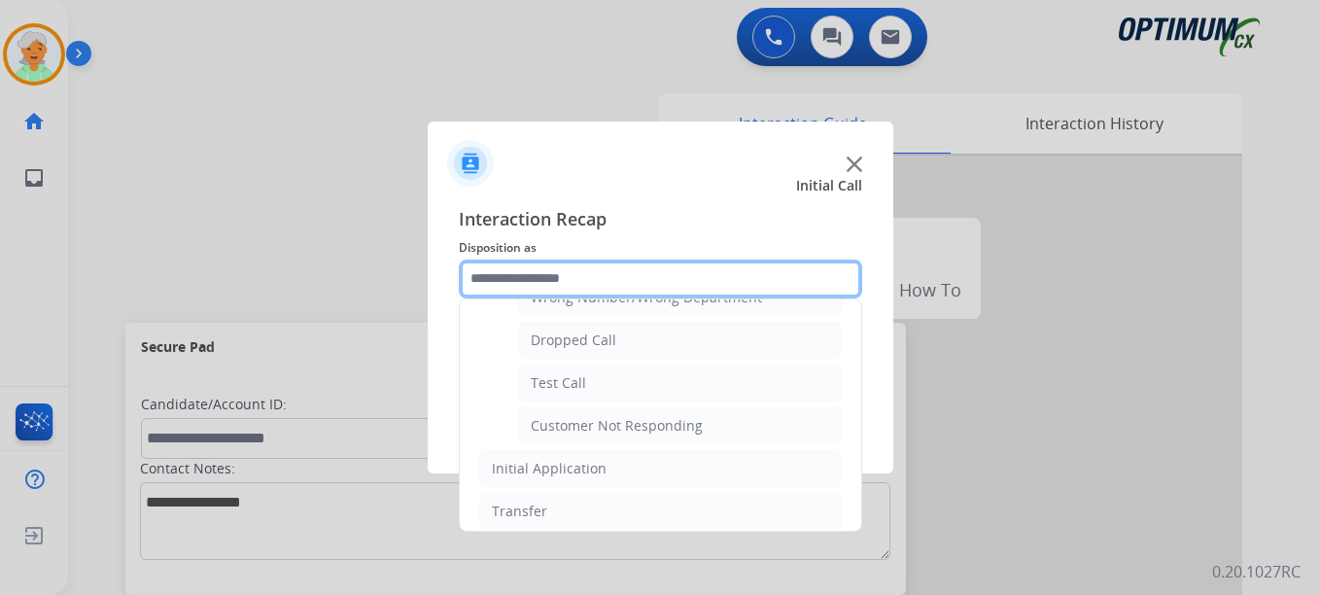
scroll to position [292, 0]
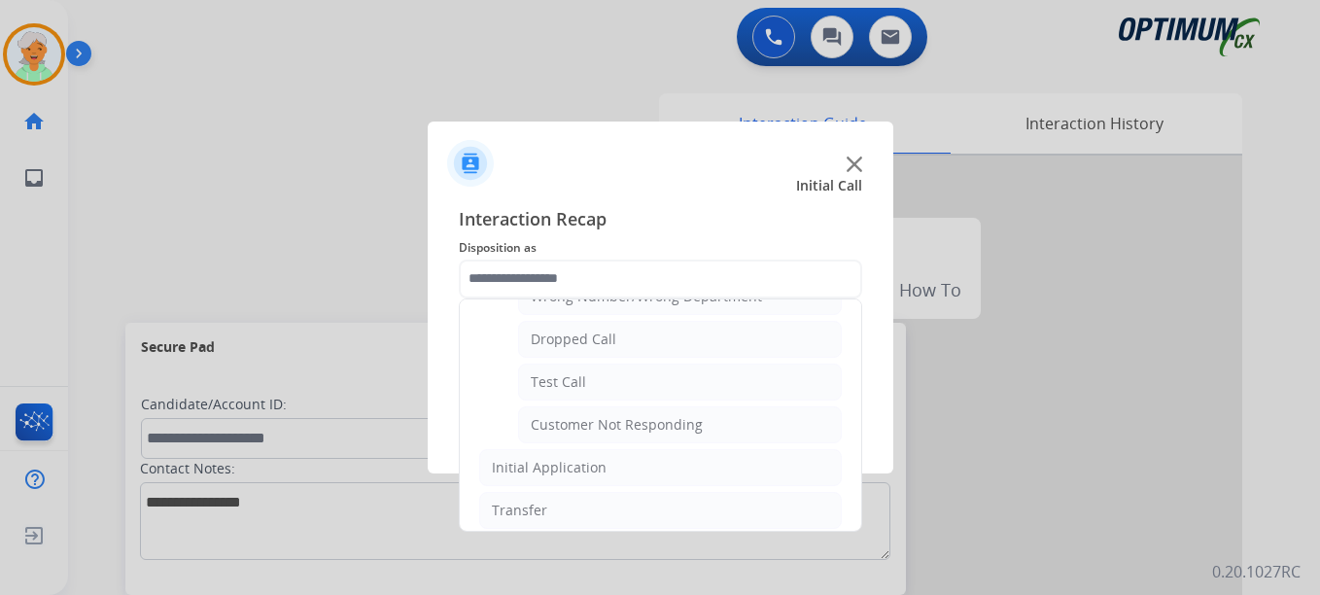
click at [637, 183] on div "Initial Call" at bounding box center [644, 185] width 465 height 19
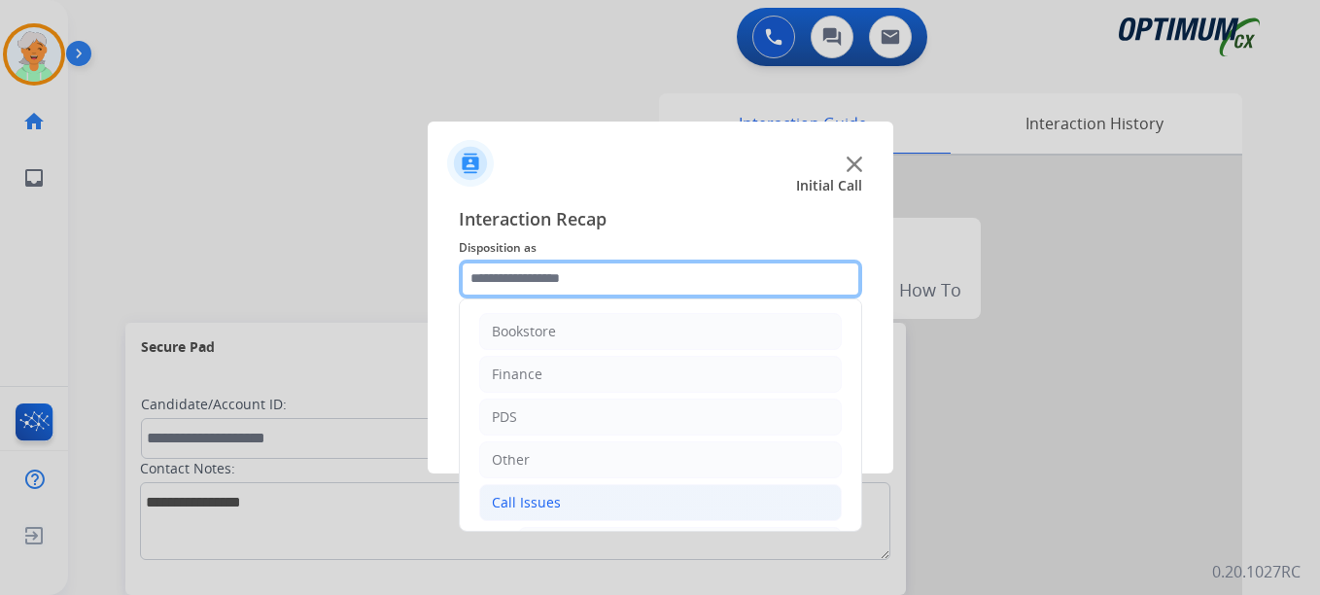
click at [576, 293] on input "text" at bounding box center [660, 278] width 403 height 39
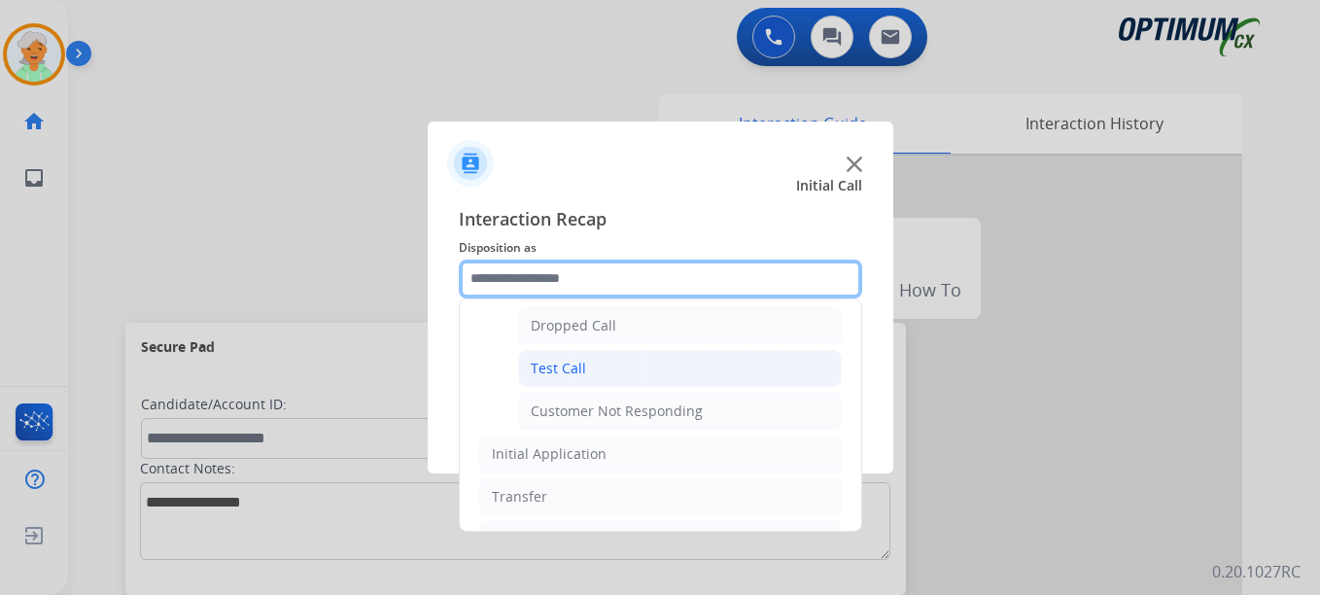
scroll to position [346, 0]
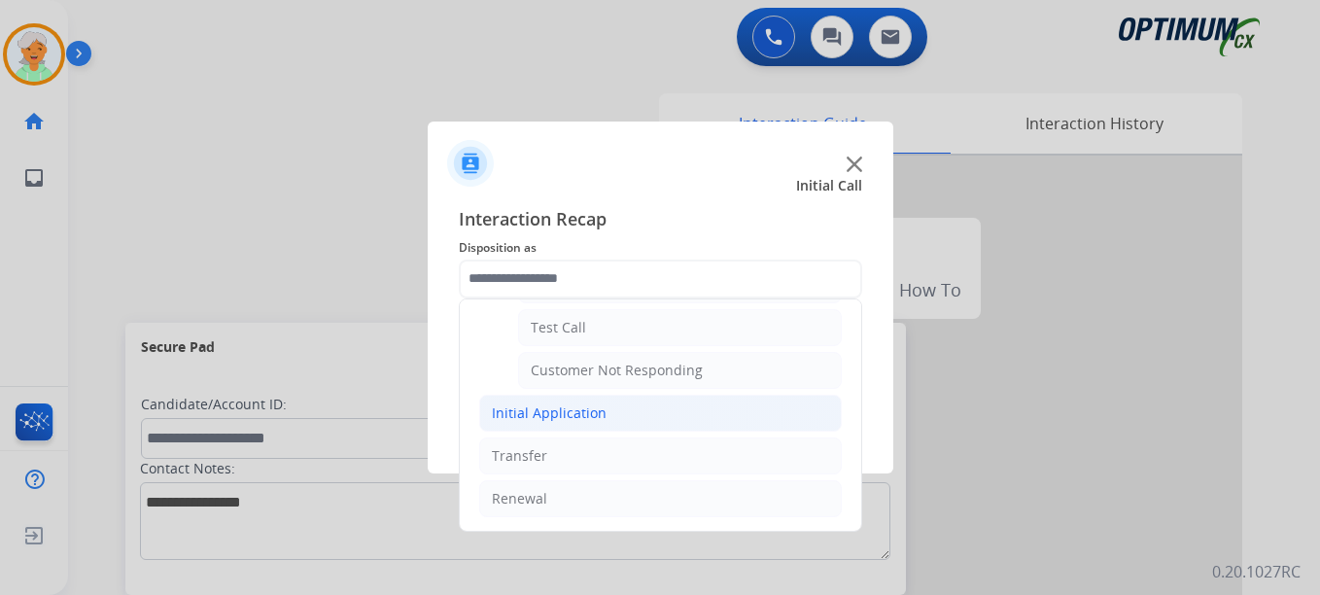
click at [570, 416] on div "Initial Application" at bounding box center [549, 412] width 115 height 19
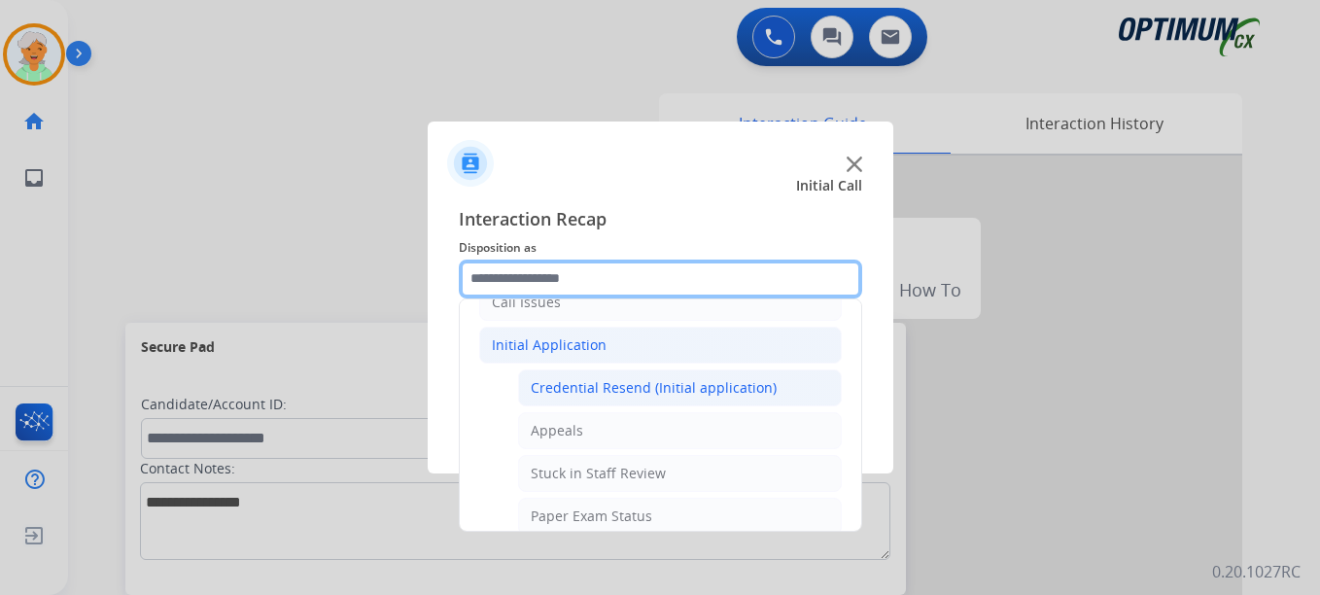
scroll to position [249, 0]
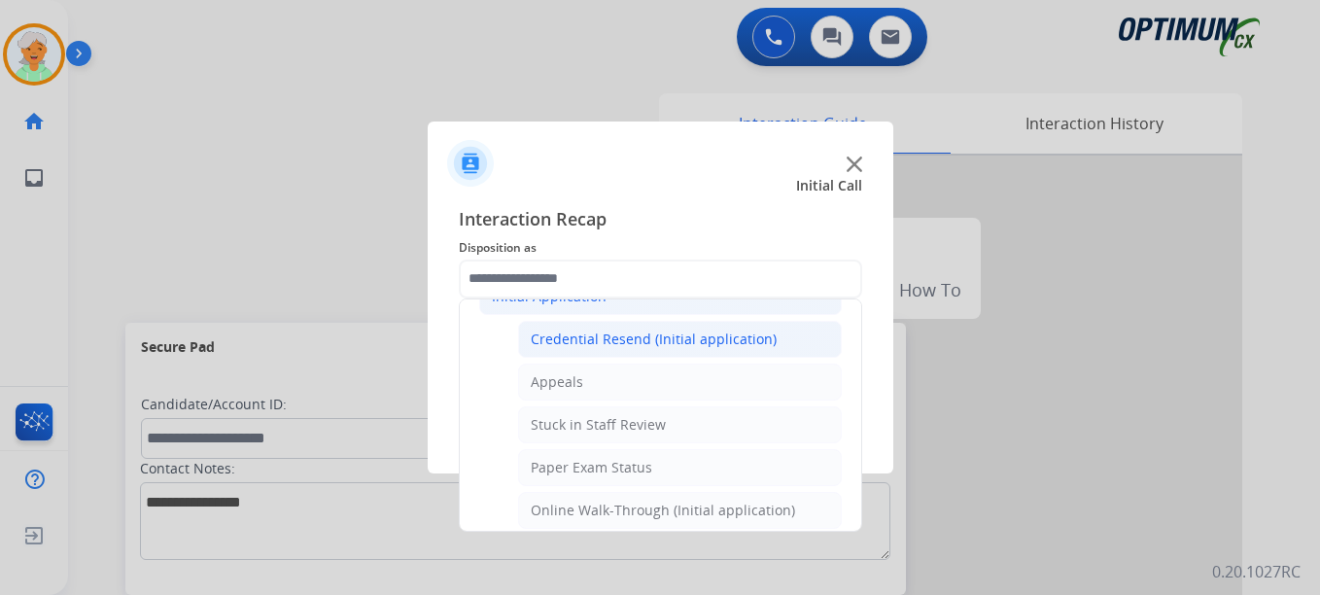
click at [666, 340] on div "Credential Resend (Initial application)" at bounding box center [654, 338] width 246 height 19
type input "**********"
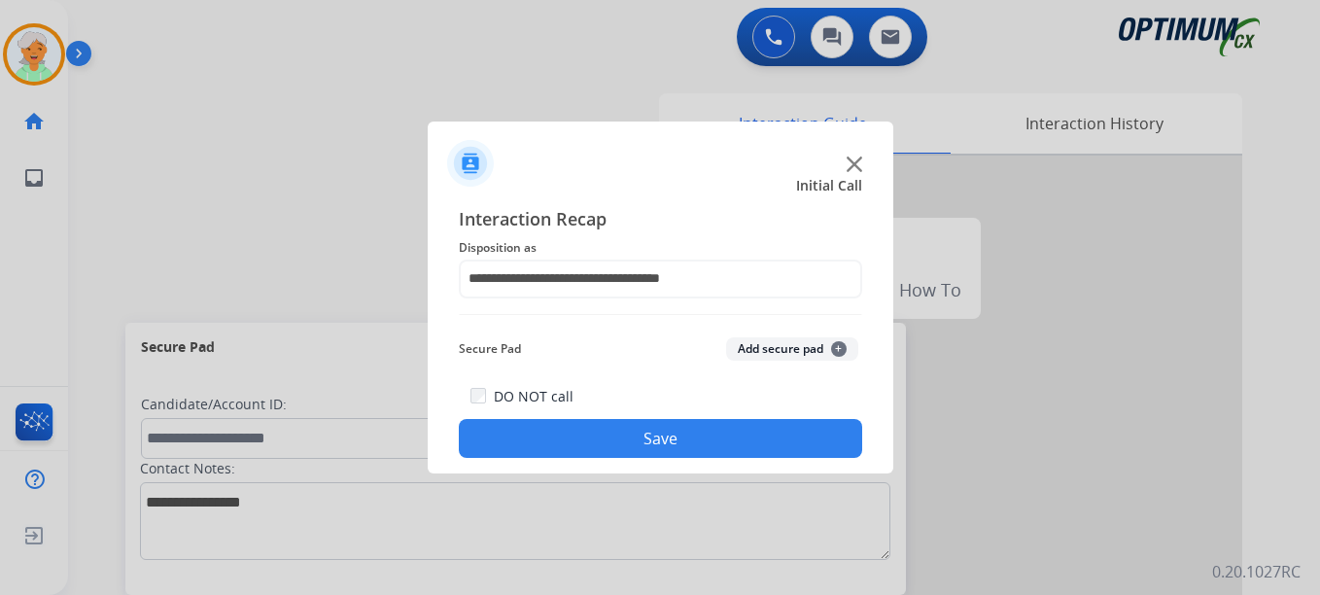
click at [661, 434] on button "Save" at bounding box center [660, 438] width 403 height 39
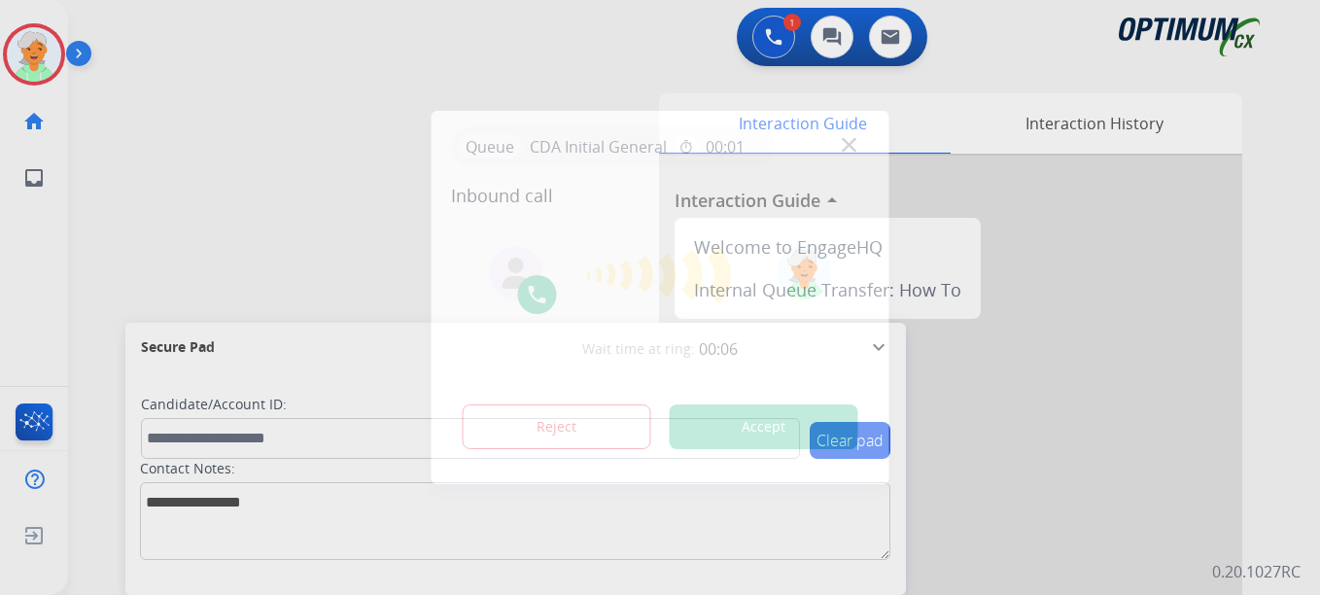
click at [708, 427] on button "Accept" at bounding box center [764, 426] width 189 height 45
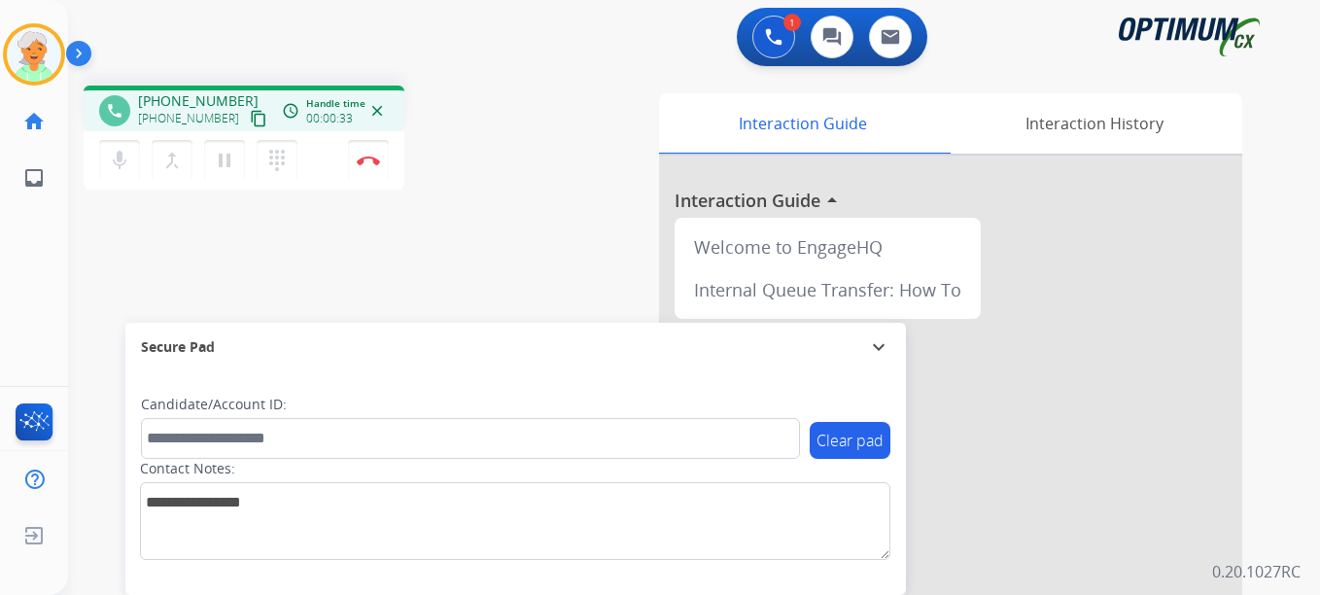
click at [250, 119] on mat-icon "content_copy" at bounding box center [258, 118] width 17 height 17
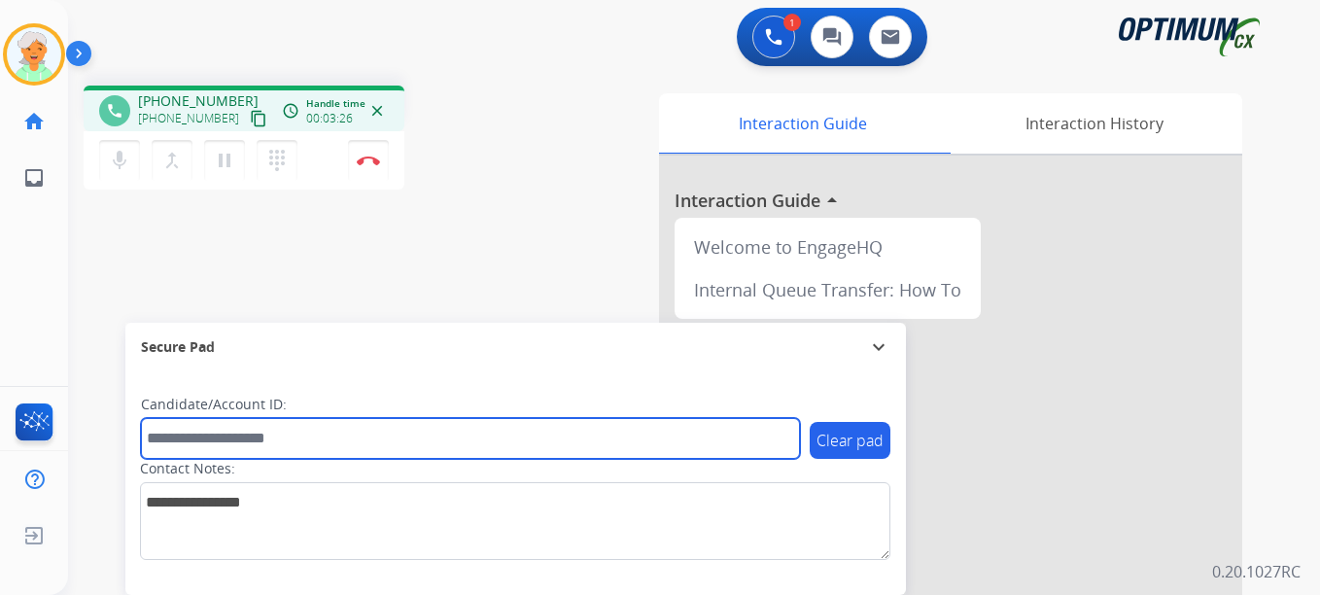
drag, startPoint x: 253, startPoint y: 452, endPoint x: 244, endPoint y: 407, distance: 45.5
click at [252, 449] on input "text" at bounding box center [470, 438] width 659 height 41
paste input "*******"
type input "*******"
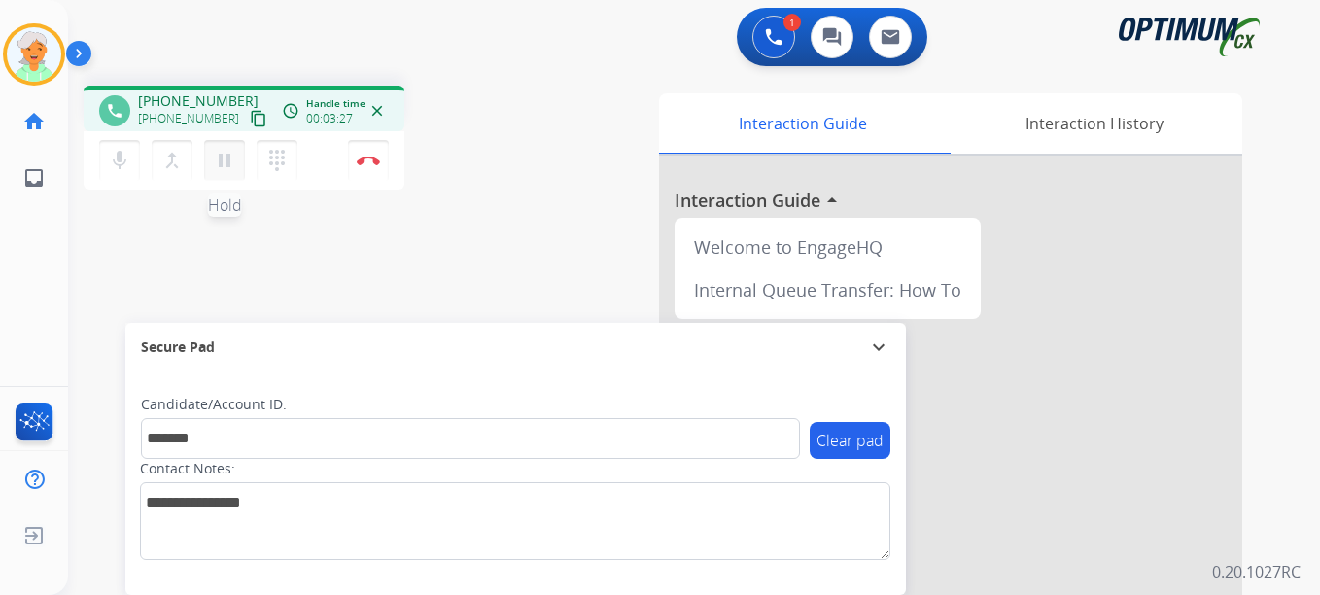
click at [210, 158] on button "pause Hold" at bounding box center [224, 160] width 41 height 41
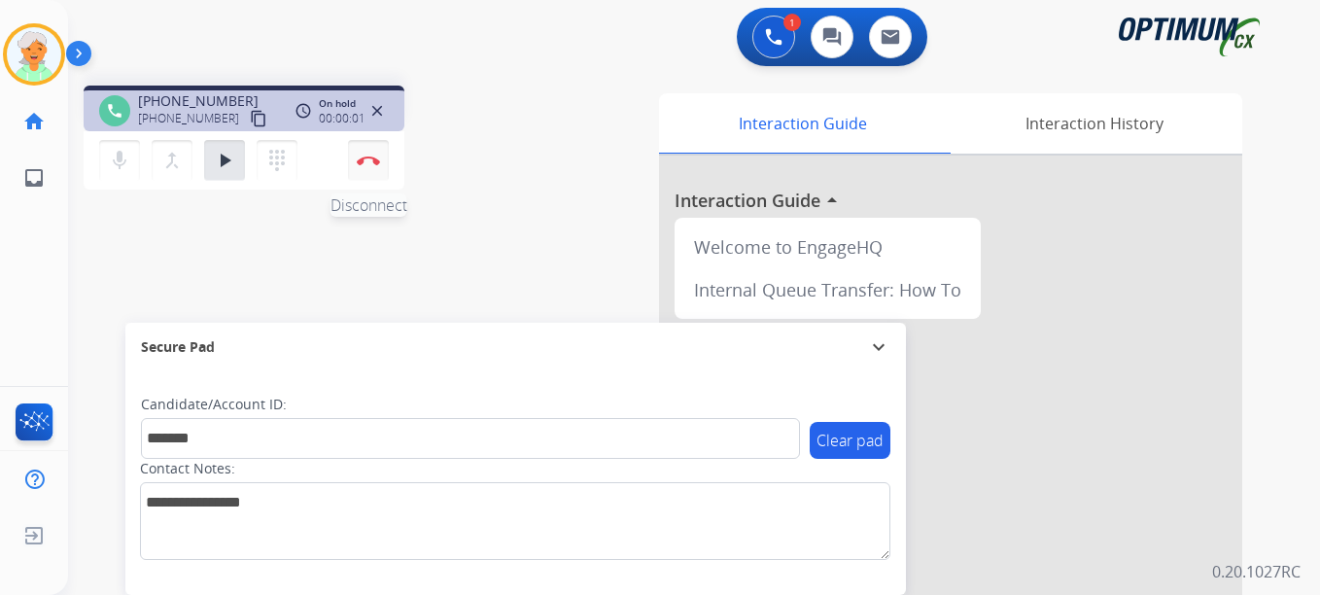
click at [363, 153] on button "Disconnect" at bounding box center [368, 160] width 41 height 41
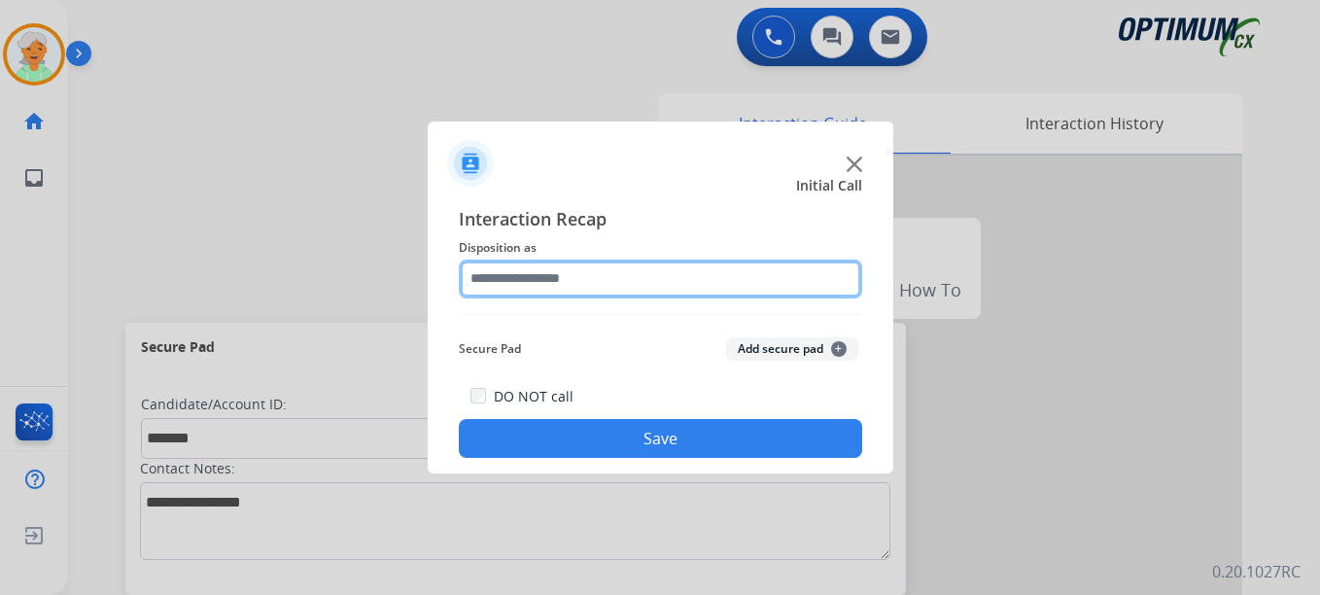
click at [525, 281] on input "text" at bounding box center [660, 278] width 403 height 39
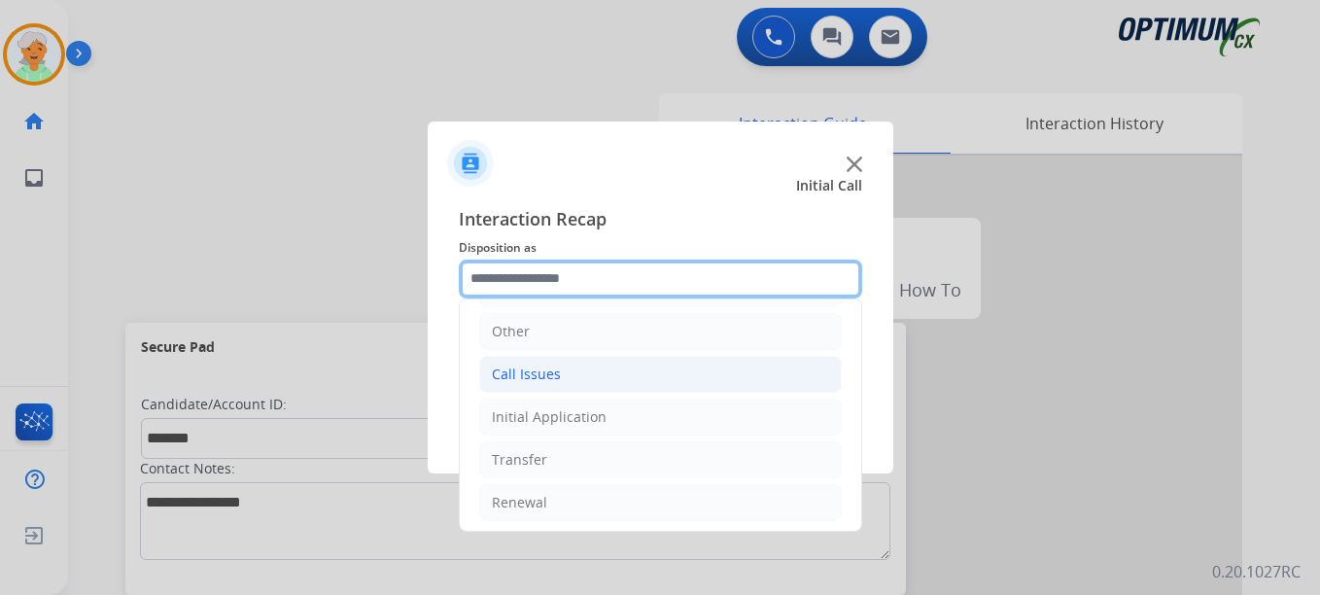
scroll to position [132, 0]
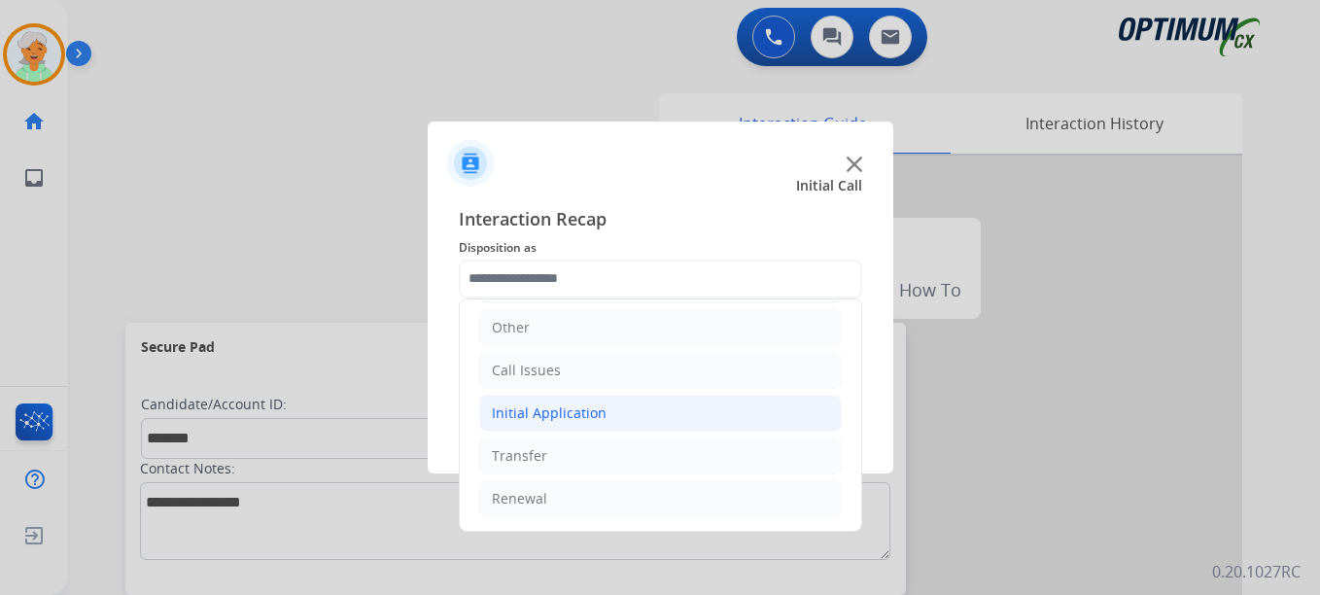
click at [549, 406] on div "Initial Application" at bounding box center [549, 412] width 115 height 19
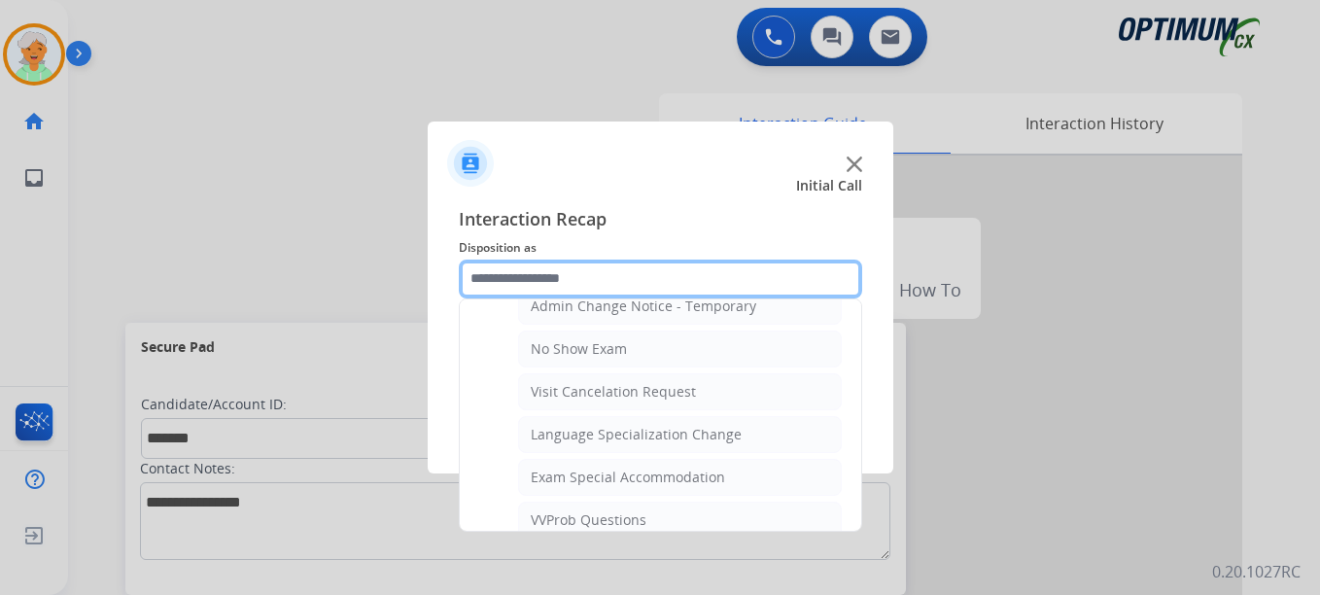
scroll to position [910, 0]
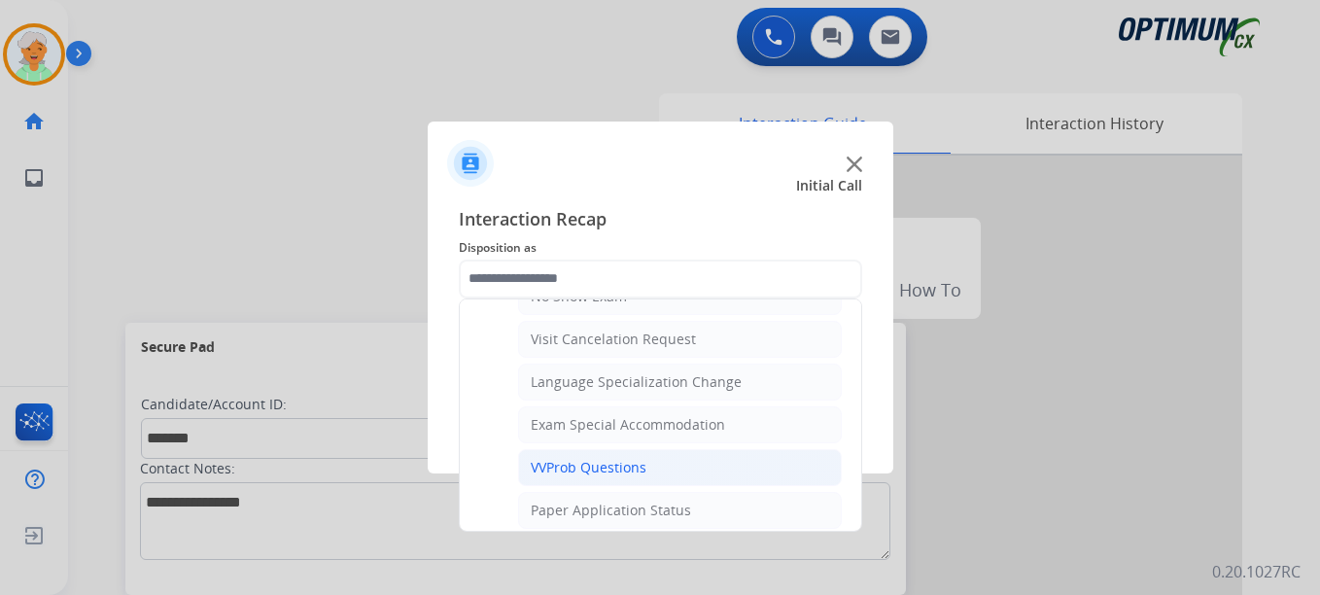
click at [573, 466] on div "VVProb Questions" at bounding box center [589, 467] width 116 height 19
type input "**********"
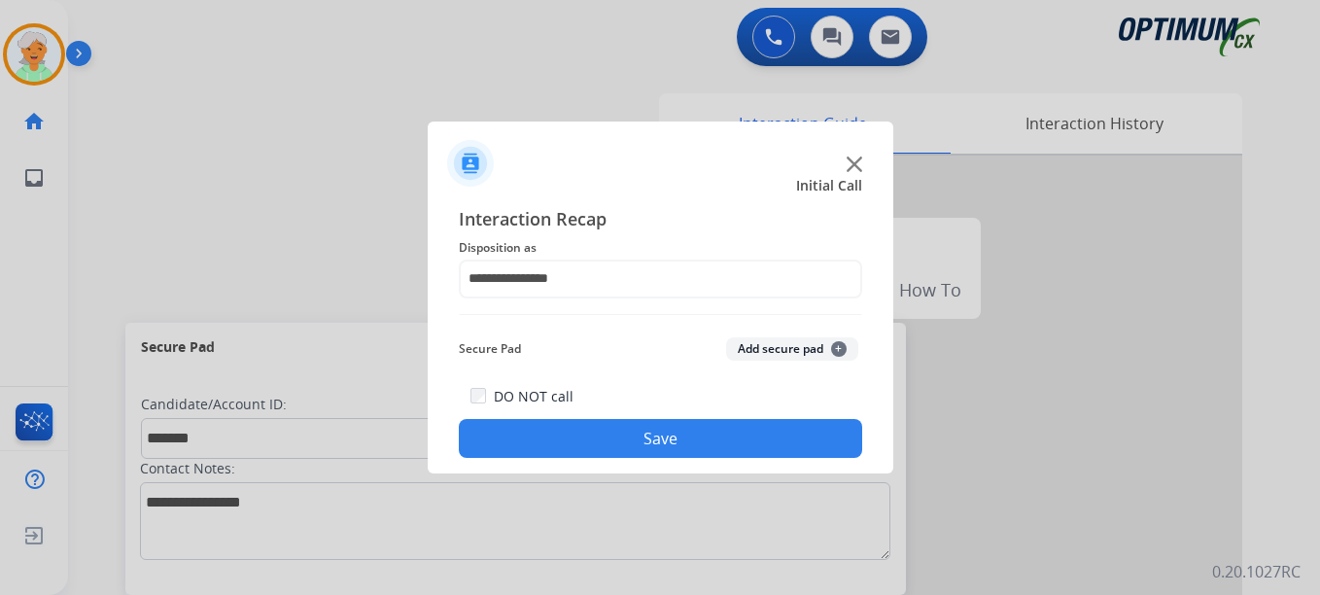
click at [580, 423] on button "Save" at bounding box center [660, 438] width 403 height 39
